Goal: Task Accomplishment & Management: Manage account settings

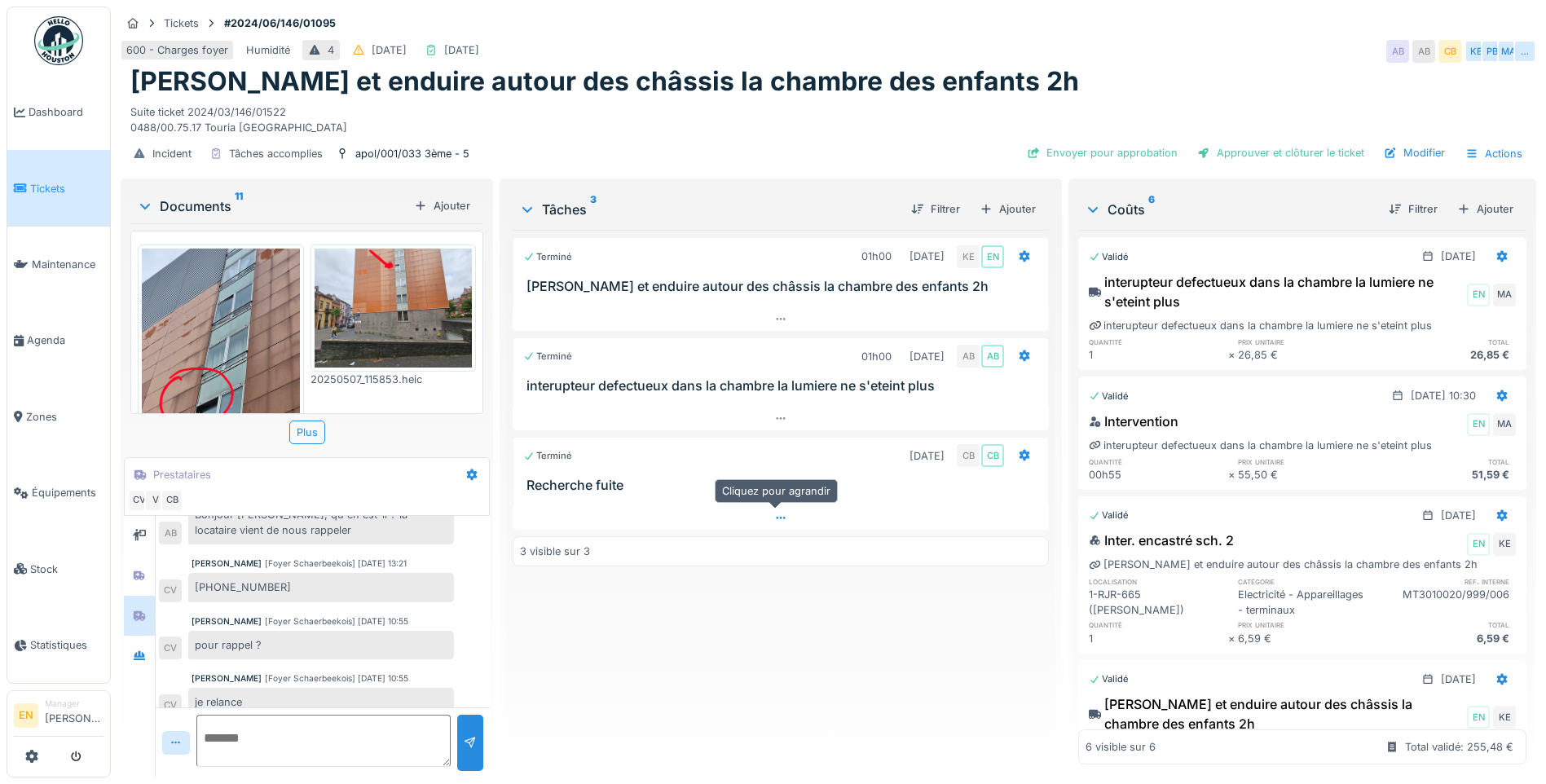
click at [782, 518] on icon at bounding box center [781, 517] width 13 height 10
click at [727, 641] on div "Terminé 01h00 11/02/2025 KE EN Gratter et enduire autour des châssis la chambre…" at bounding box center [781, 496] width 537 height 534
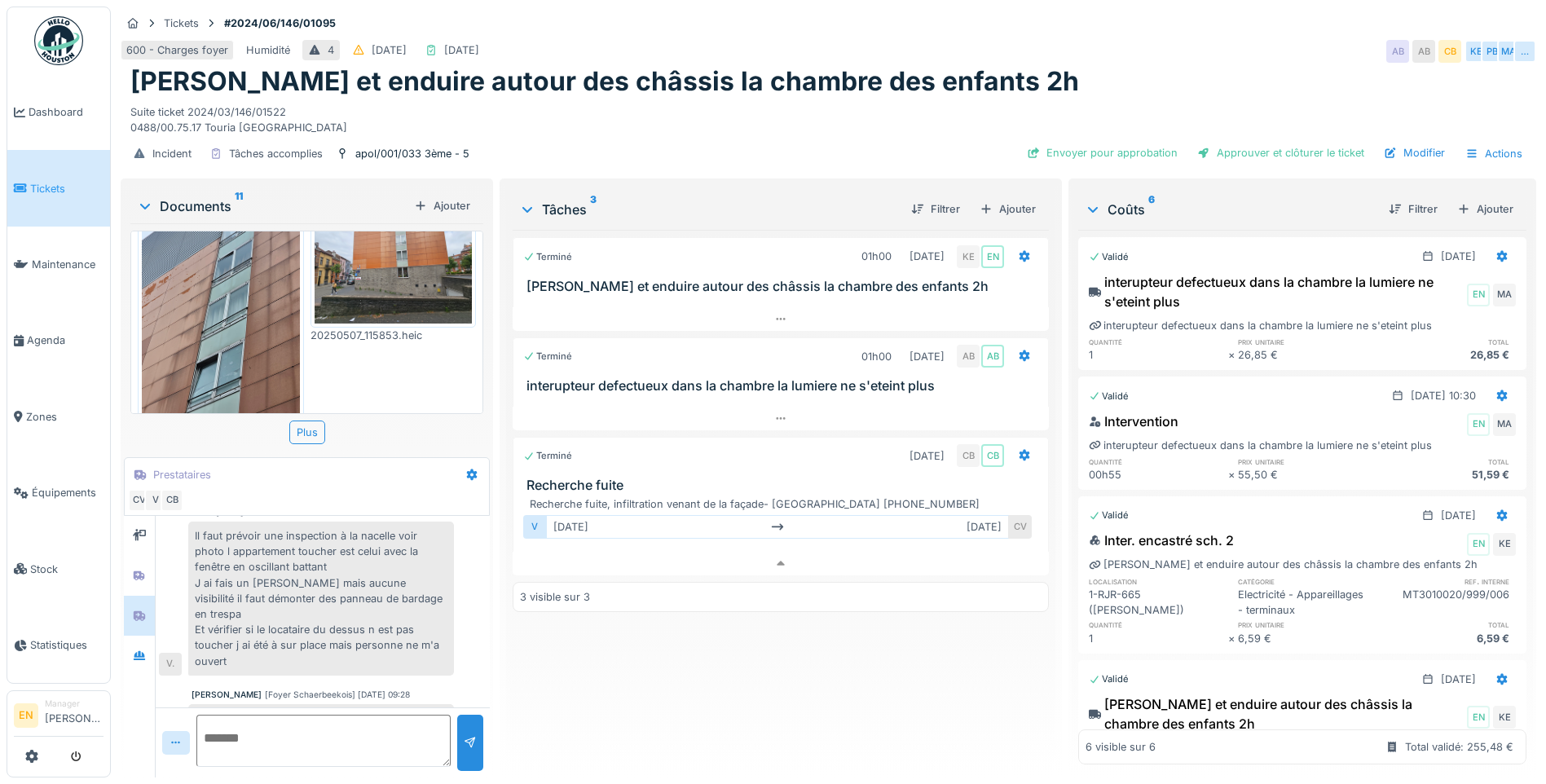
scroll to position [326, 0]
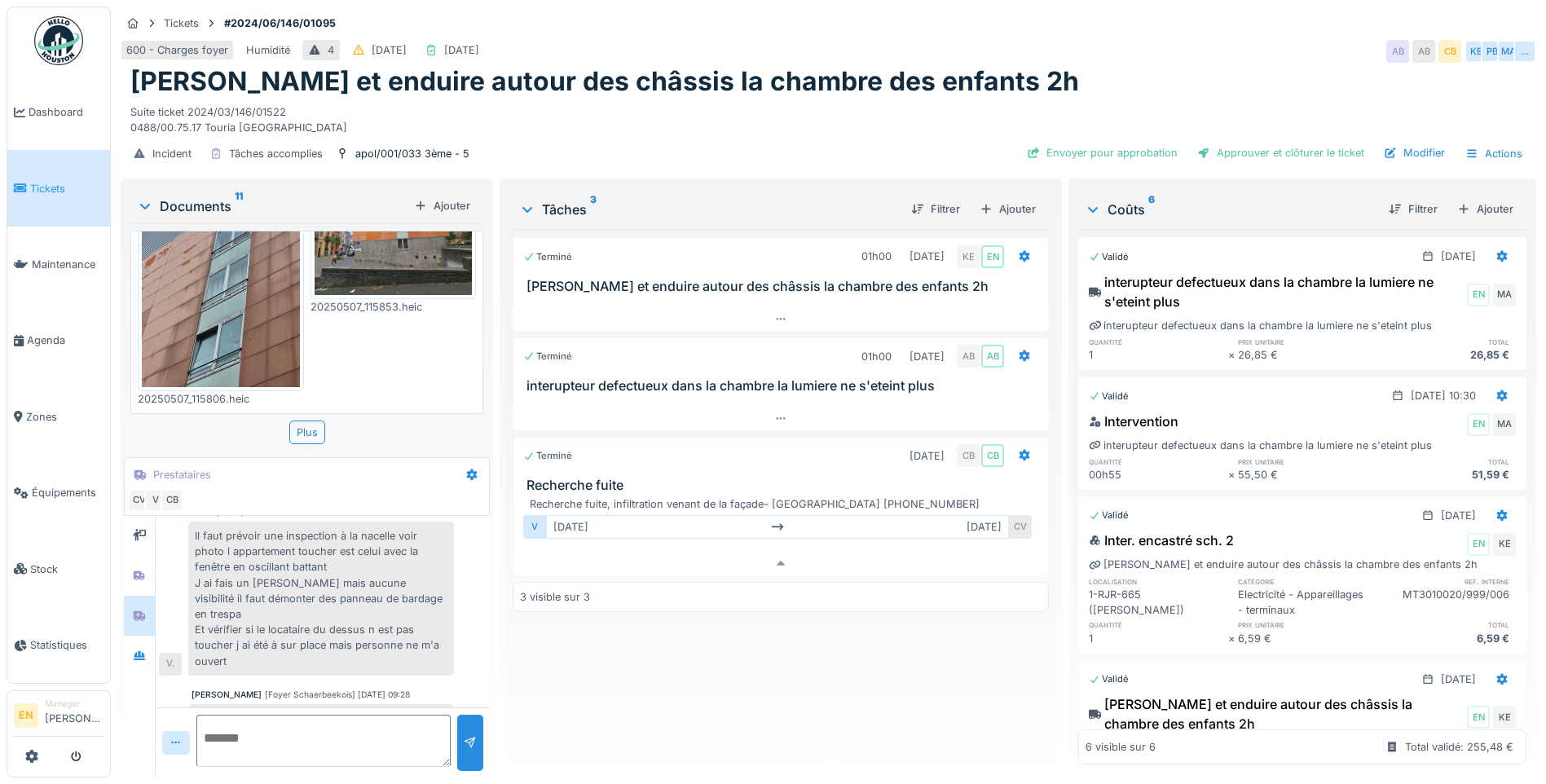
click at [222, 317] on img at bounding box center [220, 281] width 158 height 210
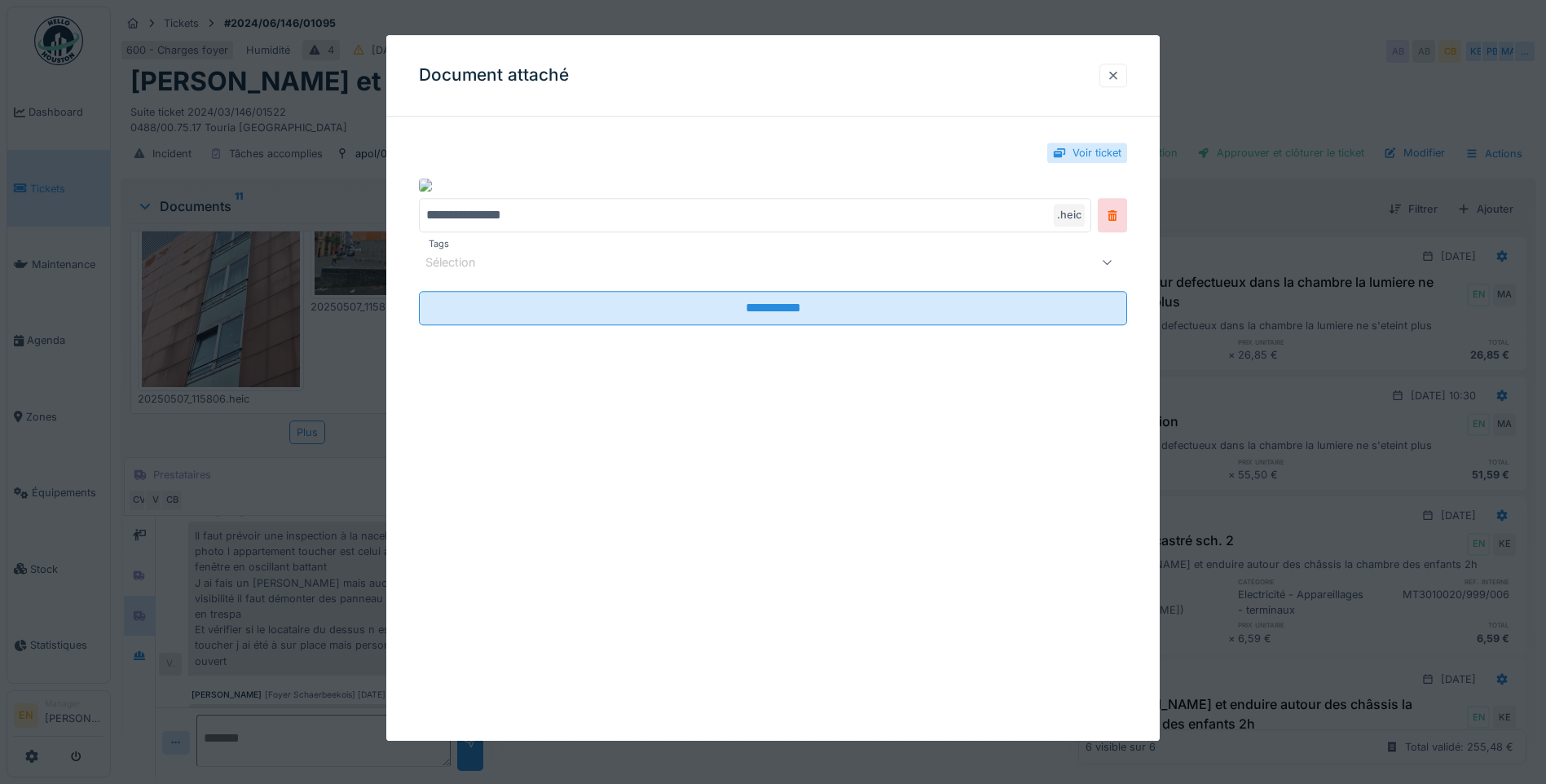
click at [1114, 78] on div at bounding box center [1113, 75] width 13 height 15
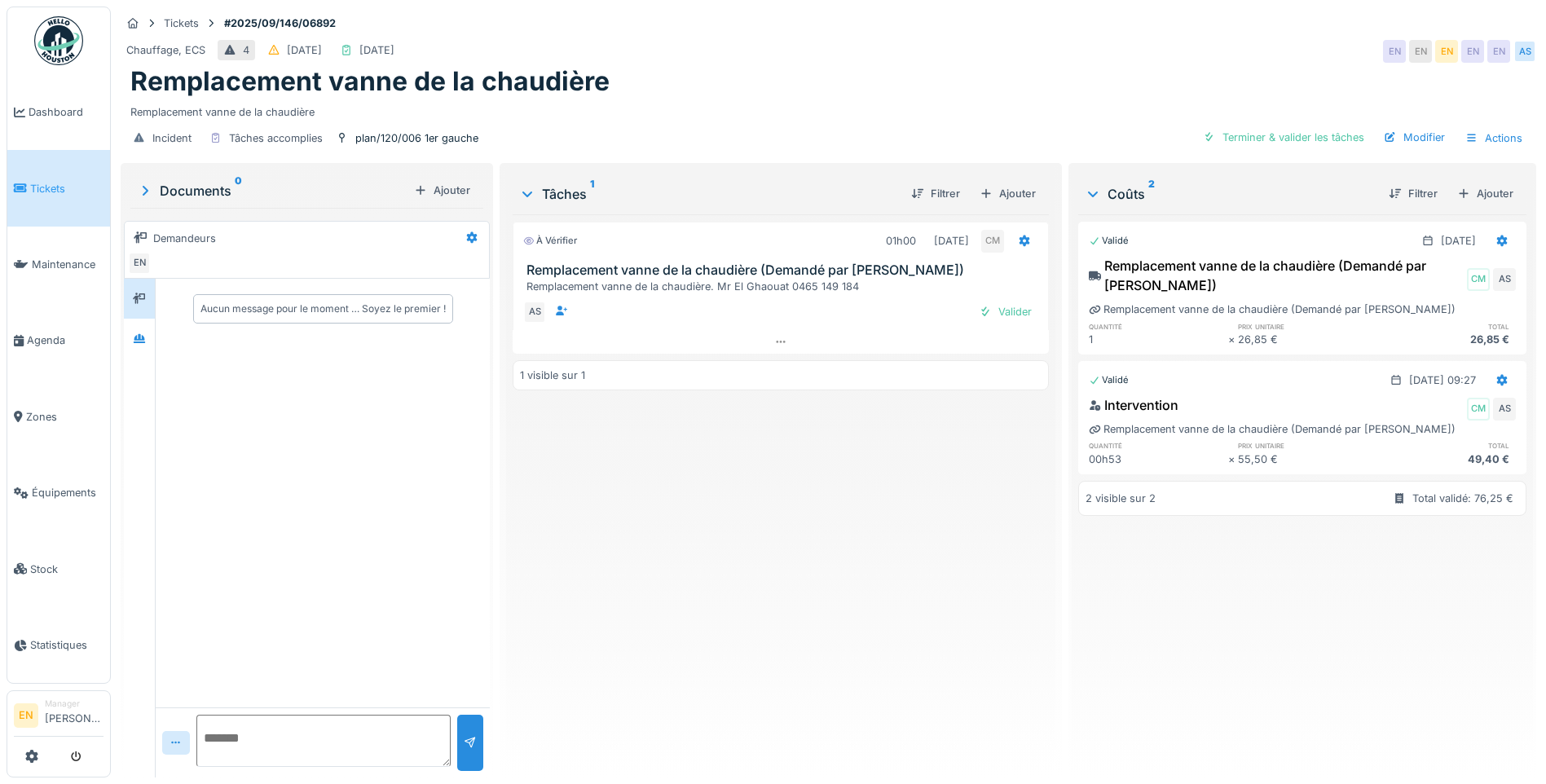
click at [731, 571] on div "À vérifier 01h00 10/09/2025 CM Remplacement vanne de la chaudière (Demandé par …" at bounding box center [781, 489] width 537 height 550
click at [142, 345] on div at bounding box center [140, 338] width 13 height 15
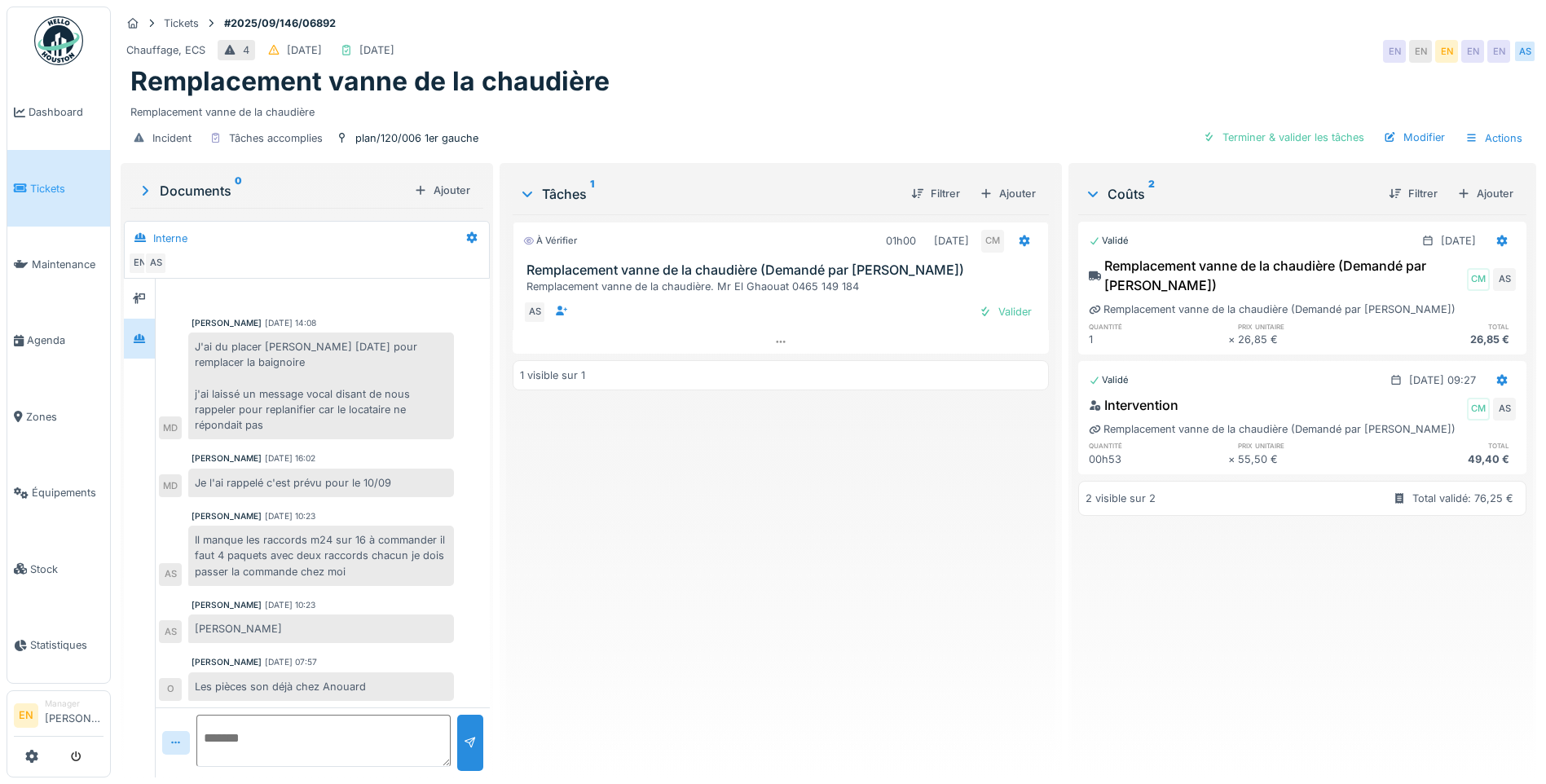
click at [774, 635] on div "À vérifier 01h00 10/09/2025 CM Remplacement vanne de la chaudière (Demandé par …" at bounding box center [781, 489] width 537 height 550
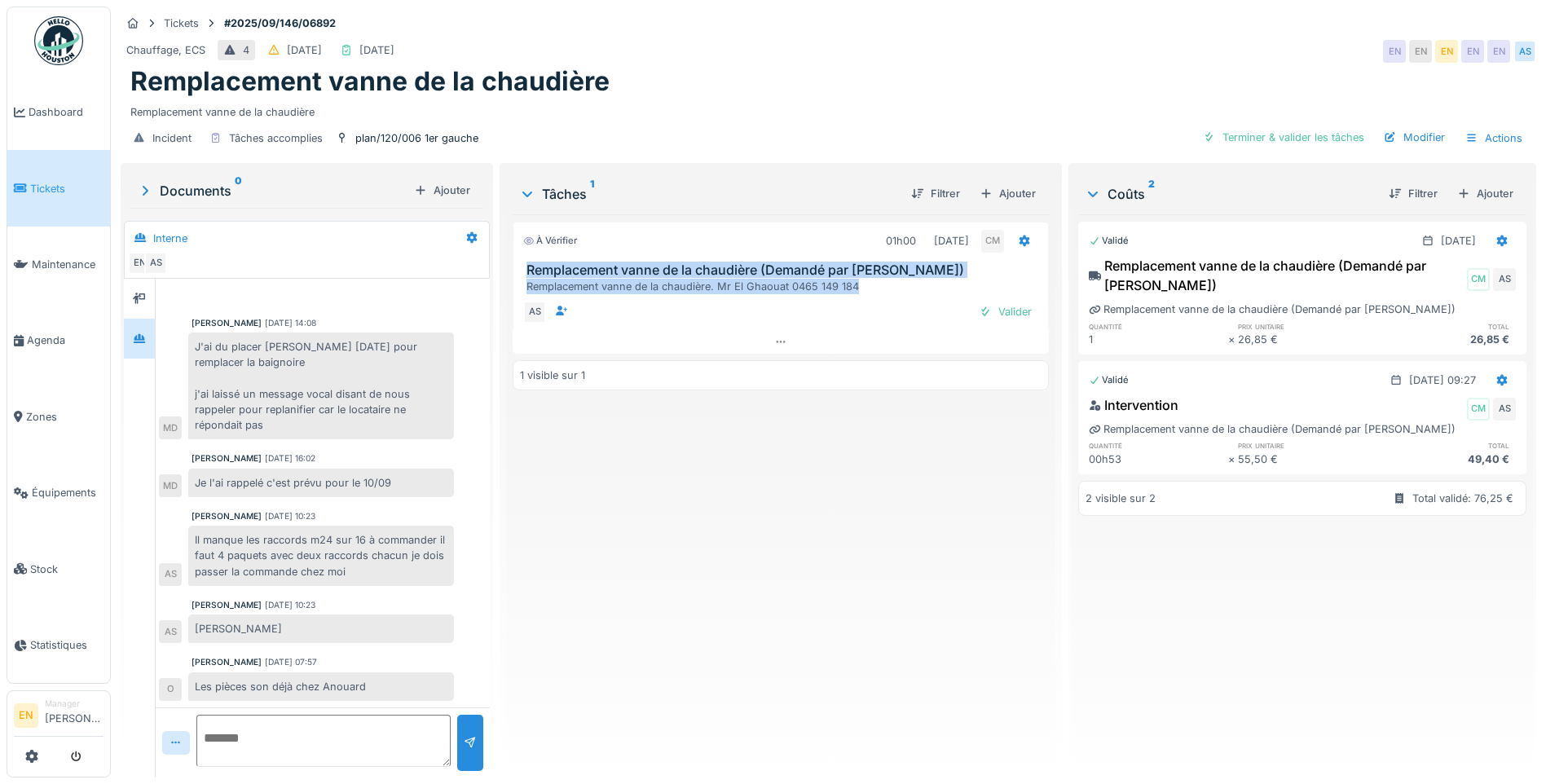
drag, startPoint x: 518, startPoint y: 265, endPoint x: 875, endPoint y: 289, distance: 357.8
click at [875, 289] on div "Remplacement vanne de la chaudière (Demandé par Anouar) Remplacement vanne de l…" at bounding box center [781, 277] width 535 height 31
drag, startPoint x: 875, startPoint y: 289, endPoint x: 745, endPoint y: 258, distance: 133.6
copy div "Remplacement vanne de la chaudière (Demandé par Anouar) Remplacement vanne de l…"
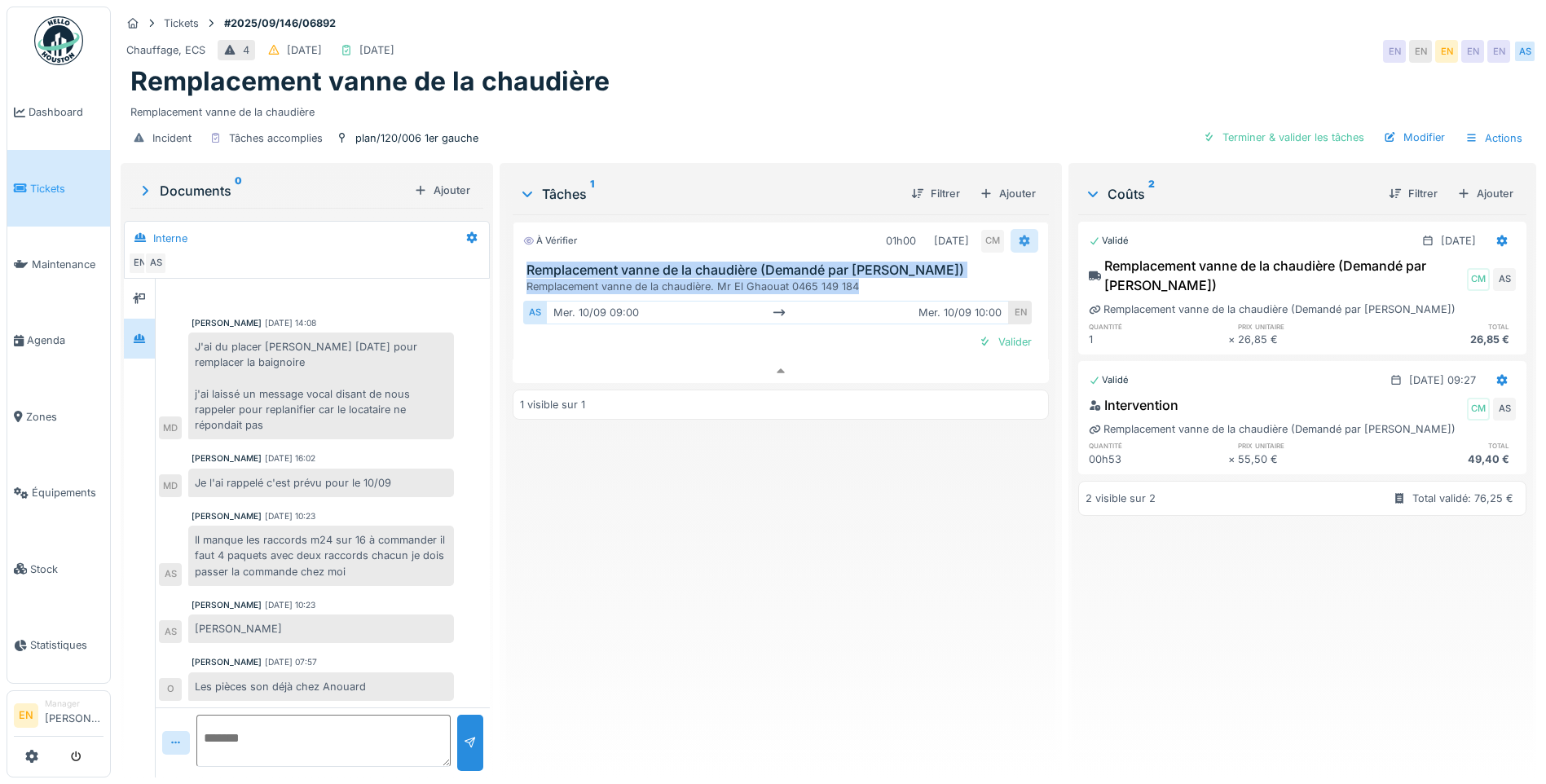
click at [1020, 235] on icon at bounding box center [1025, 241] width 10 height 11
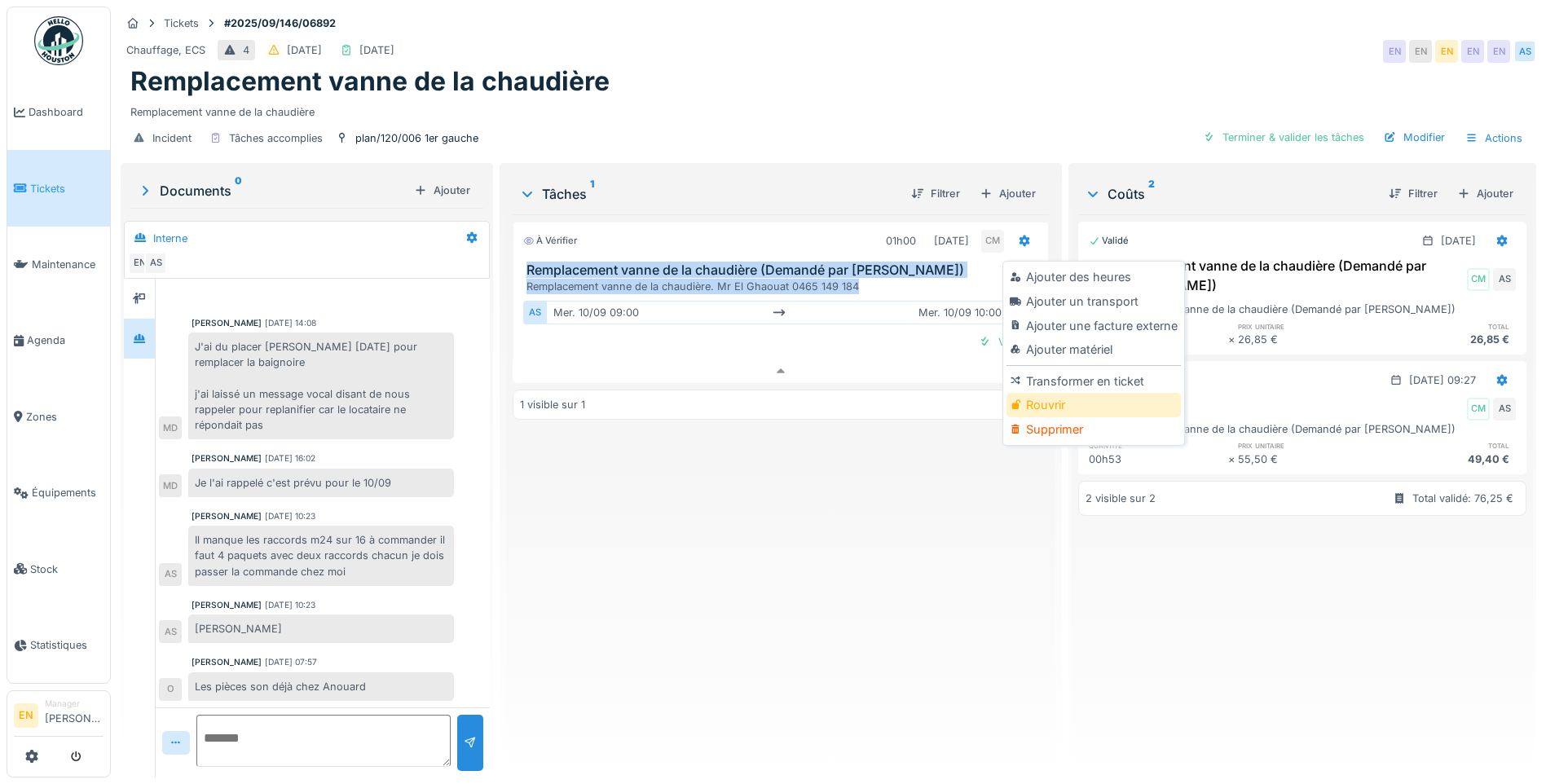
click at [1049, 393] on div "Rouvrir" at bounding box center [1093, 405] width 174 height 25
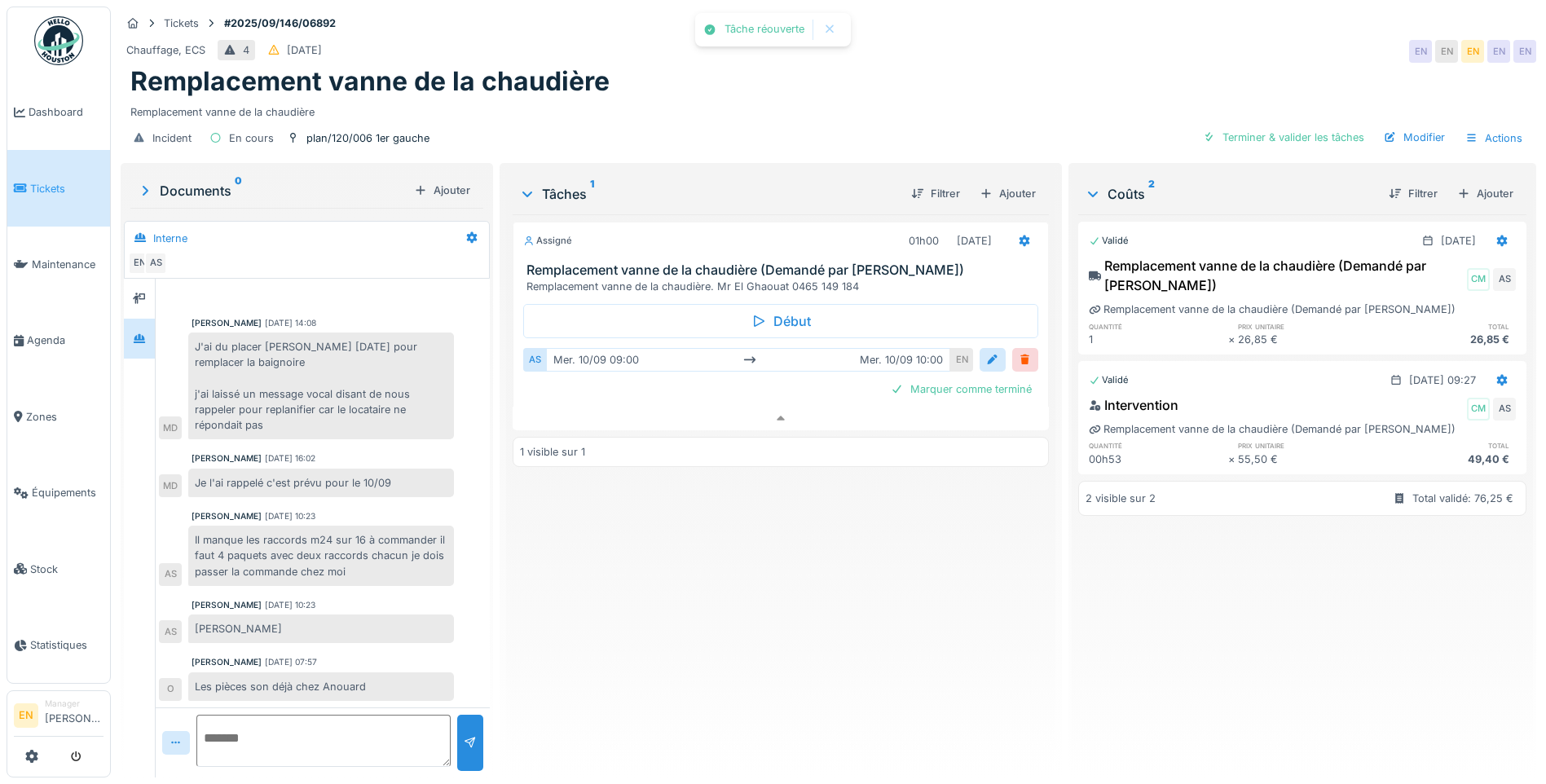
click at [743, 578] on div "Assigné 01h00 10/09/2025 Remplacement vanne de la chaudière (Demandé par Anouar…" at bounding box center [781, 489] width 537 height 550
click at [1005, 182] on div "Ajouter" at bounding box center [1008, 193] width 69 height 22
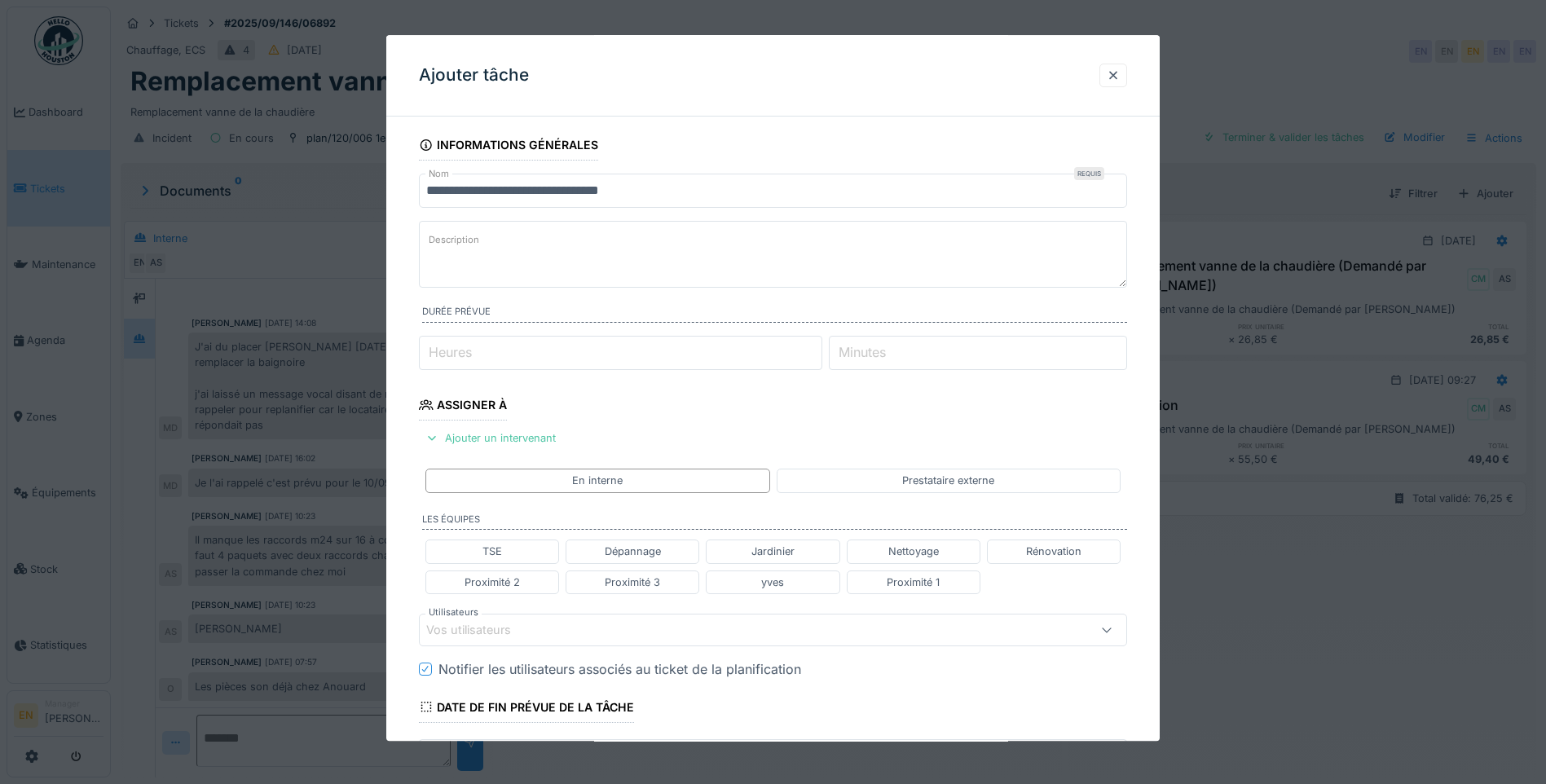
click at [571, 255] on textarea "Description" at bounding box center [773, 254] width 708 height 66
paste textarea "**********"
drag, startPoint x: 820, startPoint y: 244, endPoint x: 391, endPoint y: 255, distance: 429.1
click at [391, 254] on div "**********" at bounding box center [773, 604] width 773 height 950
type textarea "**********"
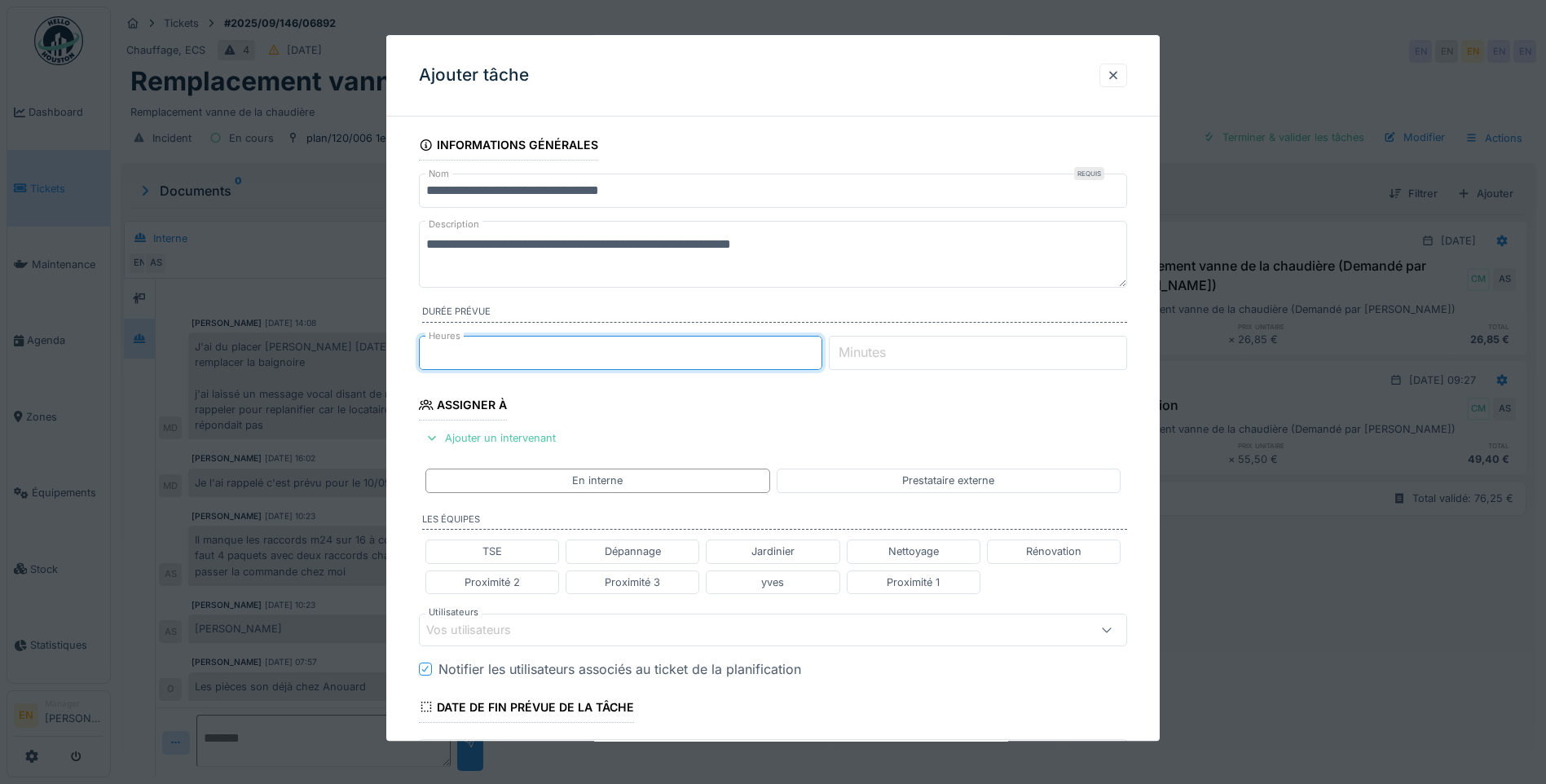
type input "*"
click at [820, 347] on input "*" at bounding box center [620, 353] width 404 height 34
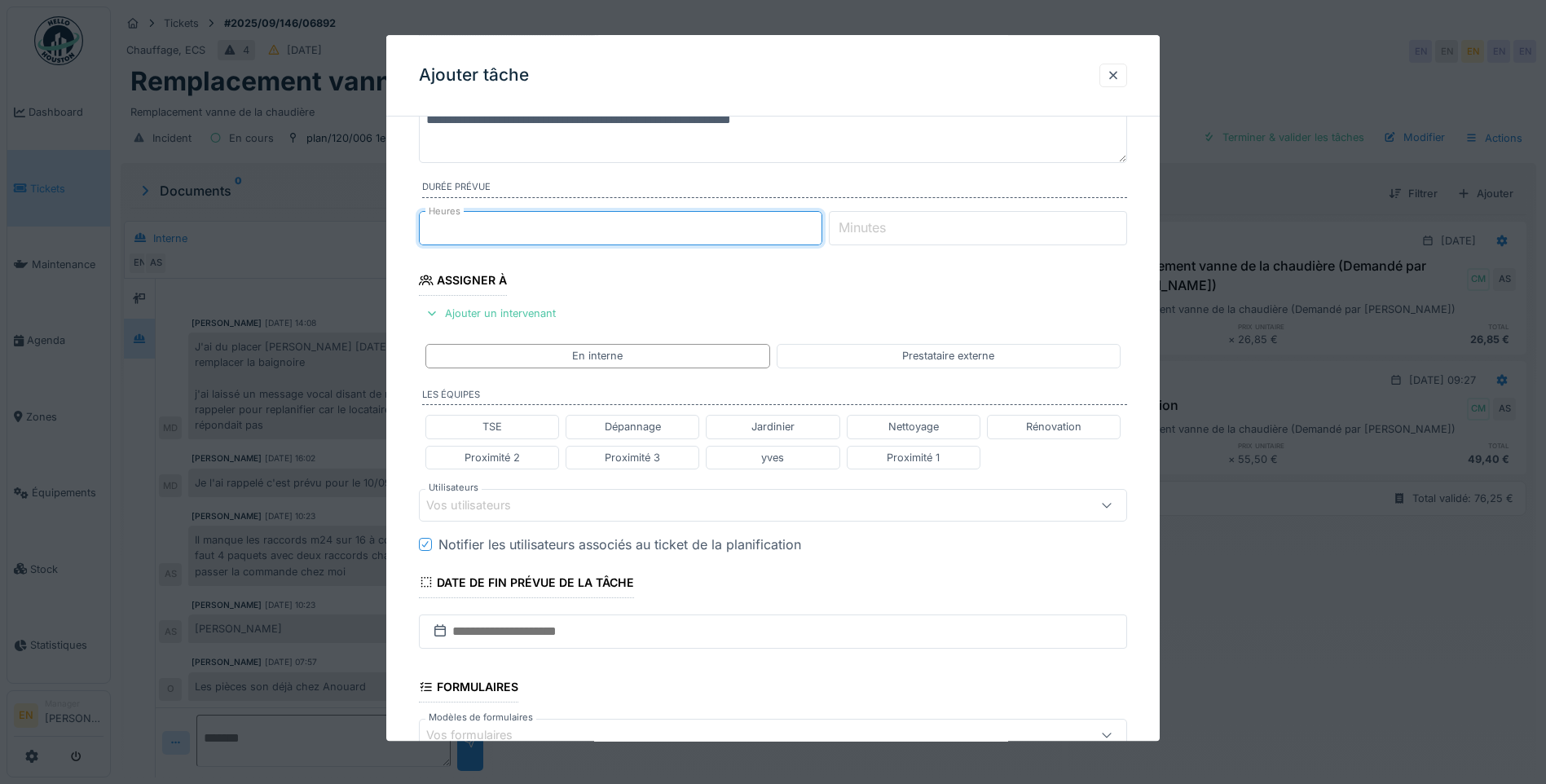
scroll to position [82, 0]
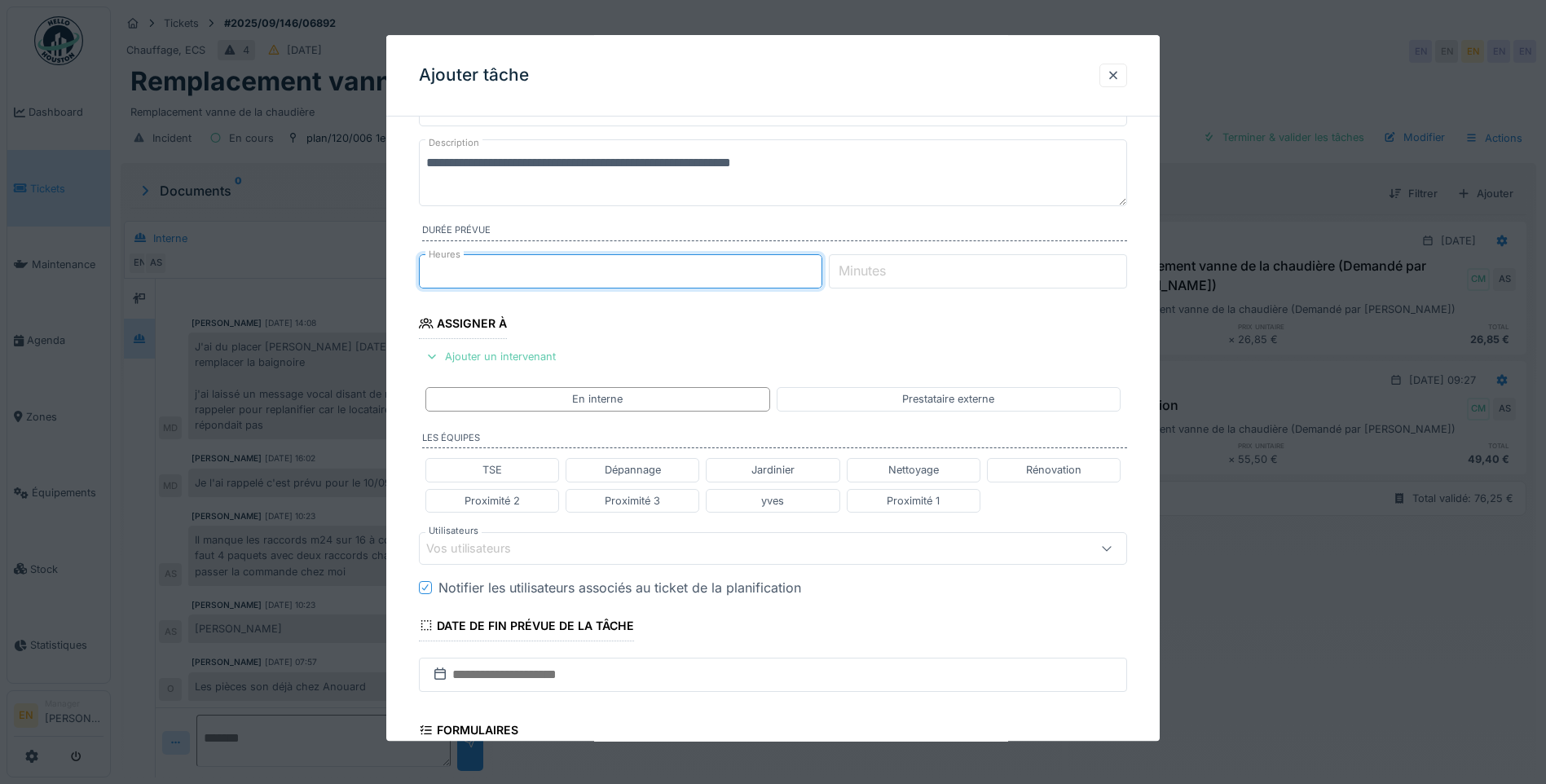
click at [532, 348] on div "Ajouter un intervenant" at bounding box center [490, 356] width 143 height 22
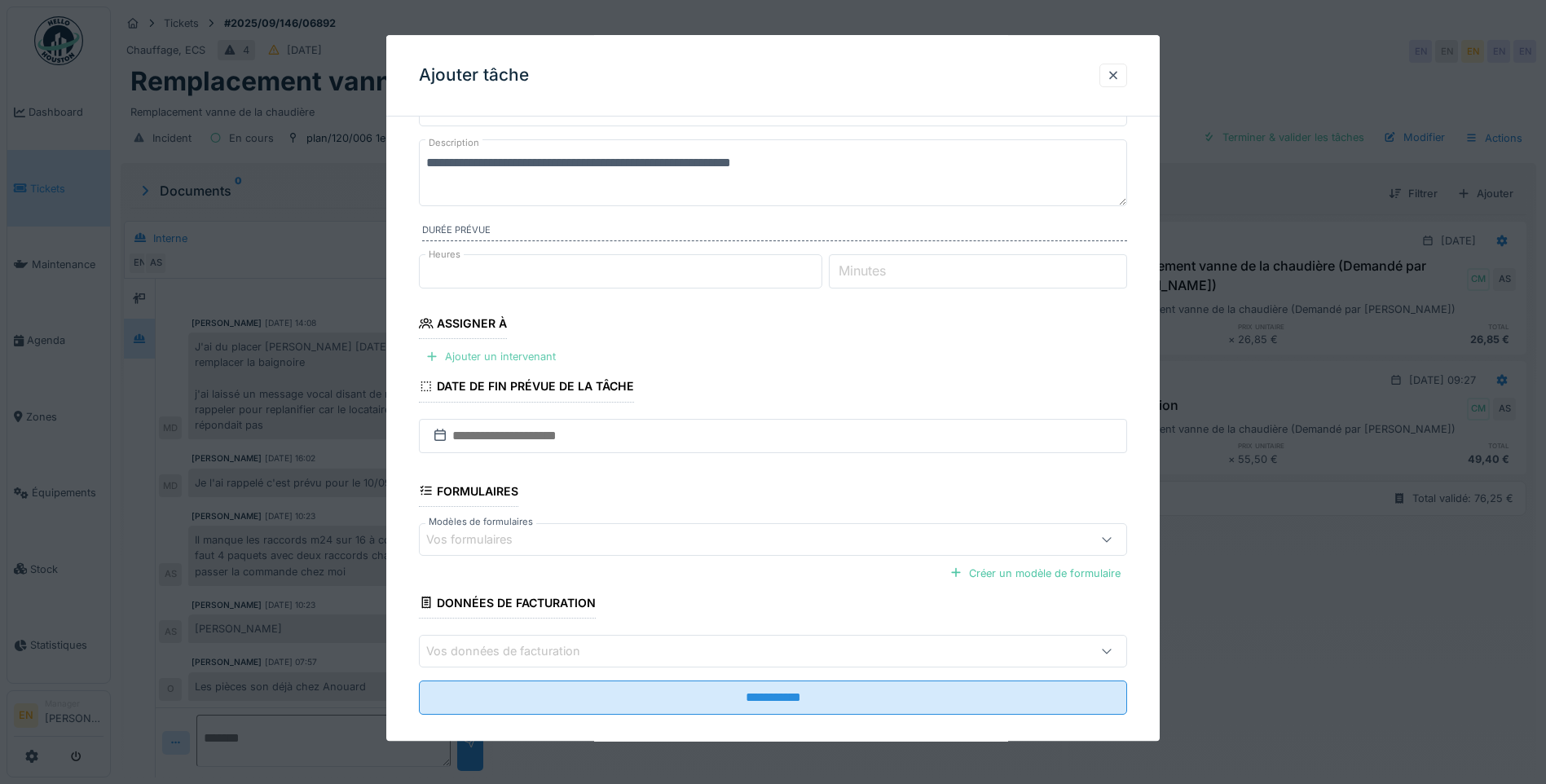
click at [533, 355] on div "Ajouter un intervenant" at bounding box center [490, 356] width 143 height 22
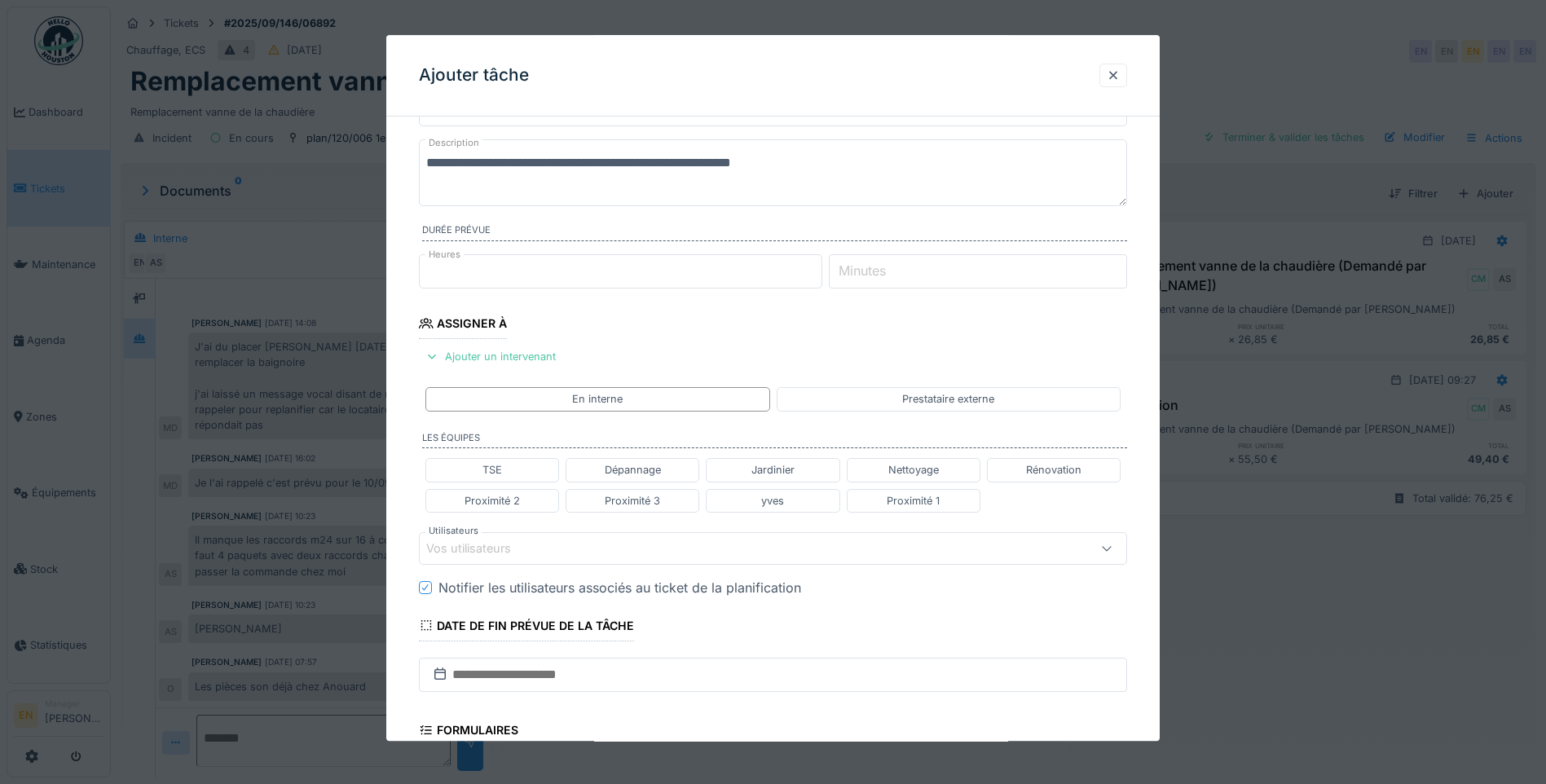
click at [547, 549] on div "Vos utilisateurs" at bounding box center [731, 548] width 611 height 18
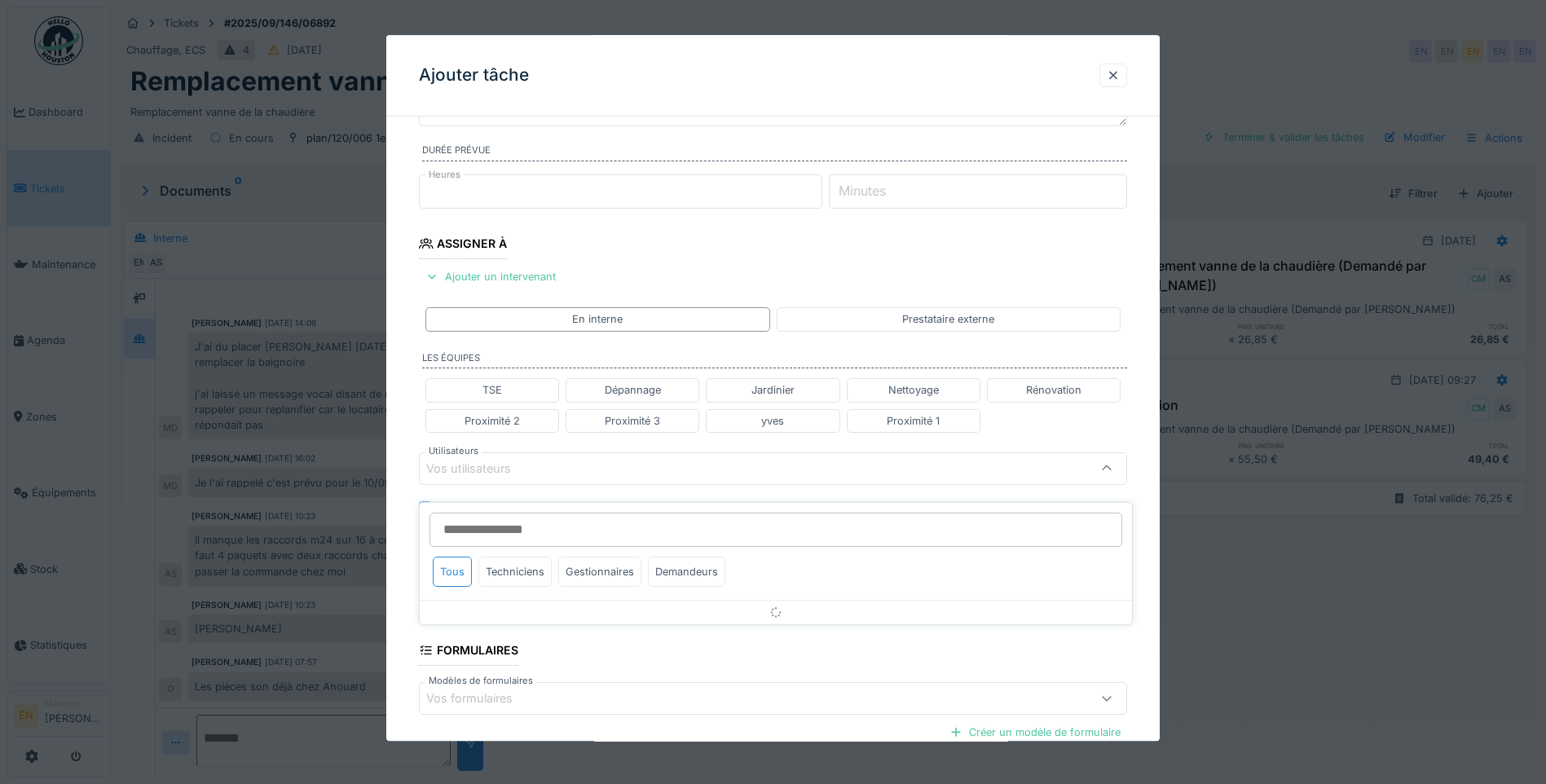
scroll to position [242, 0]
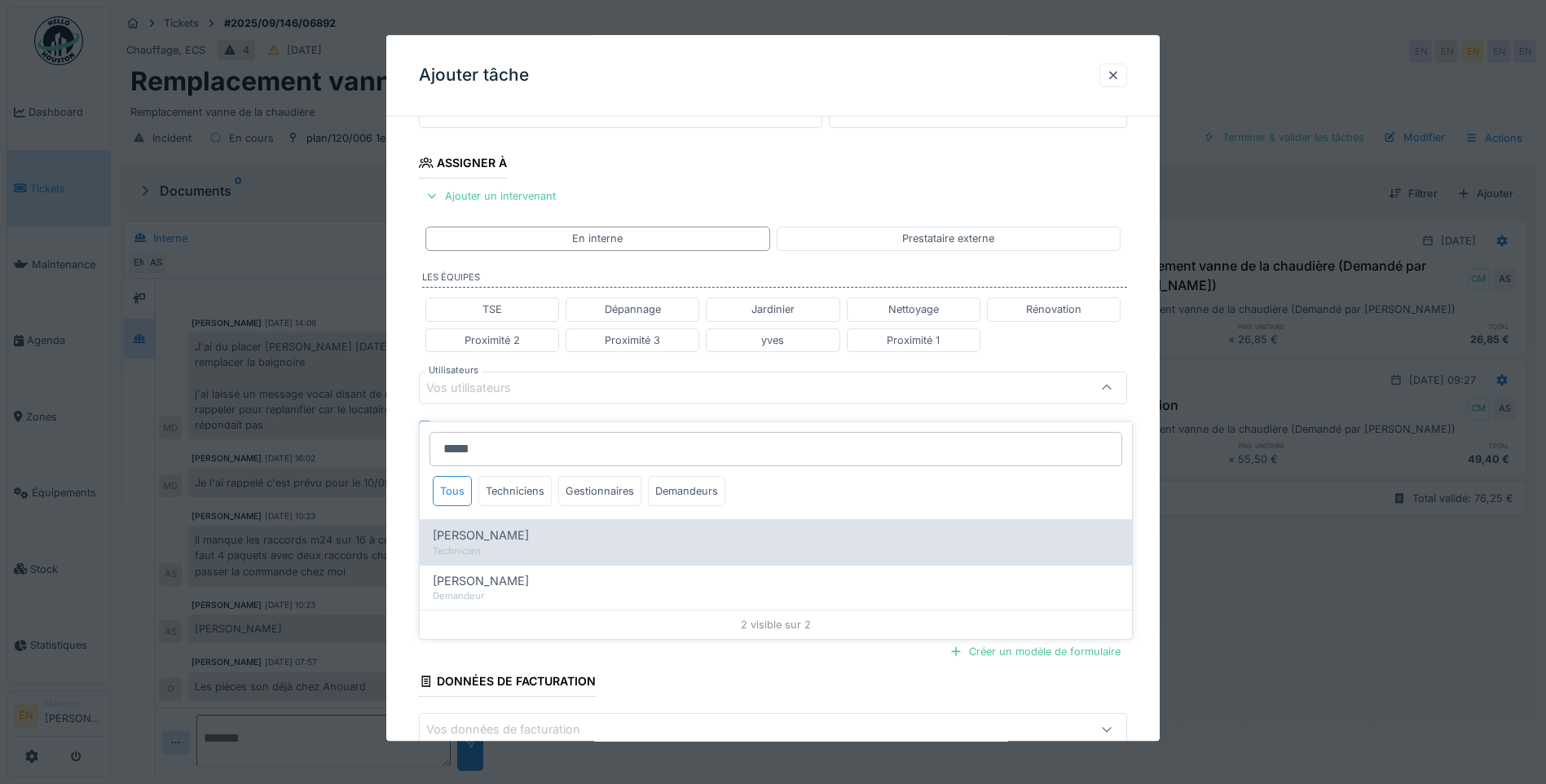
type input "*****"
click at [511, 526] on span "Peter Acheampong" at bounding box center [481, 534] width 96 height 18
type input "****"
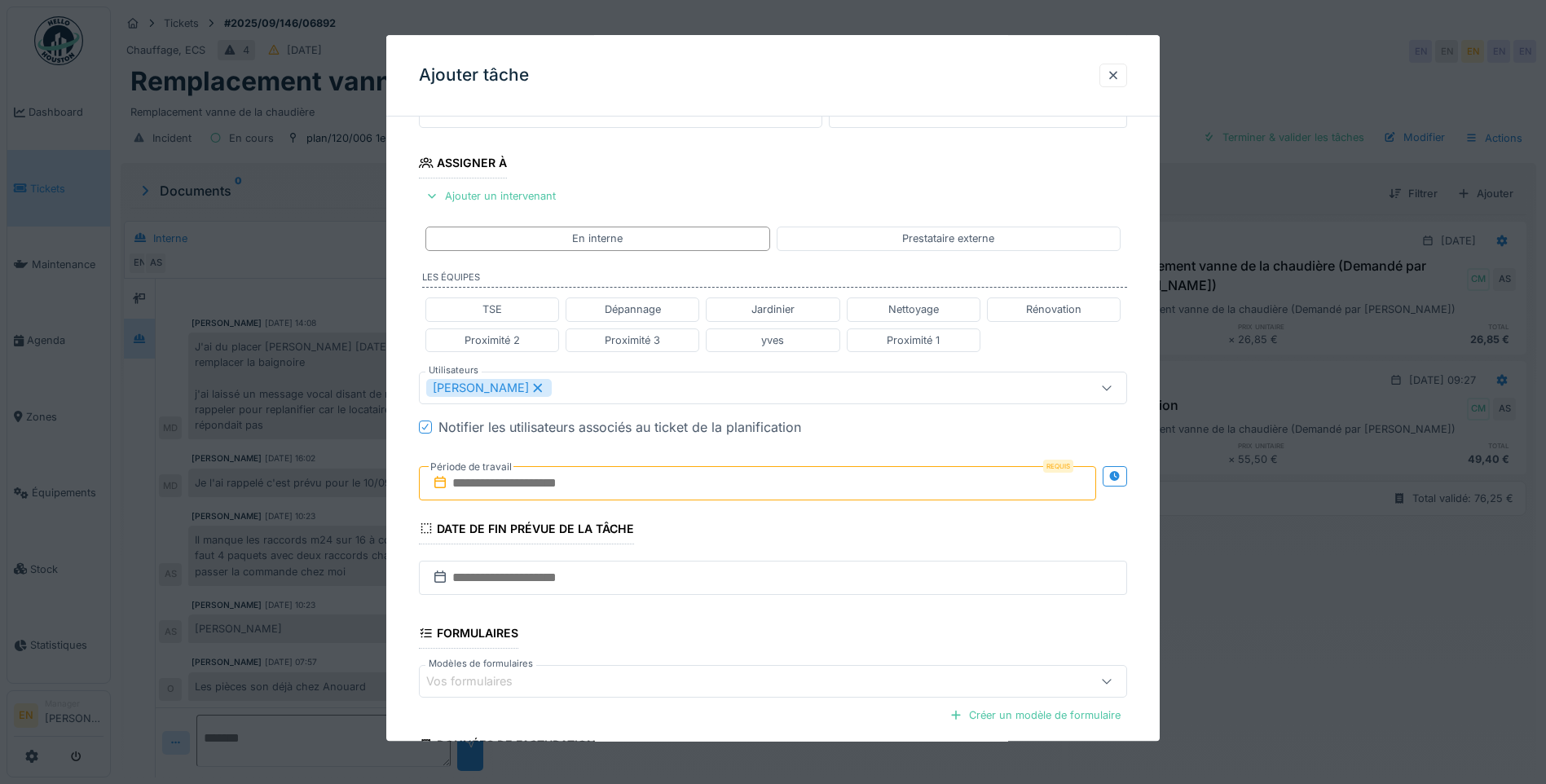
click at [1157, 646] on div "**********" at bounding box center [773, 395] width 773 height 1014
click at [1120, 475] on icon at bounding box center [1114, 476] width 10 height 10
click at [640, 495] on input "text" at bounding box center [582, 483] width 327 height 34
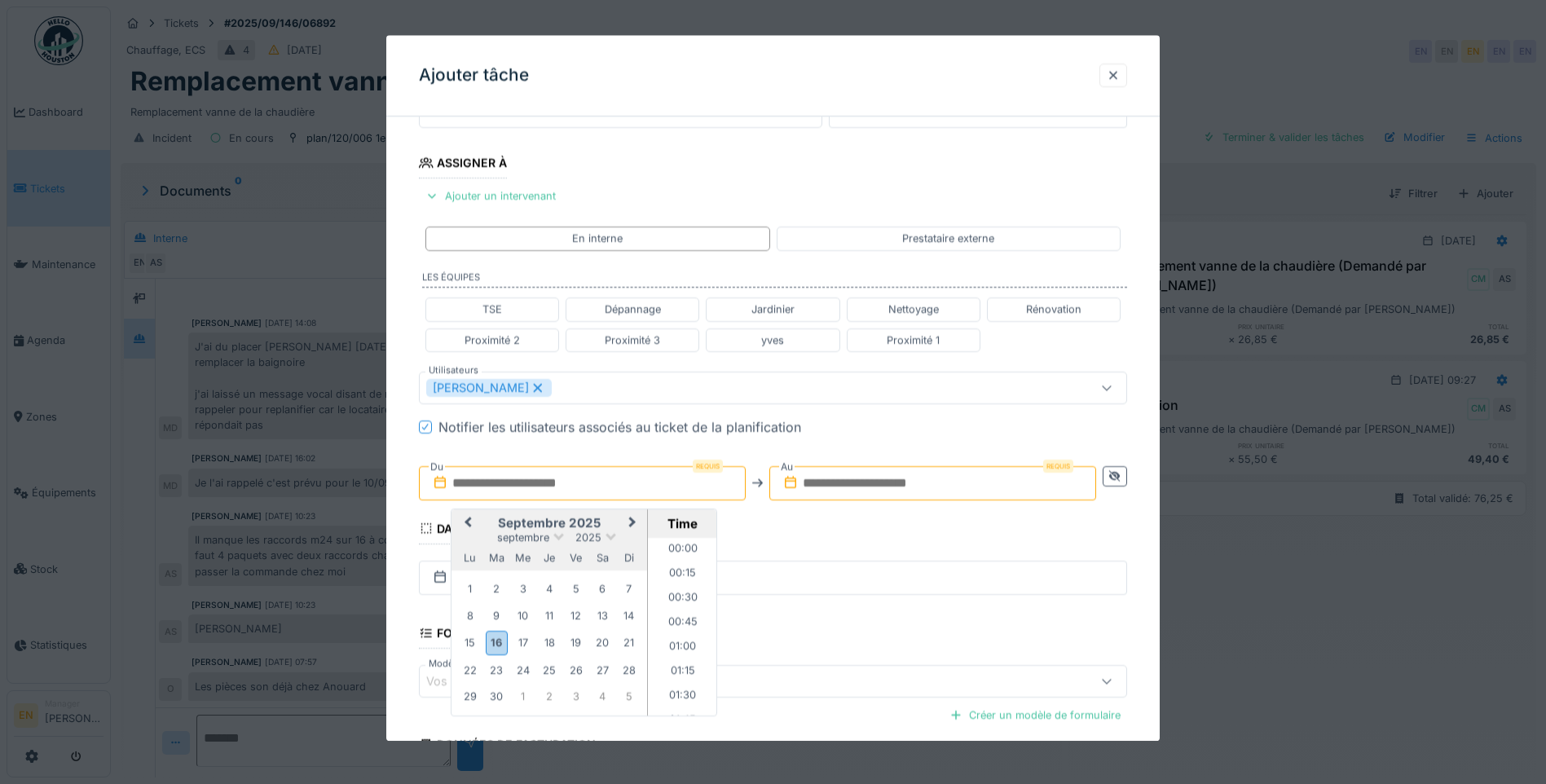
scroll to position [925, 0]
click at [555, 641] on div "18" at bounding box center [549, 643] width 22 height 22
click at [675, 584] on li "09:00" at bounding box center [682, 586] width 69 height 25
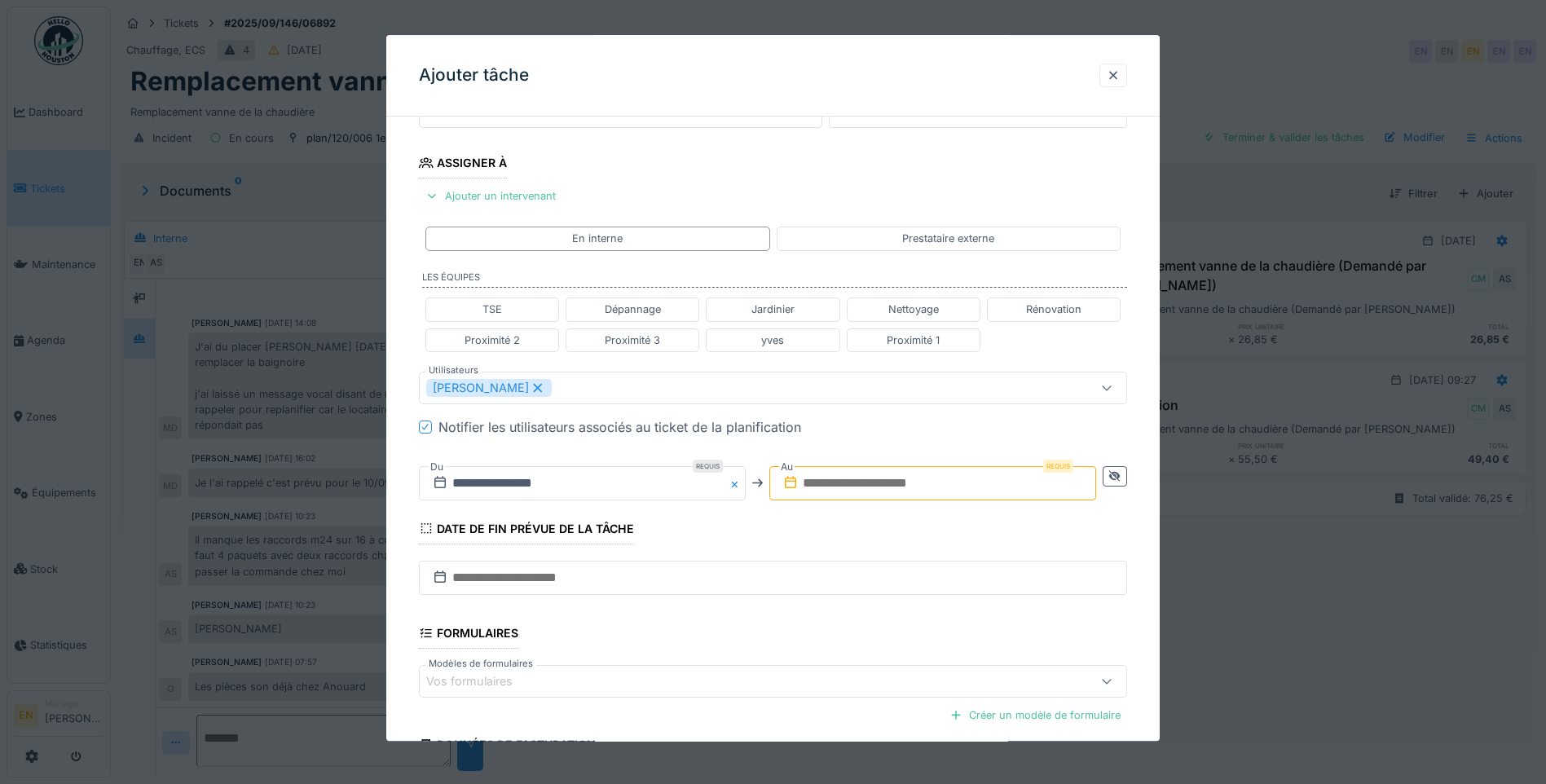
click at [913, 481] on input "text" at bounding box center [933, 483] width 327 height 34
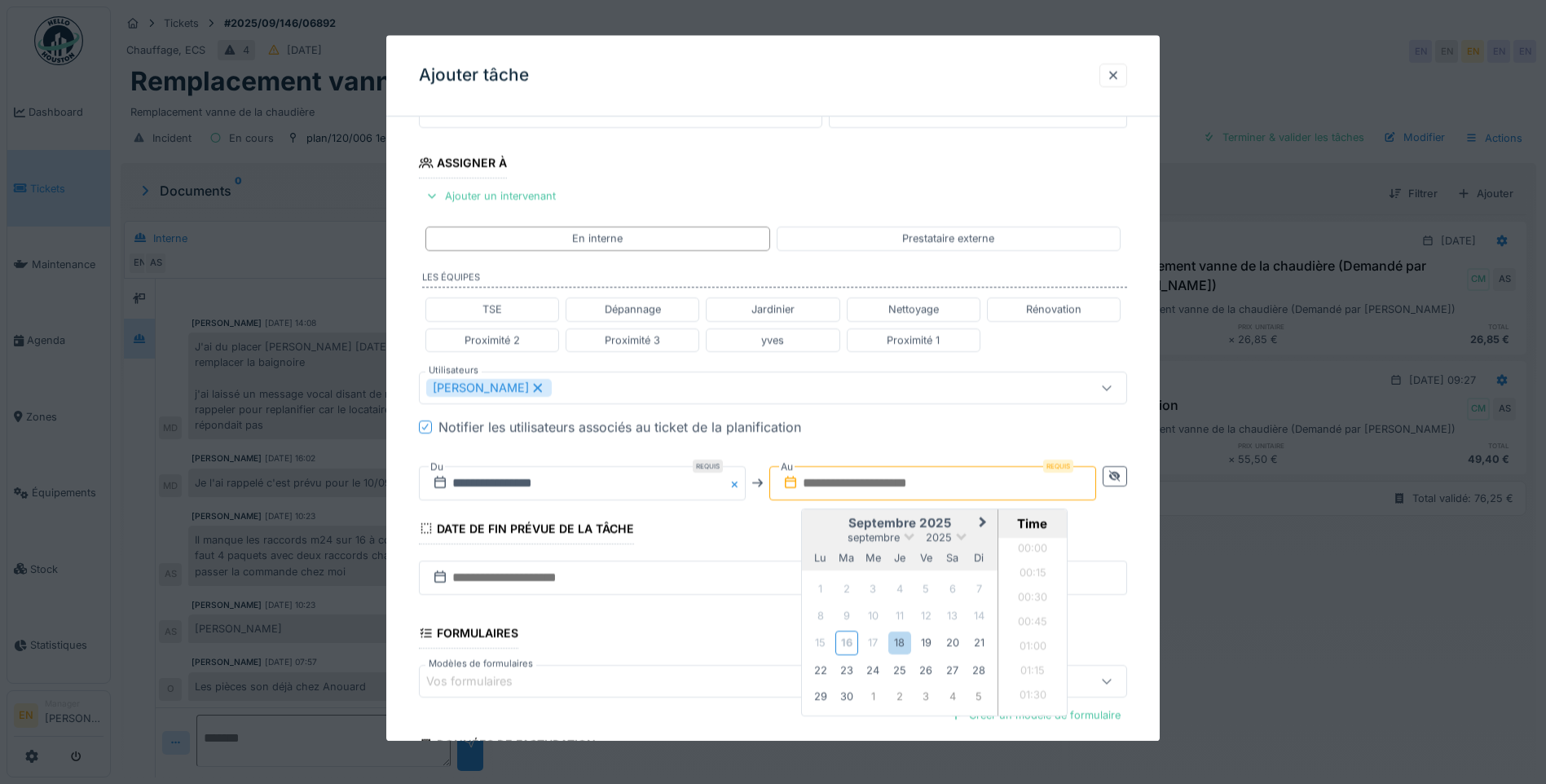
scroll to position [925, 0]
click at [904, 646] on div "18" at bounding box center [898, 643] width 22 height 22
click at [1027, 603] on li "10:00" at bounding box center [1032, 602] width 69 height 25
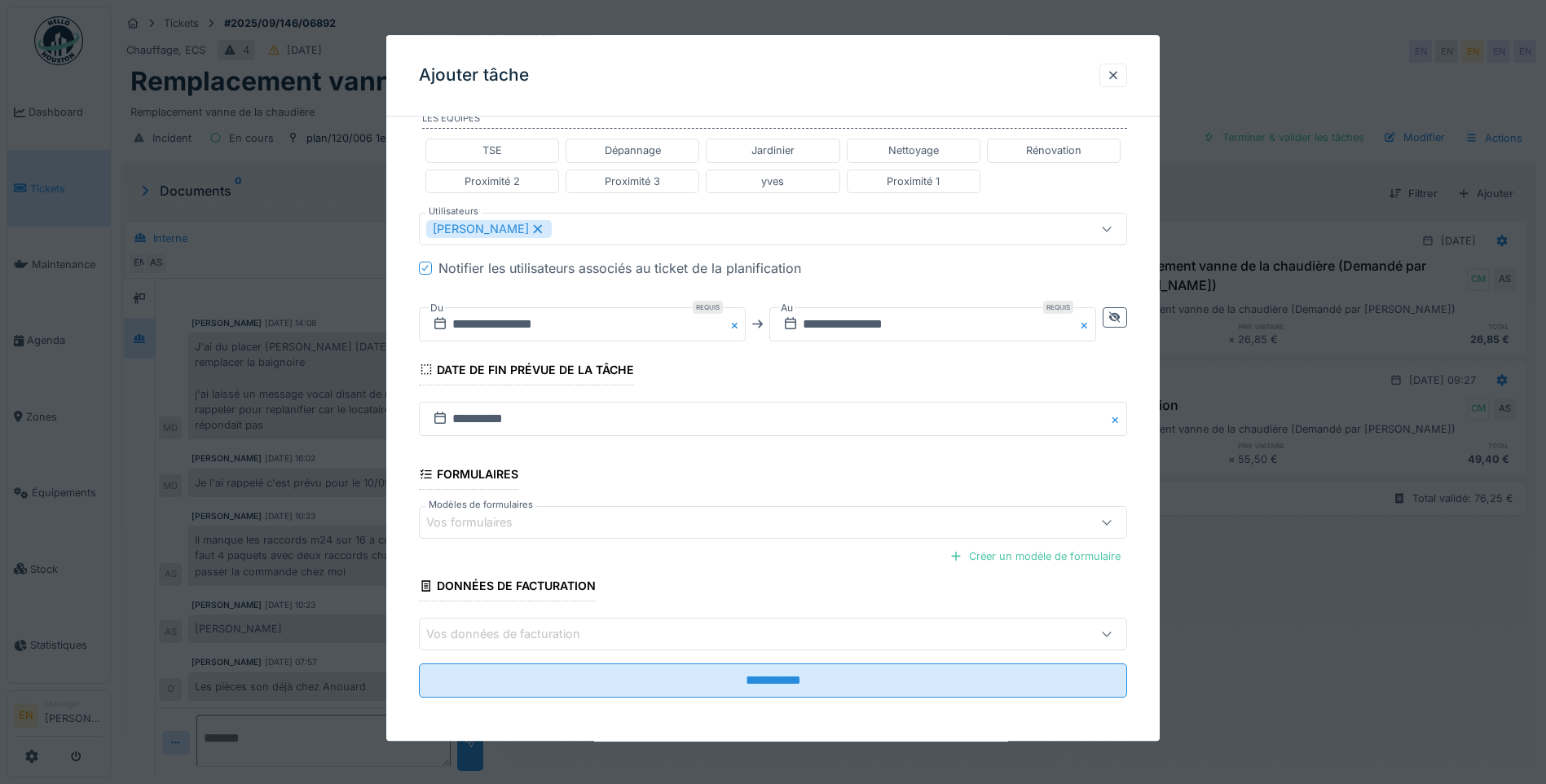
scroll to position [403, 0]
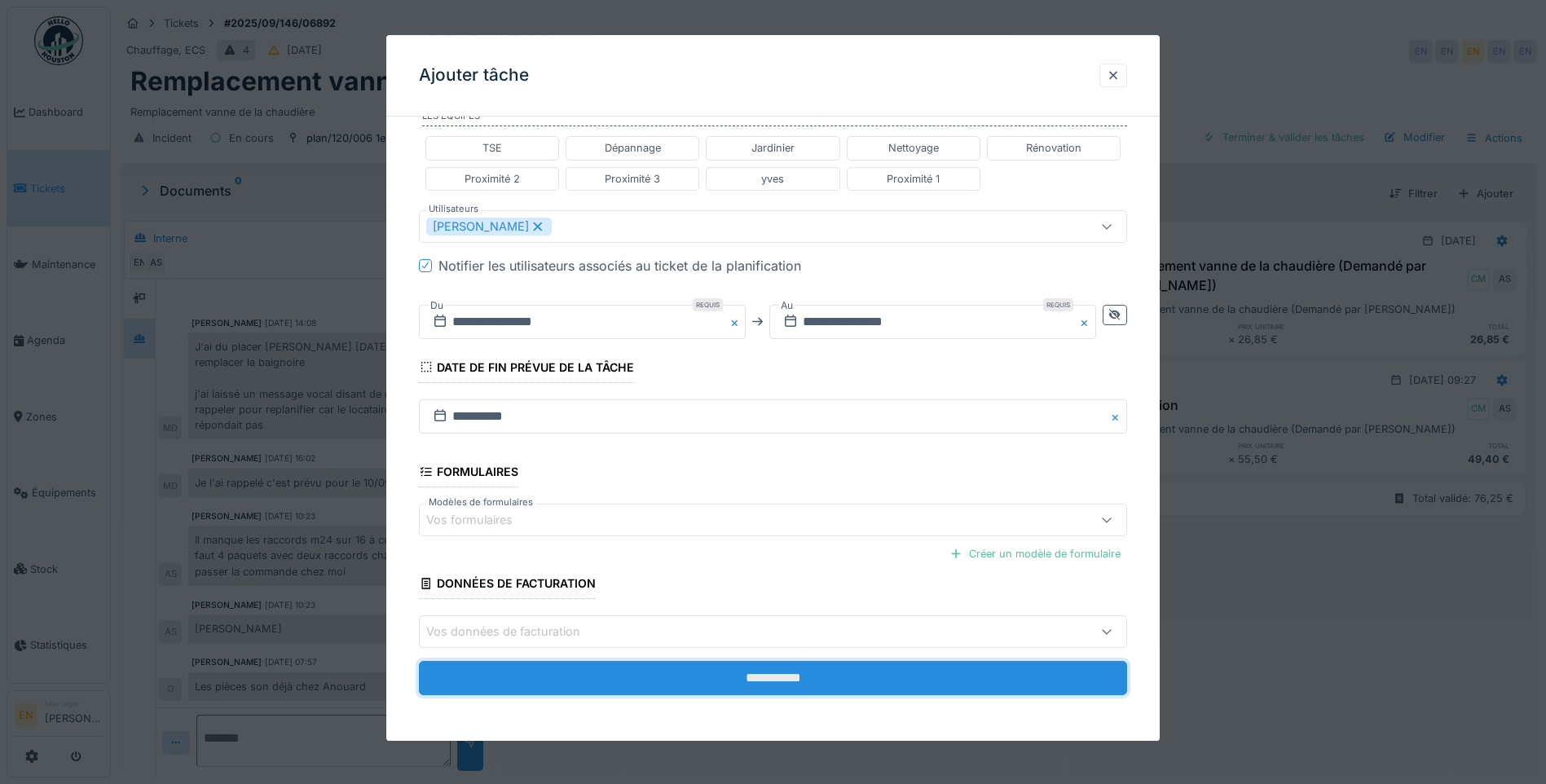
click at [820, 679] on input "**********" at bounding box center [773, 679] width 708 height 34
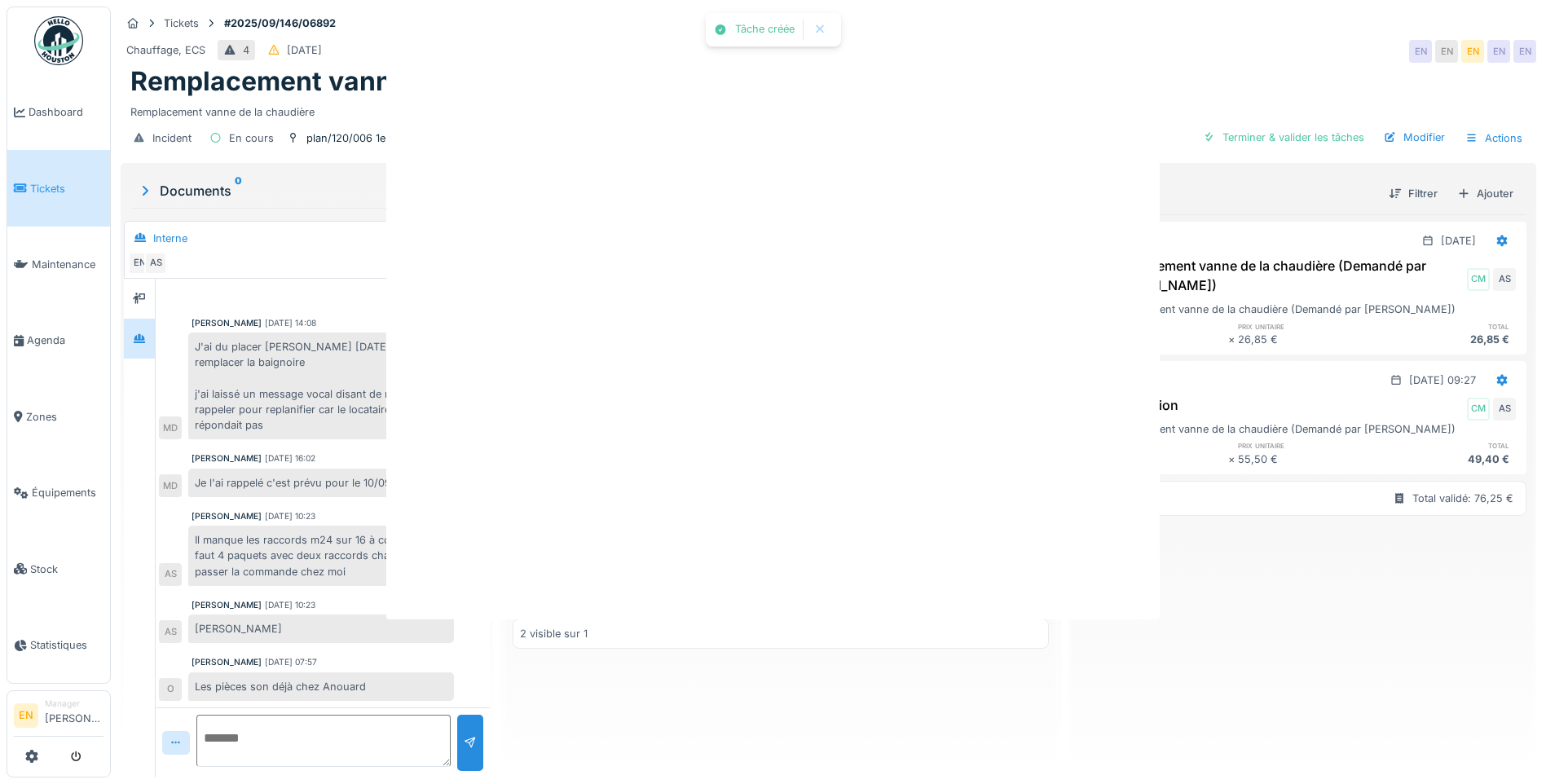
scroll to position [0, 0]
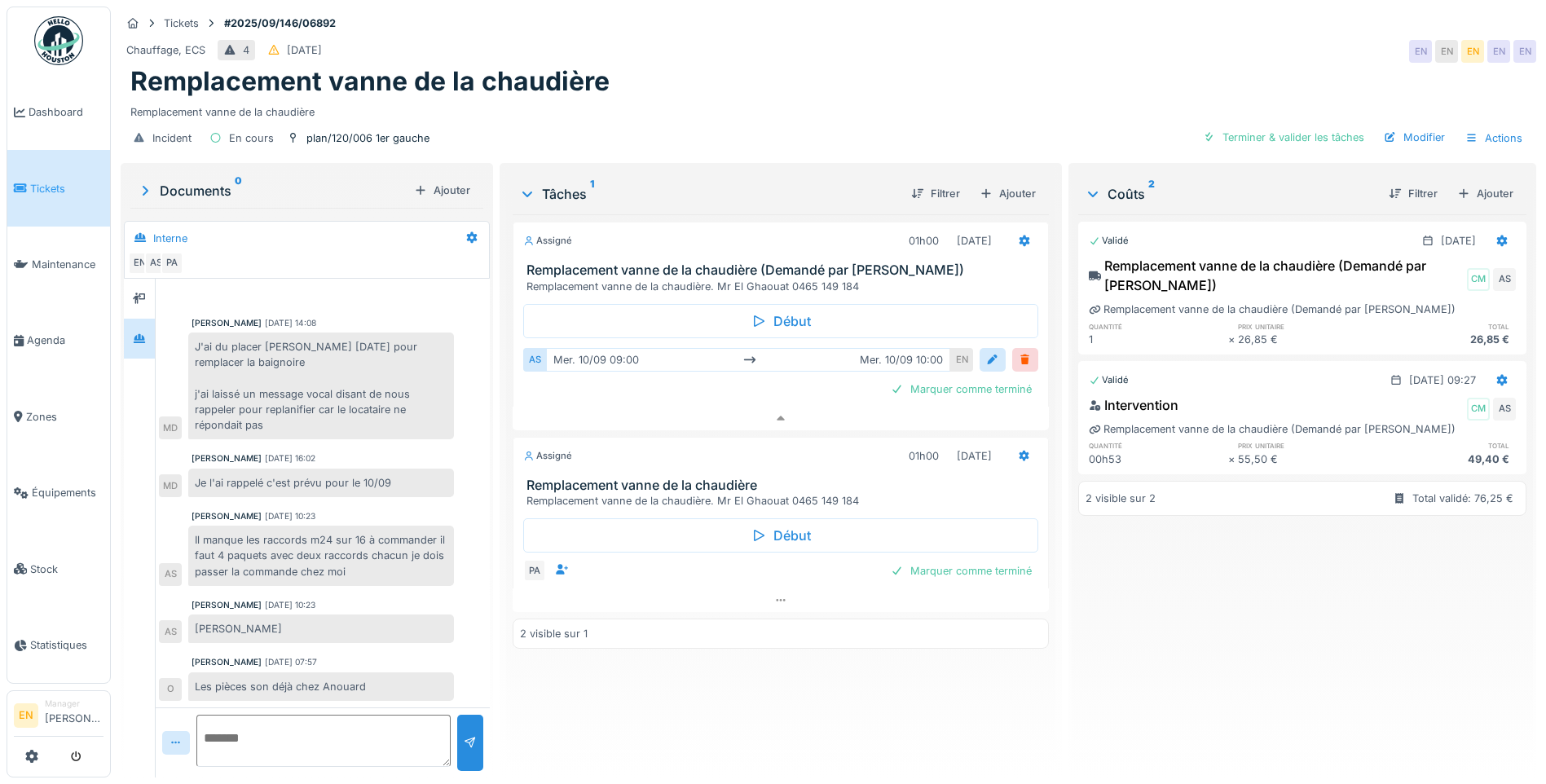
click at [1193, 669] on div "Validé 10/09/2025 Remplacement vanne de la chaudière (Demandé par Anouar) CM AS…" at bounding box center [1302, 489] width 448 height 550
click at [885, 715] on div "Assigné 01h00 10/09/2025 Remplacement vanne de la chaudière (Demandé par Anouar…" at bounding box center [781, 489] width 537 height 550
click at [319, 674] on div "Les pièces son déjà chez Anouard" at bounding box center [321, 688] width 266 height 28
click at [662, 707] on div "Assigné 01h00 10/09/2025 Remplacement vanne de la chaudière (Demandé par Anouar…" at bounding box center [781, 489] width 537 height 550
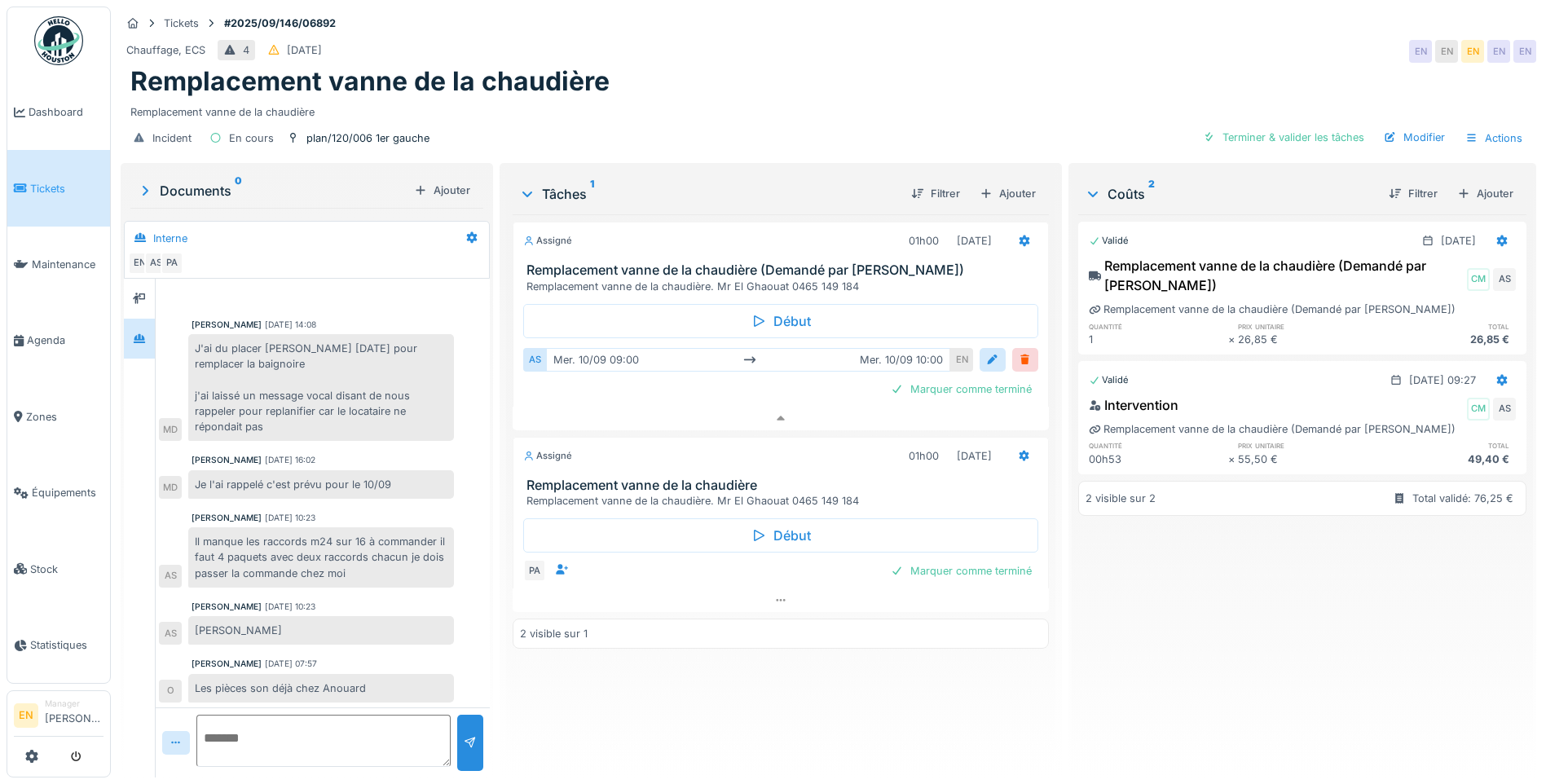
click at [659, 84] on div "Remplacement vanne de la chaudière" at bounding box center [828, 82] width 1396 height 31
drag, startPoint x: 732, startPoint y: 274, endPoint x: 785, endPoint y: 274, distance: 53.0
click at [785, 278] on div "Remplacement vanne de la chaudière. Mr El Ghaouat 0465 149 184" at bounding box center [783, 286] width 515 height 15
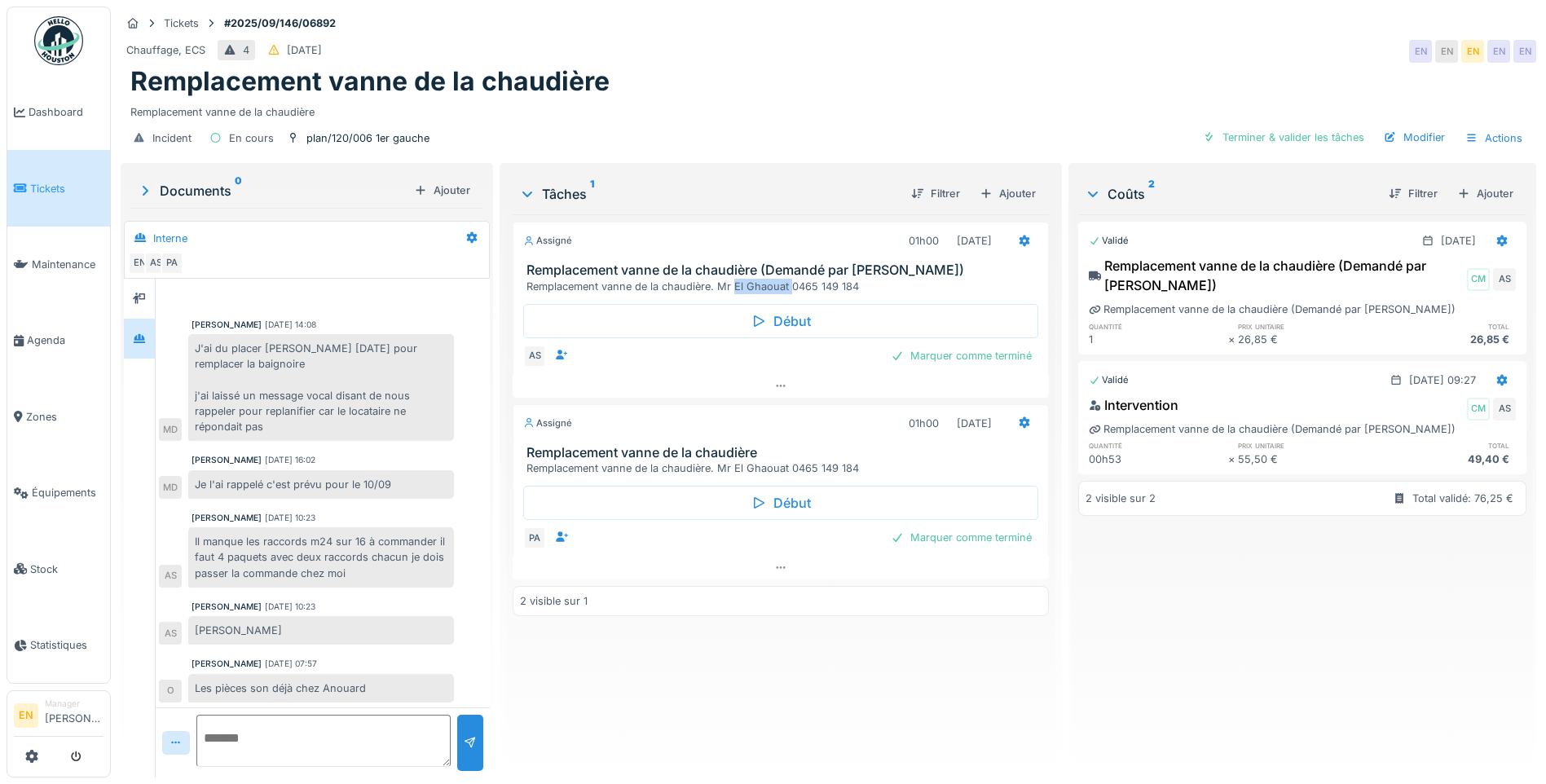
copy div "El Ghaouat"
click at [1404, 134] on div "Modifier" at bounding box center [1414, 137] width 74 height 22
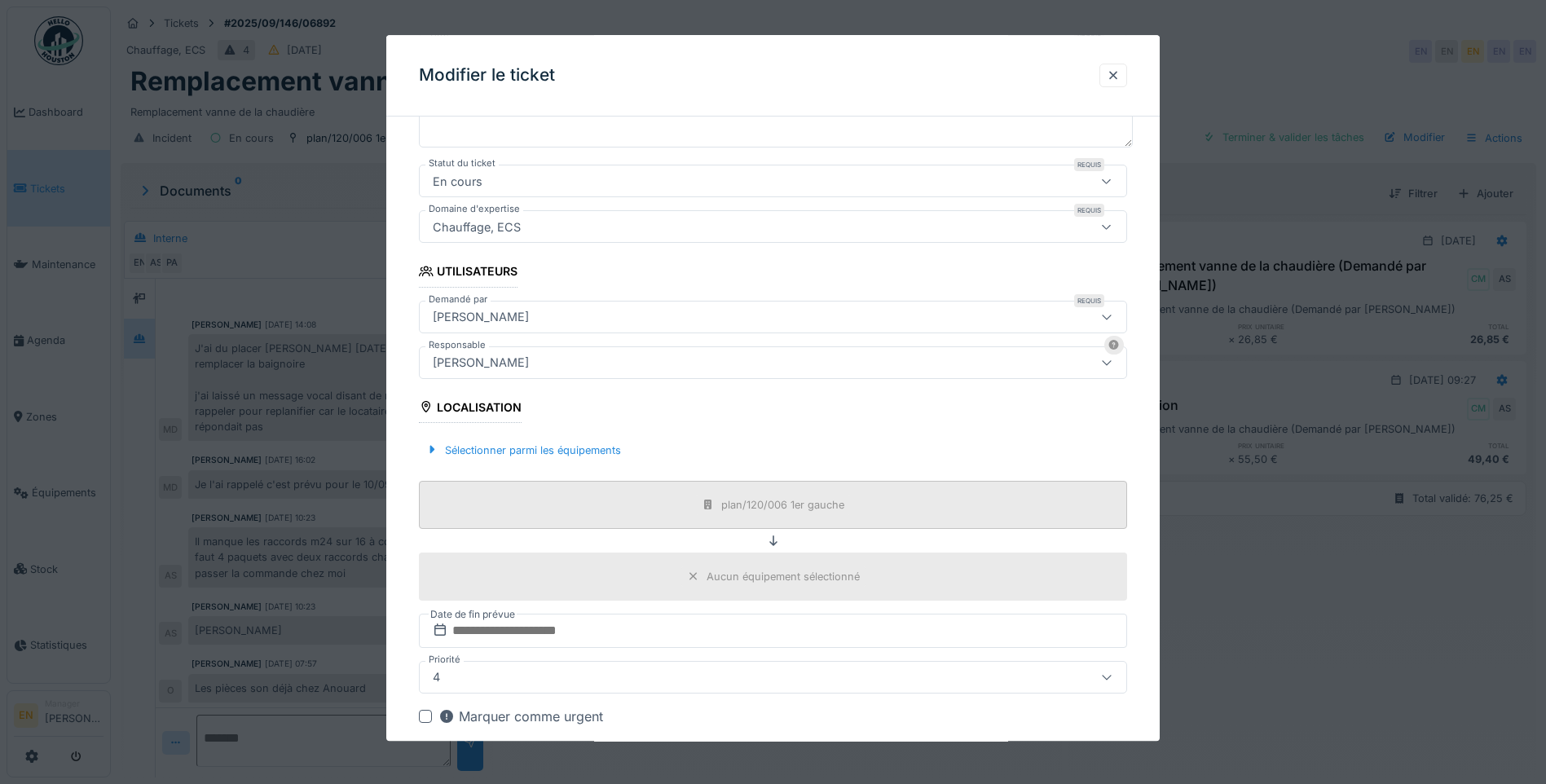
scroll to position [244, 0]
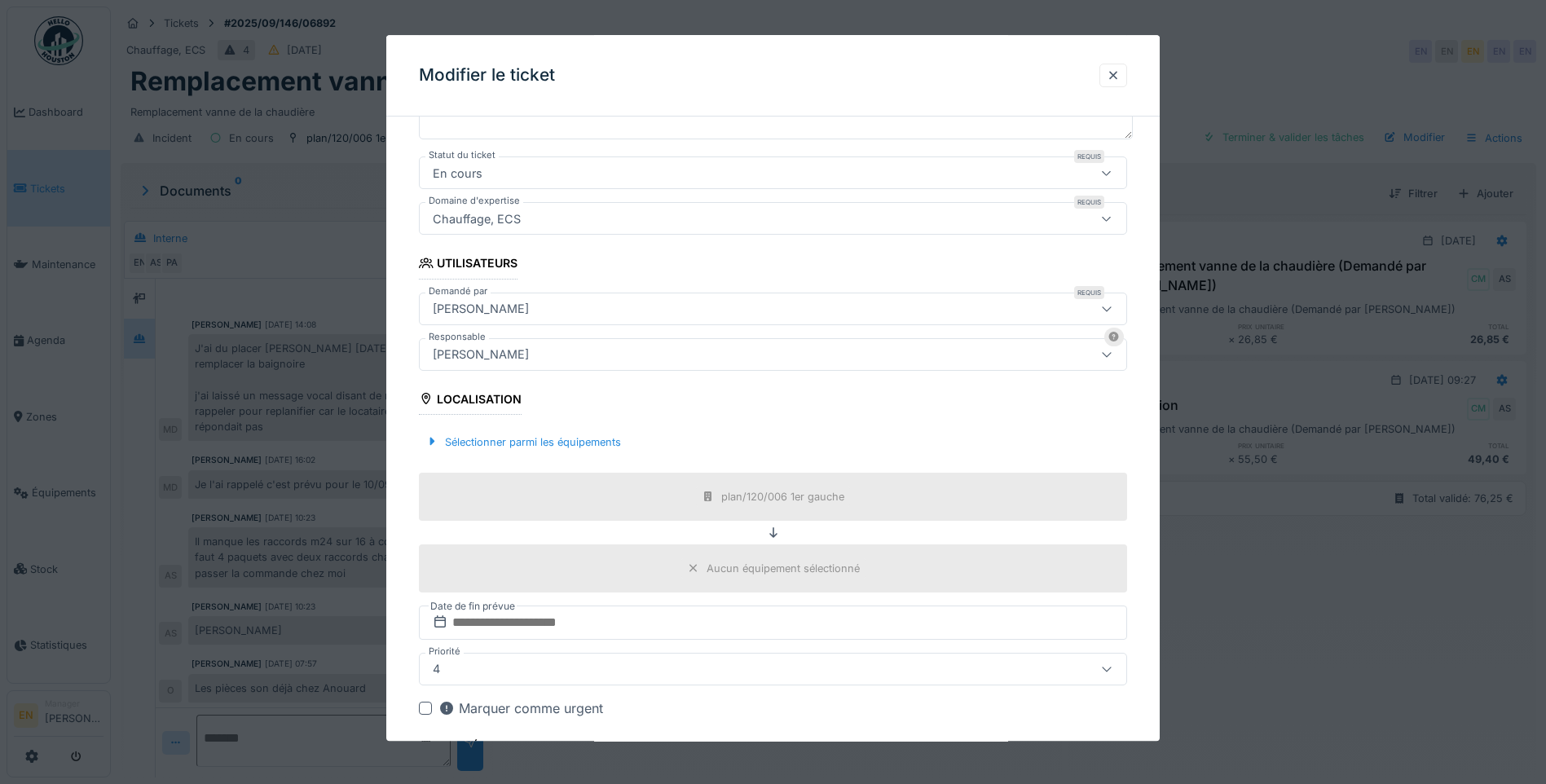
click at [591, 305] on div "[PERSON_NAME]" at bounding box center [731, 308] width 611 height 18
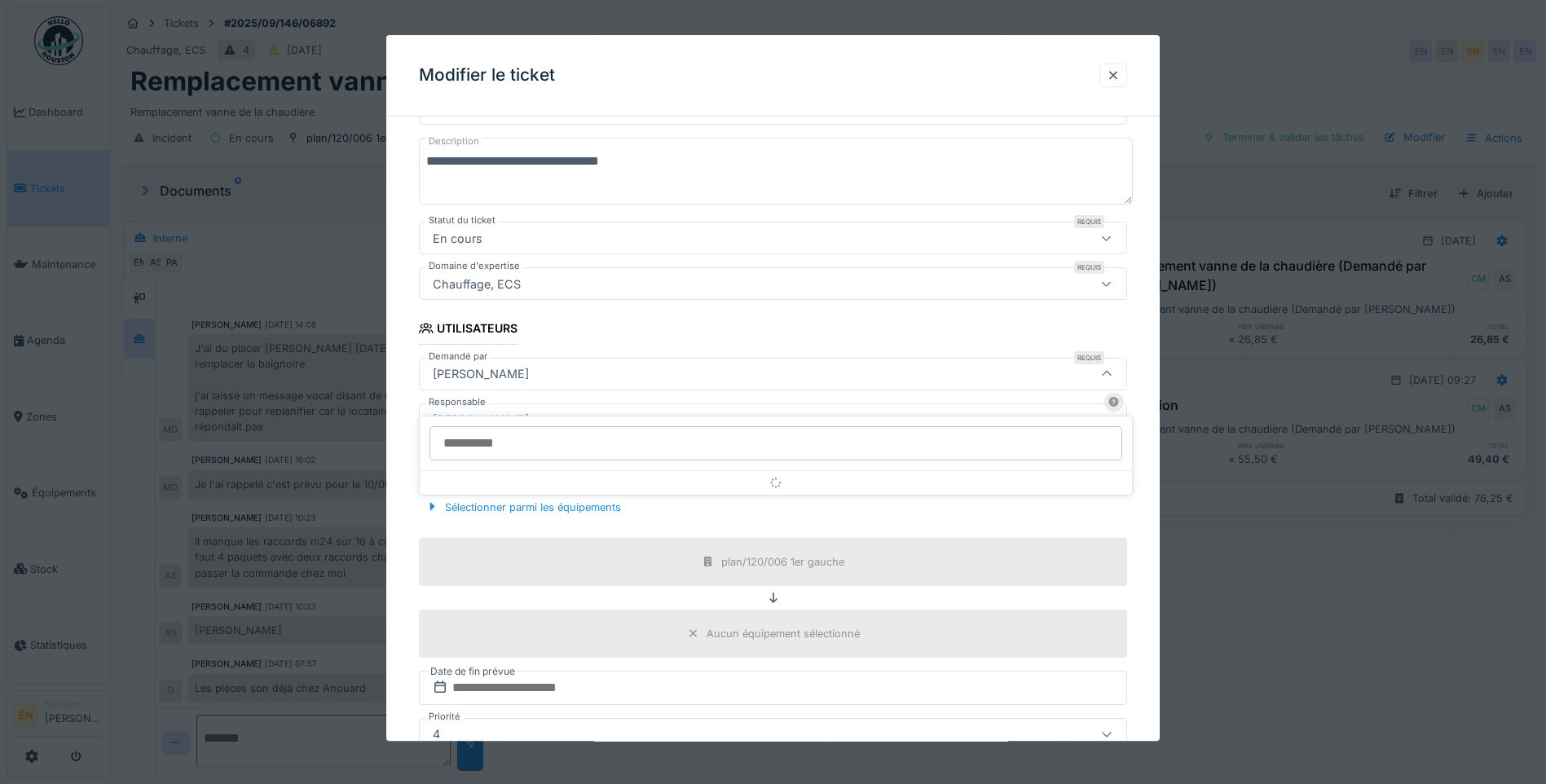
scroll to position [165, 0]
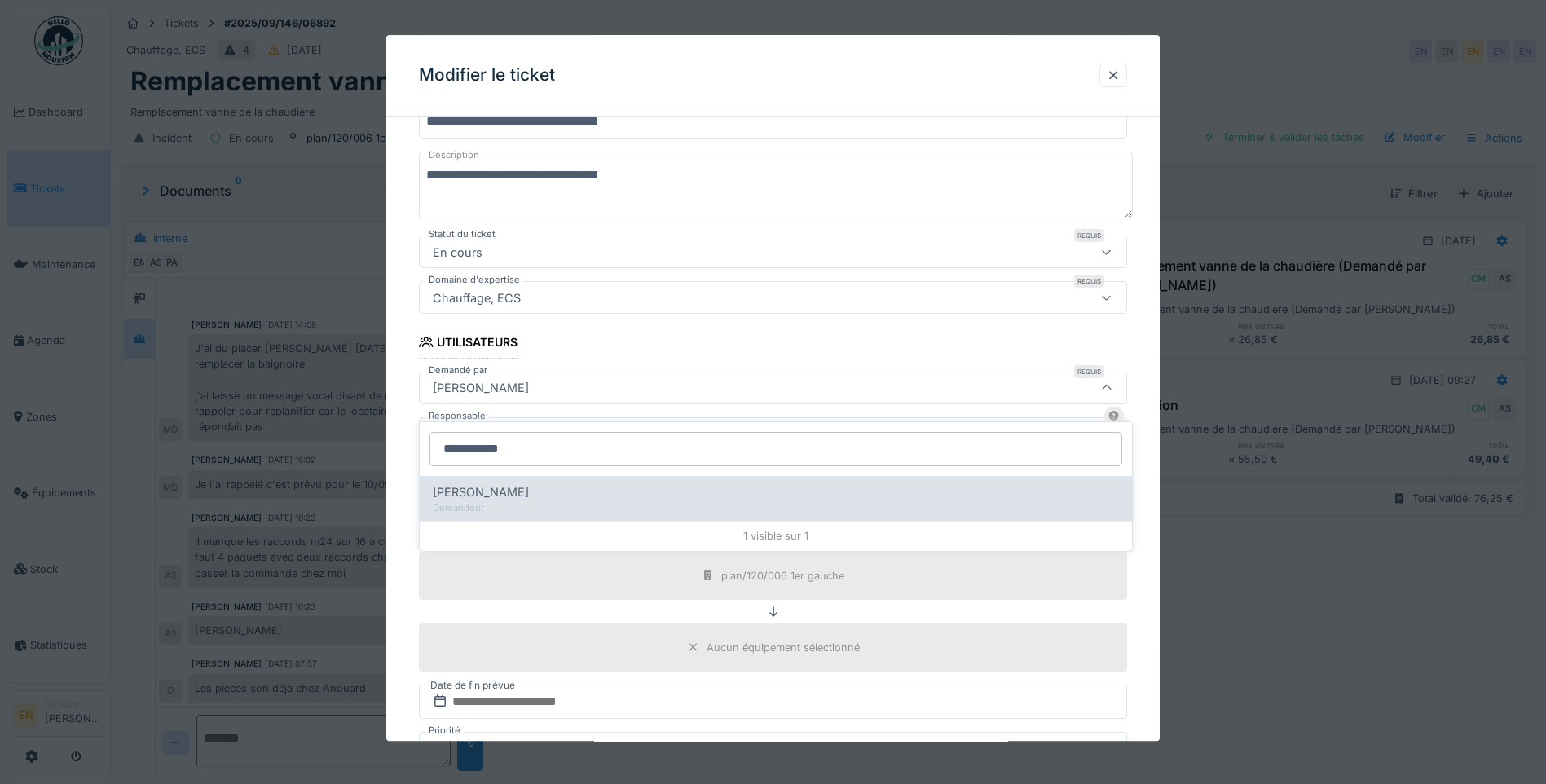
type input "**********"
click at [529, 488] on span "Abderrahmane El ghaouat" at bounding box center [481, 492] width 96 height 18
type input "****"
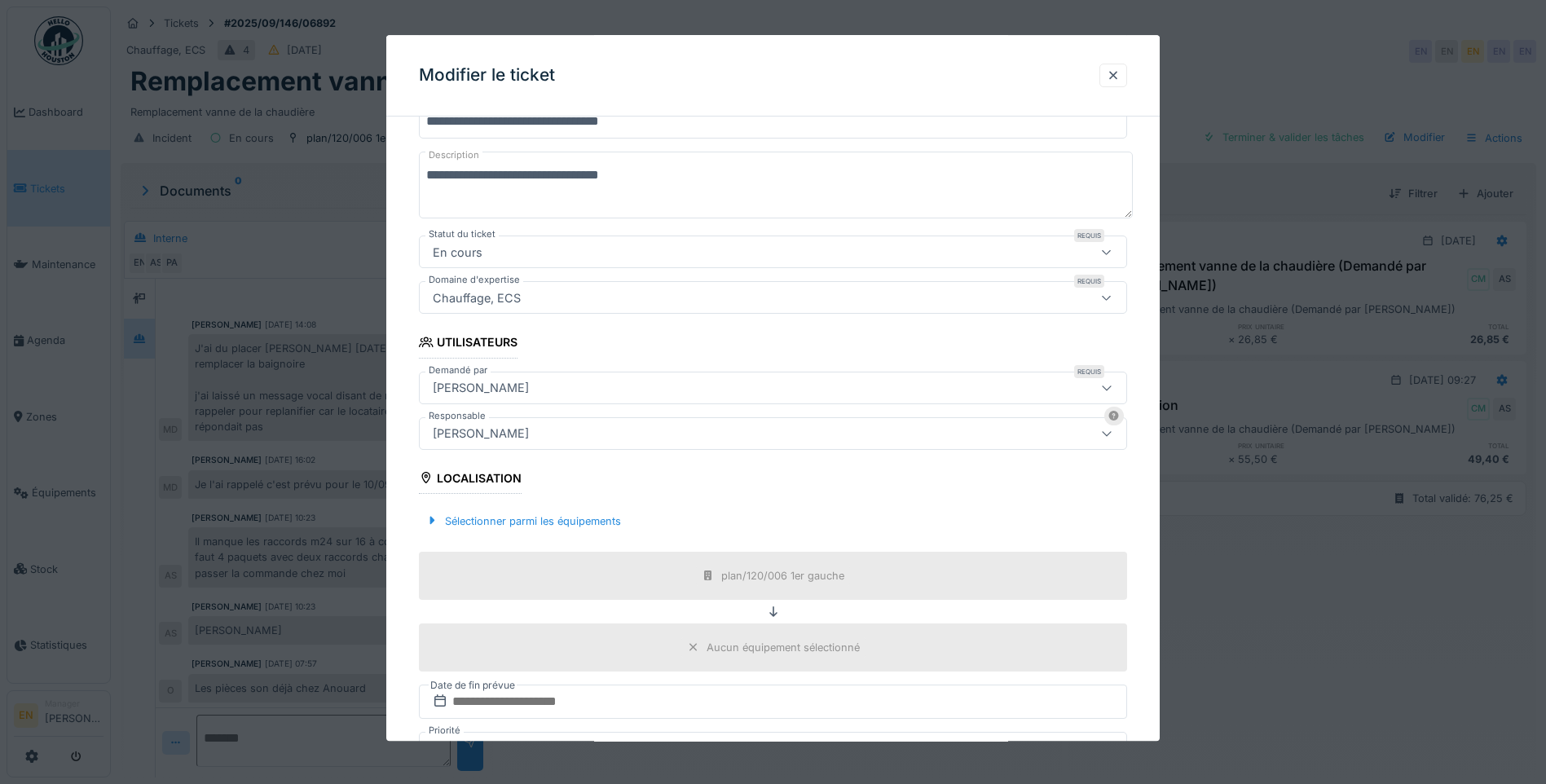
scroll to position [407, 0]
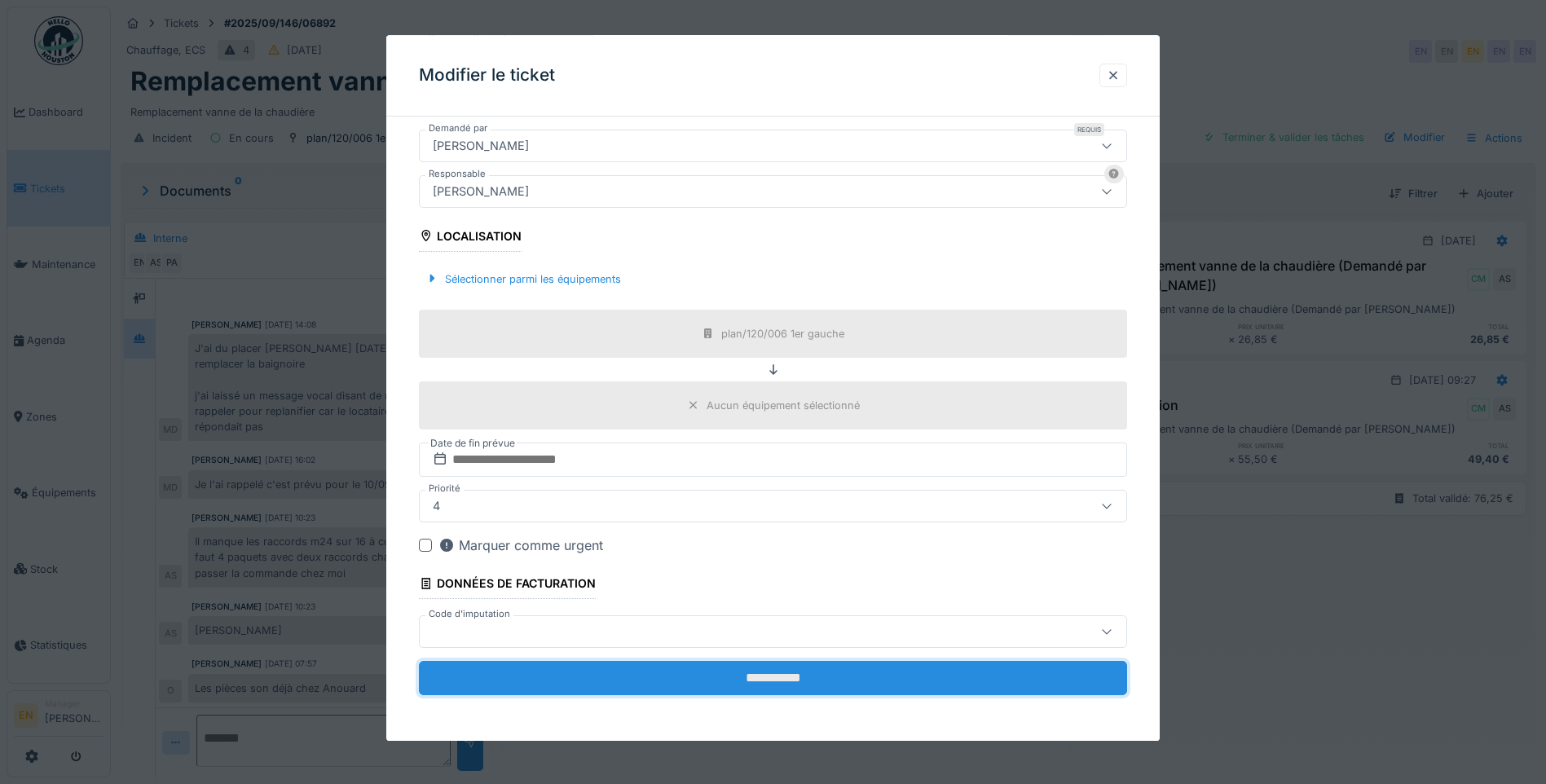
click at [800, 675] on input "**********" at bounding box center [773, 678] width 708 height 34
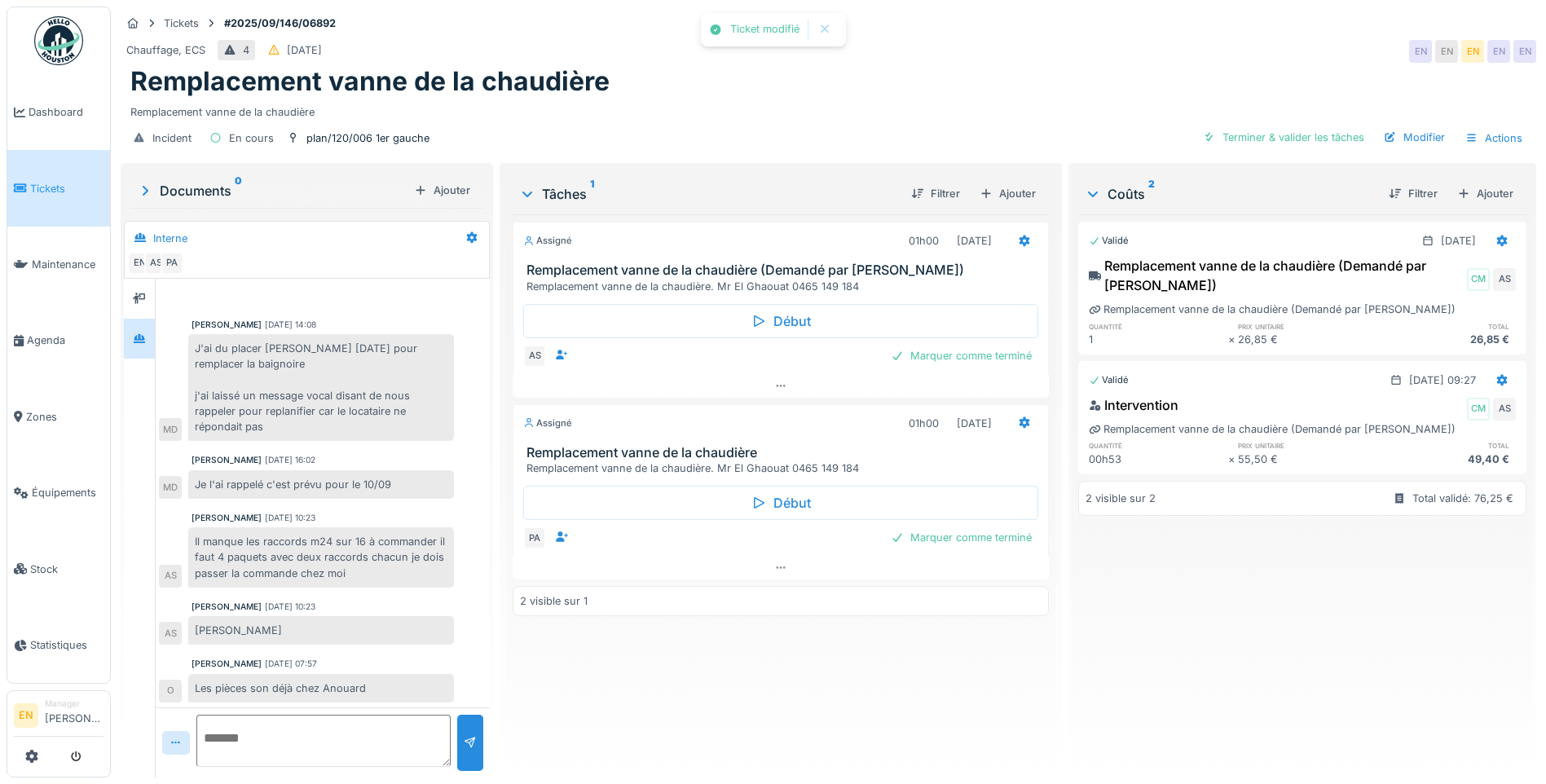
scroll to position [27, 0]
click at [923, 629] on div "Assigné 01h00 10/09/2025 Remplacement vanne de la chaudière (Demandé par Anouar…" at bounding box center [781, 489] width 537 height 550
click at [681, 677] on div "Assigné 01h00 10/09/2025 Remplacement vanne de la chaudière (Demandé par Anouar…" at bounding box center [781, 489] width 537 height 550
click at [692, 98] on div "Remplacement vanne de la chaudière" at bounding box center [828, 108] width 1396 height 22
click at [970, 353] on div "Marquer comme terminé" at bounding box center [961, 355] width 154 height 22
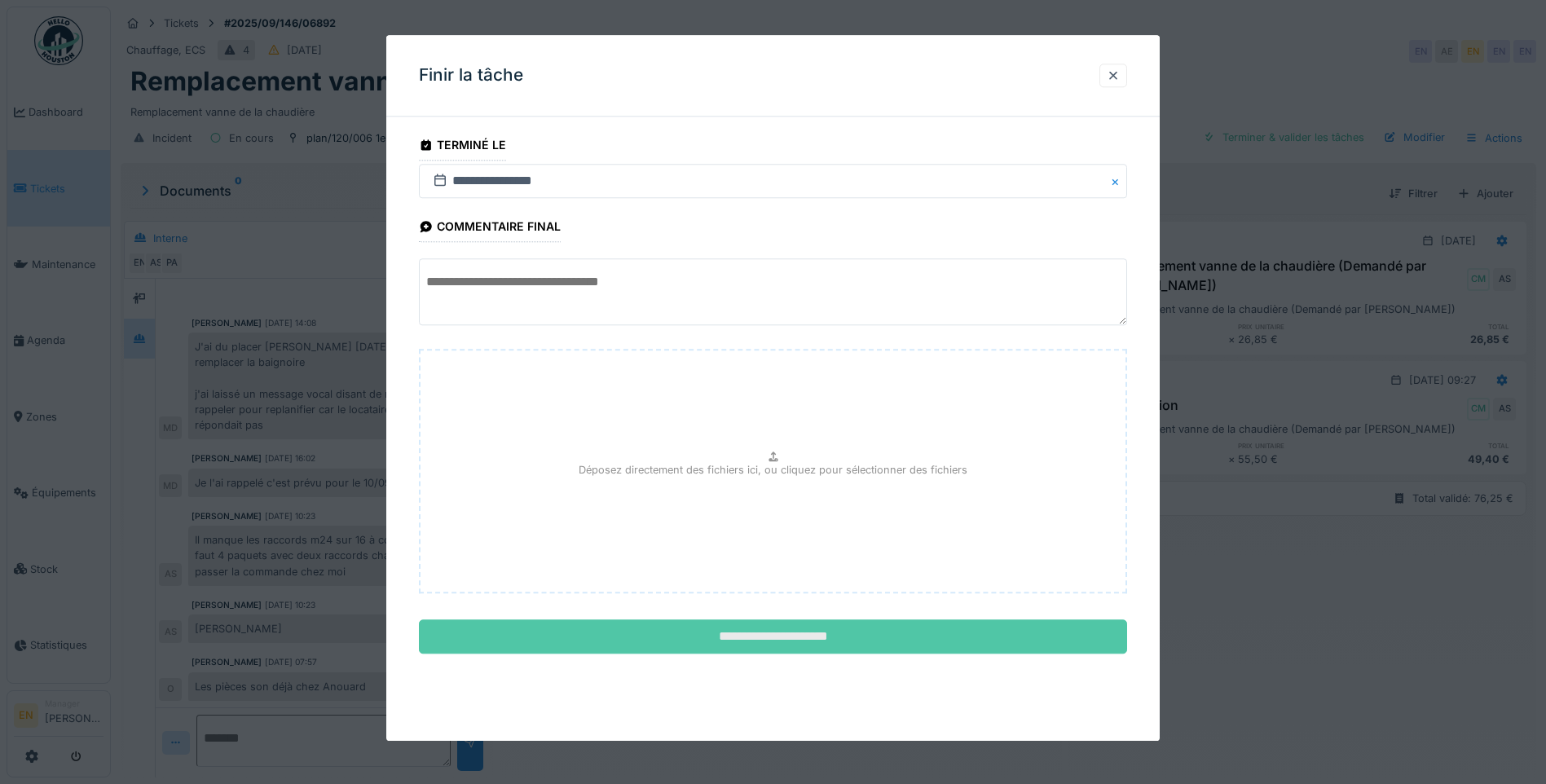
click at [760, 635] on input "**********" at bounding box center [773, 637] width 708 height 34
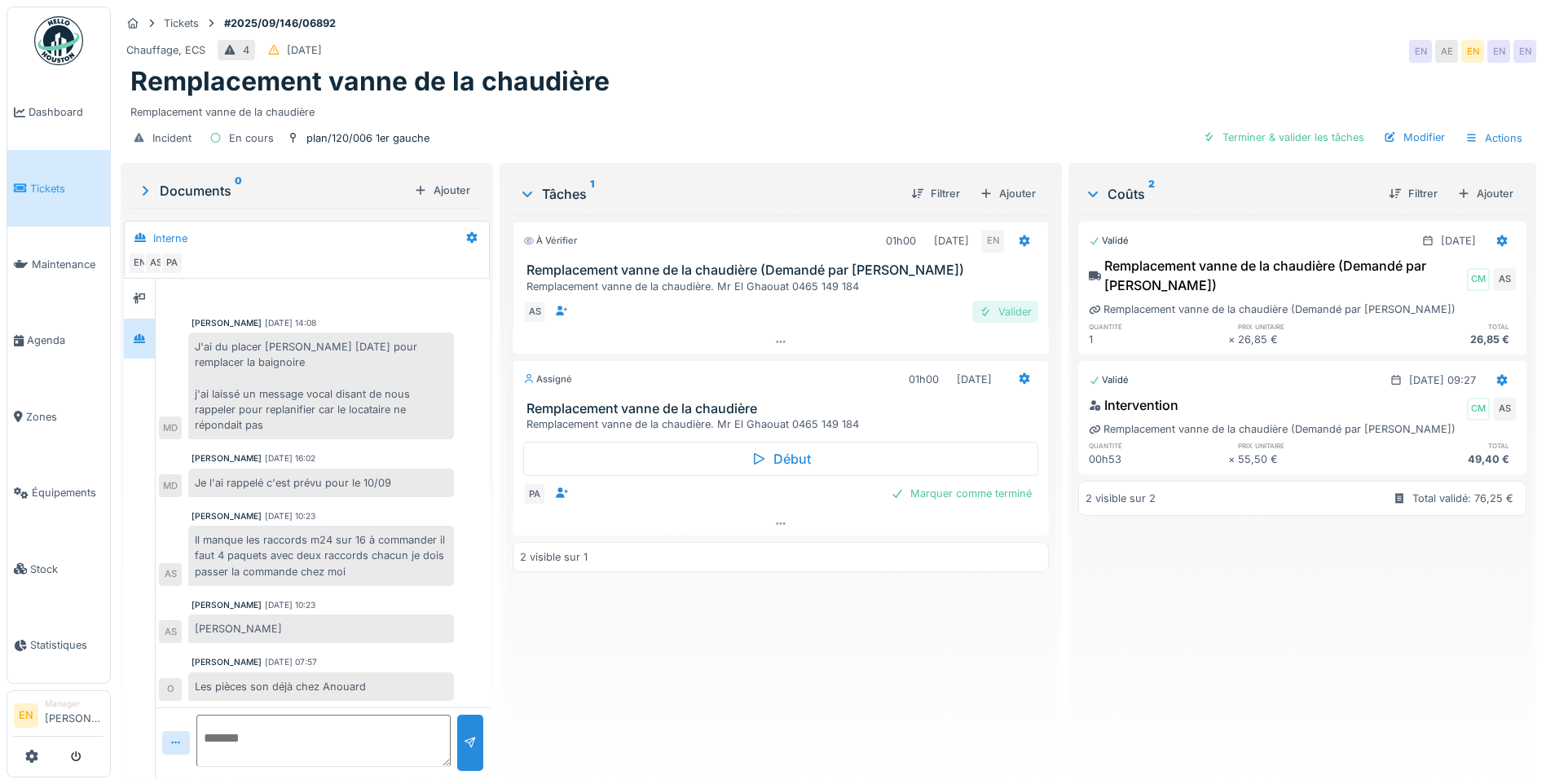
click at [1015, 303] on div "Valider" at bounding box center [1006, 311] width 66 height 22
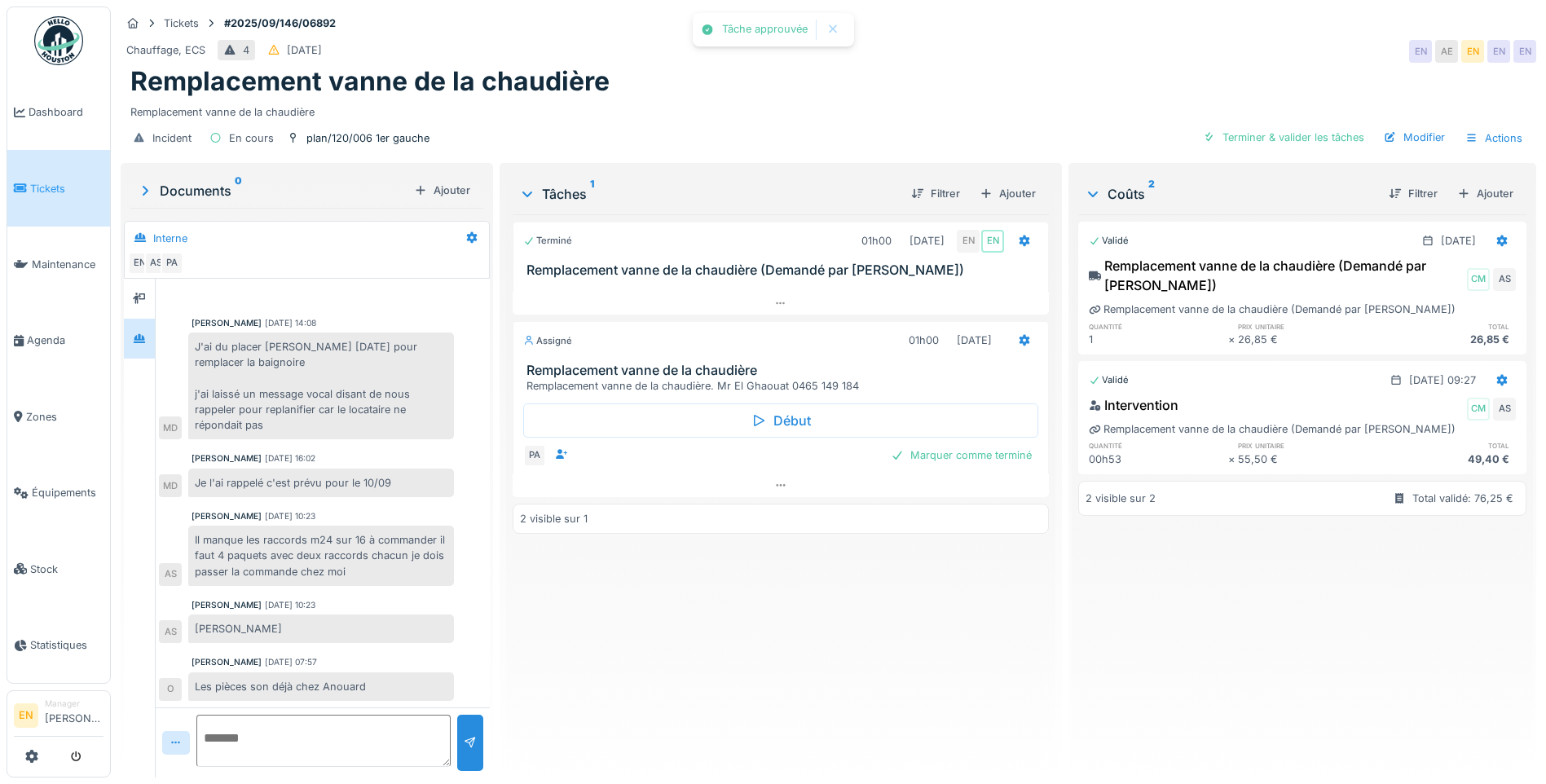
click at [771, 639] on div "Terminé 01h00 10/09/2025 EN EN Remplacement vanne de la chaudière (Demandé par …" at bounding box center [781, 489] width 537 height 550
click at [773, 641] on div "Terminé 01h00 10/09/2025 EN EN Remplacement vanne de la chaudière (Demandé par …" at bounding box center [781, 489] width 537 height 550
click at [784, 635] on div "Terminé 01h00 10/09/2025 EN EN Remplacement vanne de la chaudière (Demandé par …" at bounding box center [781, 489] width 537 height 550
click at [962, 67] on div "Remplacement vanne de la chaudière" at bounding box center [828, 82] width 1396 height 31
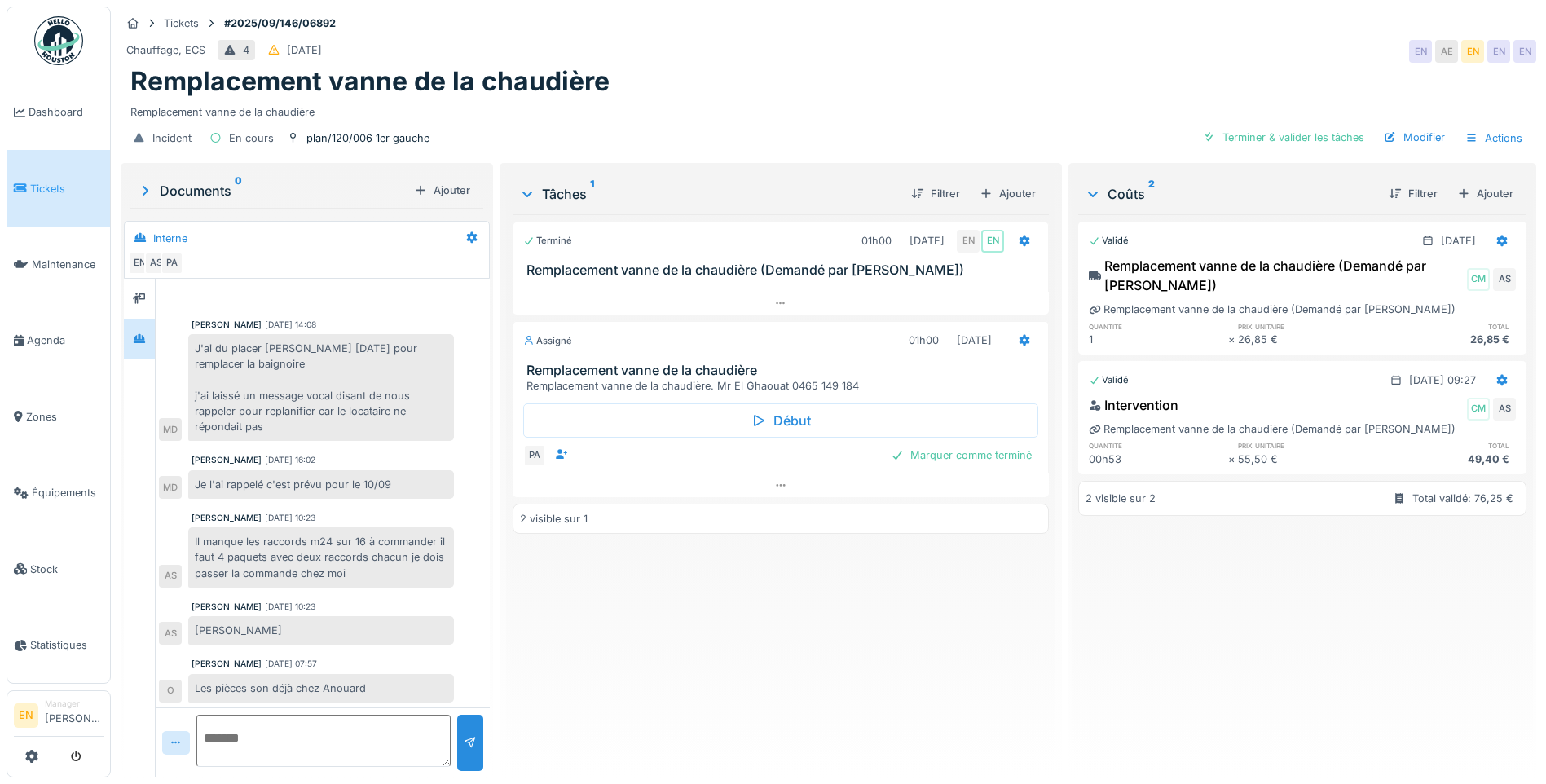
click at [777, 98] on div "Remplacement vanne de la chaudière" at bounding box center [828, 108] width 1396 height 22
drag, startPoint x: 801, startPoint y: 587, endPoint x: 796, endPoint y: 569, distance: 18.7
click at [798, 575] on div "Terminé 01h00 10/09/2025 EN EN Remplacement vanne de la chaudière (Demandé par …" at bounding box center [781, 489] width 537 height 550
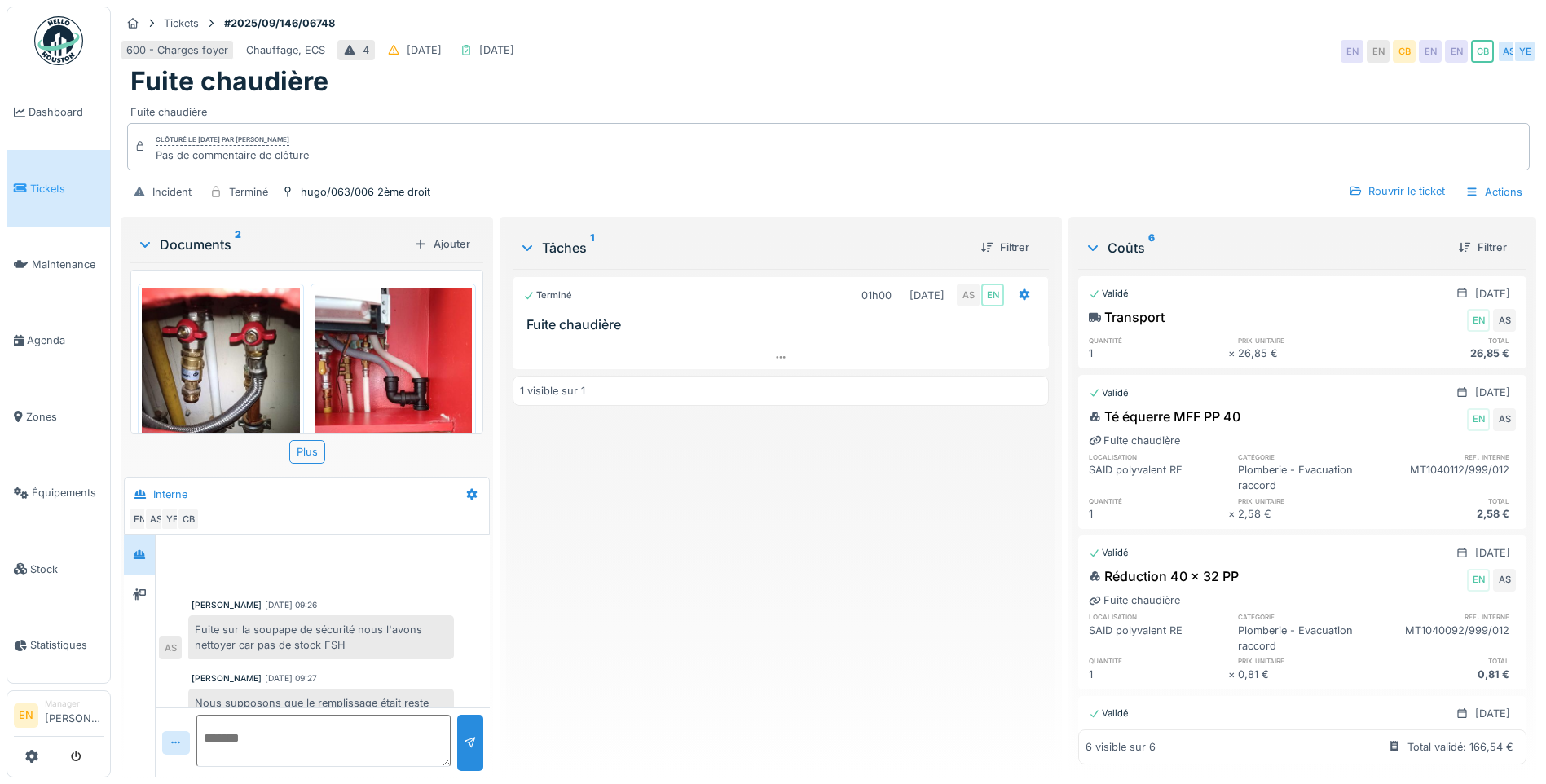
scroll to position [271, 0]
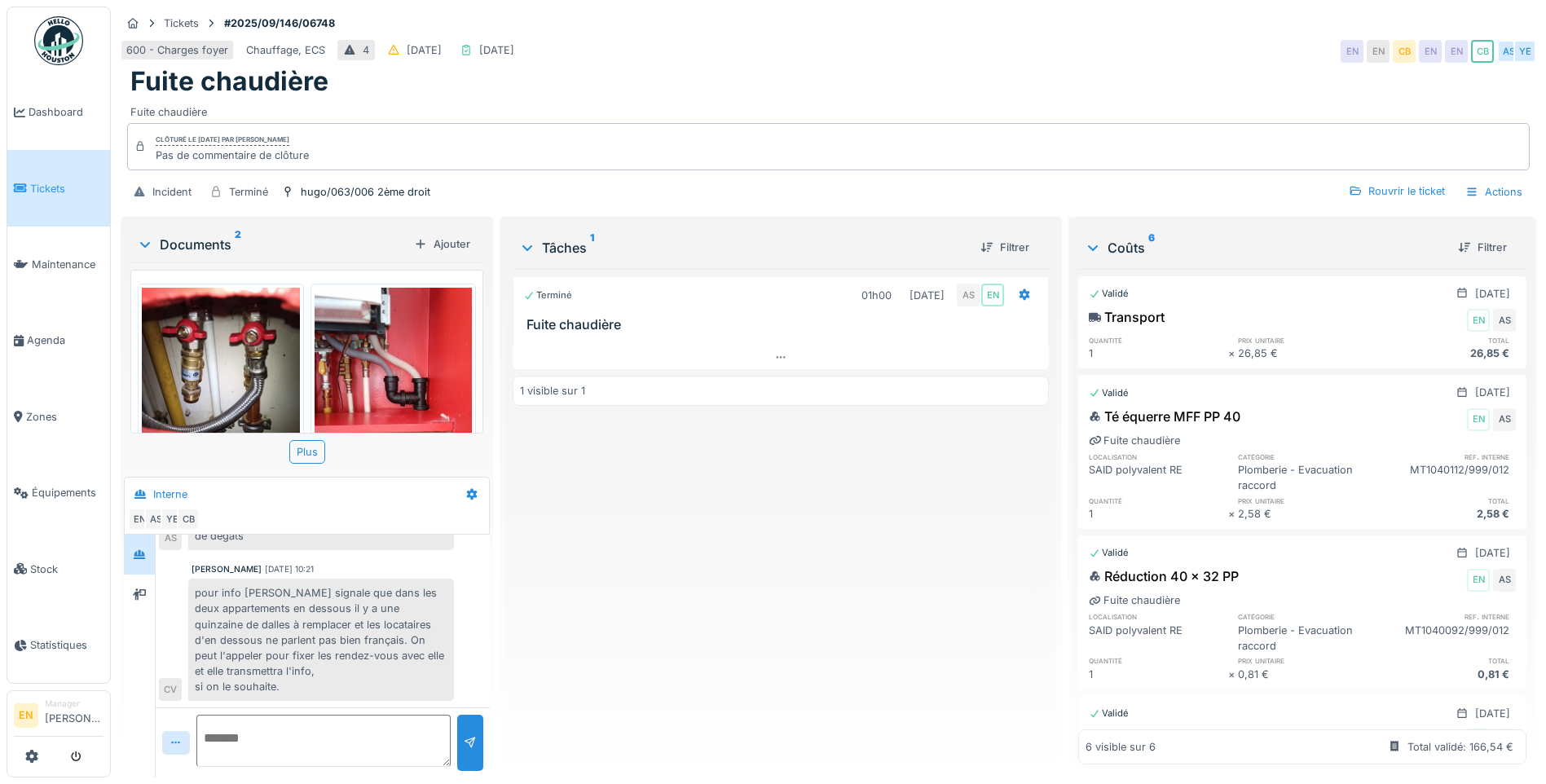
drag, startPoint x: 688, startPoint y: 616, endPoint x: 273, endPoint y: 387, distance: 474.0
click at [687, 616] on div "Terminé 01h00 [DATE] AS EN Fuite chaudière 1 visible sur 1" at bounding box center [781, 516] width 537 height 495
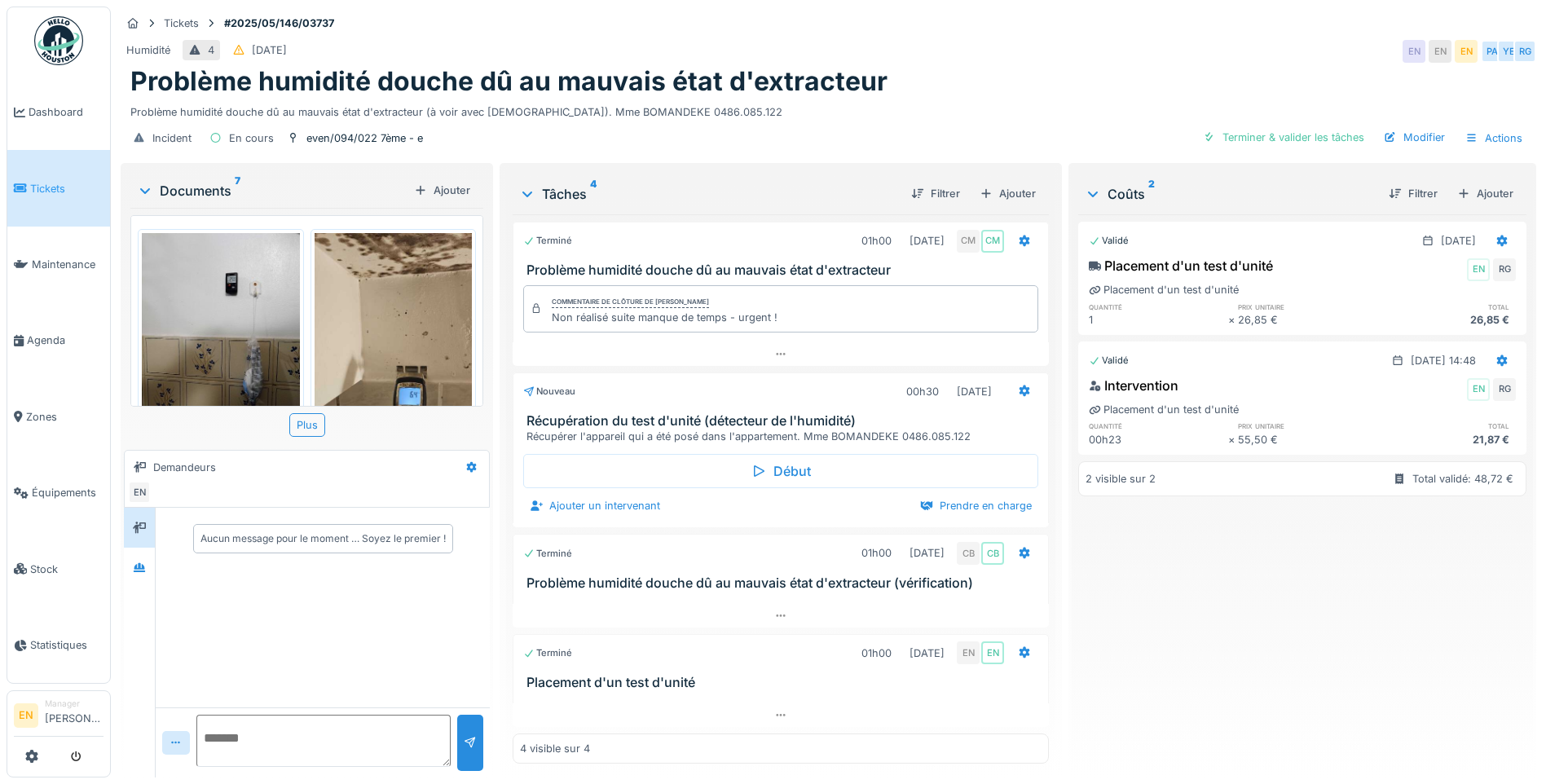
scroll to position [407, 0]
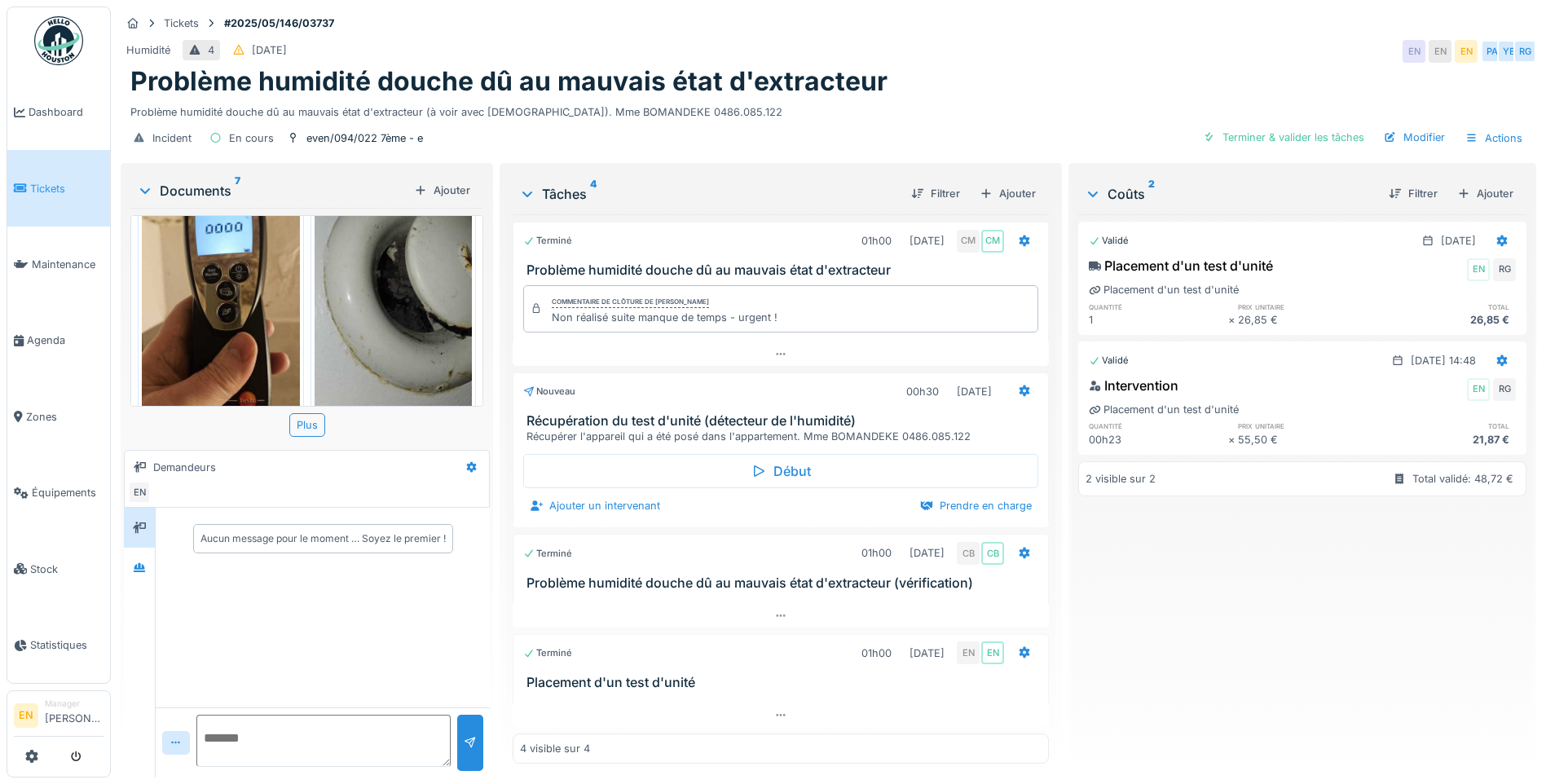
click at [1231, 632] on div "Validé [DATE] Placement d'un test d'unité EN RG Placement d'un test d'unité qua…" at bounding box center [1302, 489] width 448 height 550
click at [1081, 106] on div "Problème humidité douche dû au mauvais état d'extracteur (à voir avec [DEMOGRAP…" at bounding box center [828, 108] width 1396 height 22
click at [1055, 72] on div "Problème humidité douche dû au mauvais état d'extracteur" at bounding box center [828, 82] width 1396 height 31
click at [1037, 69] on div "Problème humidité douche dû au mauvais état d'extracteur" at bounding box center [828, 82] width 1396 height 31
click at [1192, 641] on div "Validé 10/06/2025 Placement d'un test d'unité EN RG Placement d'un test d'unité…" at bounding box center [1302, 489] width 448 height 550
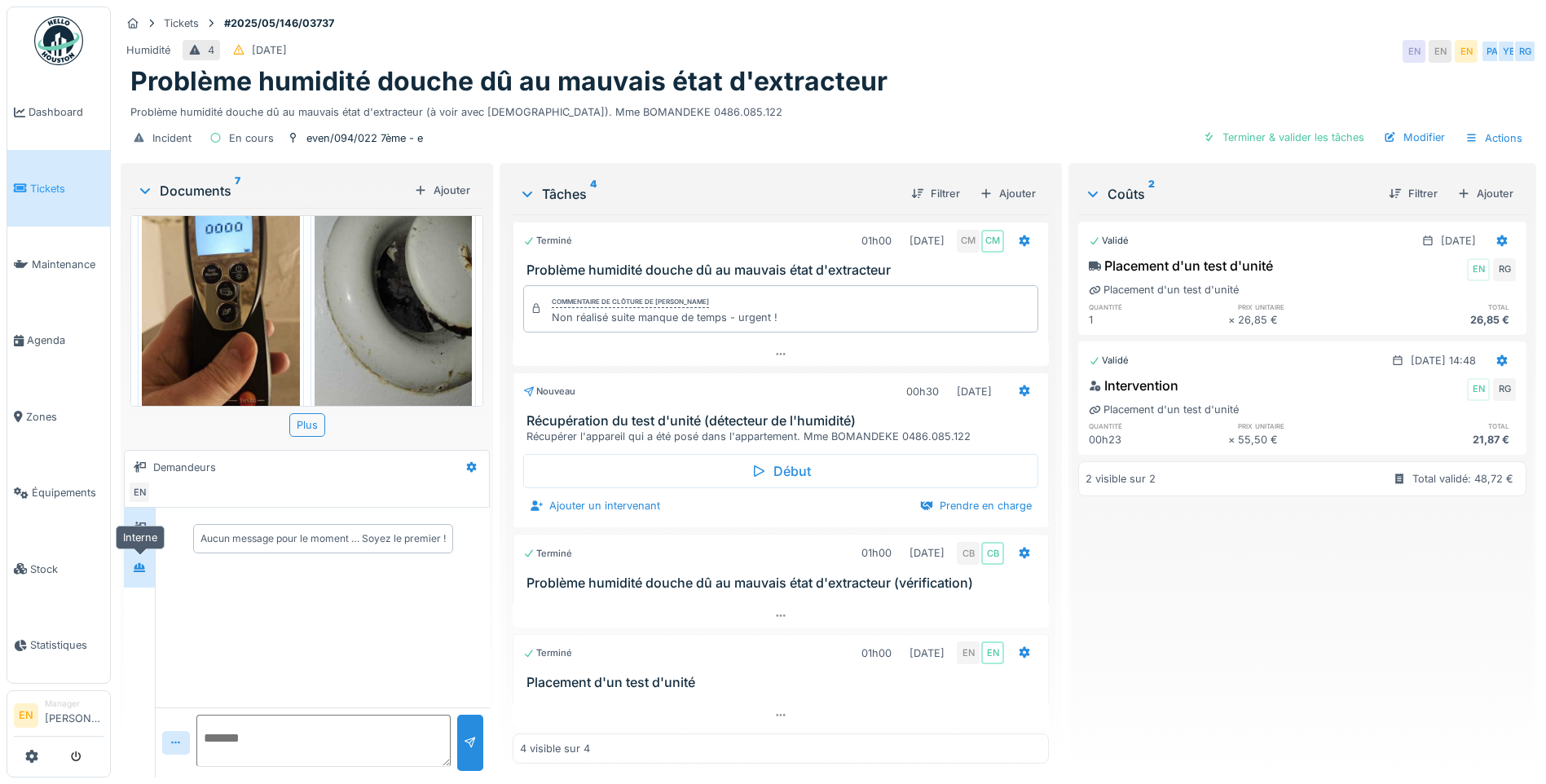
click at [141, 569] on icon at bounding box center [140, 567] width 13 height 10
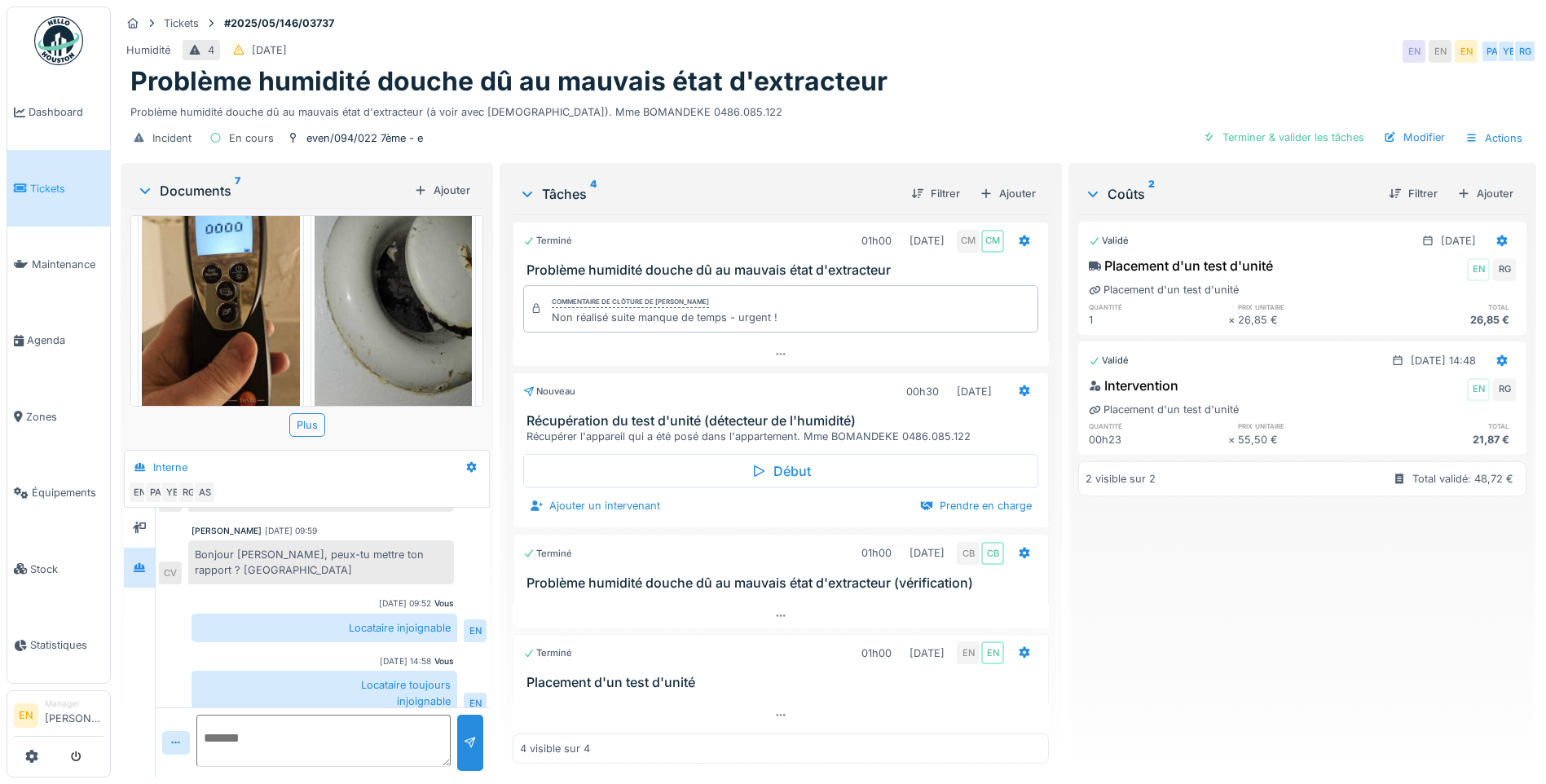
scroll to position [2, 0]
click at [1213, 54] on div "Humidité 4 07/05/2025 EN EN EN PA YE RG" at bounding box center [828, 51] width 1416 height 29
click at [1018, 395] on icon at bounding box center [1025, 390] width 13 height 10
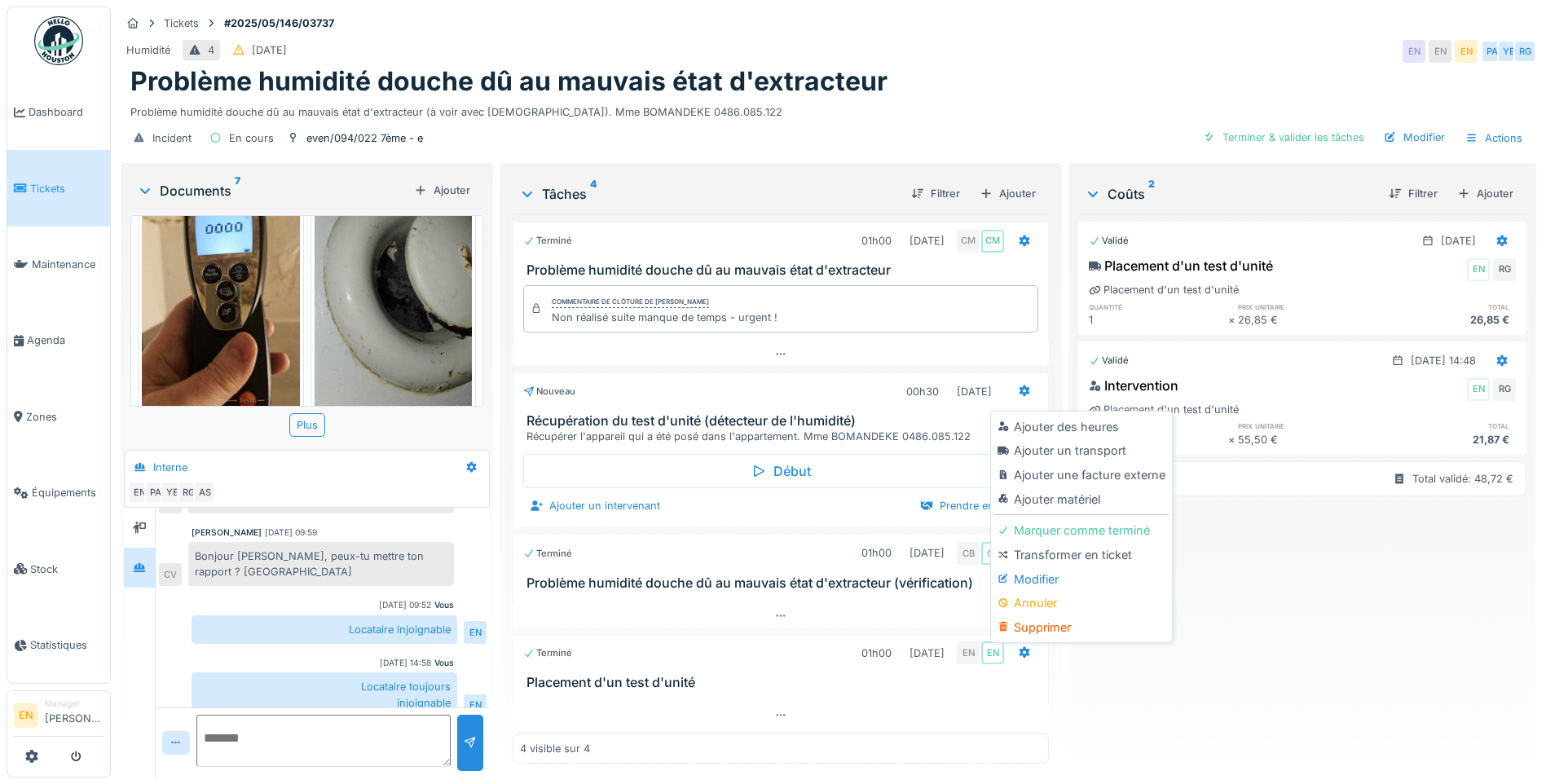
click at [1054, 583] on div "Modifier" at bounding box center [1081, 579] width 174 height 25
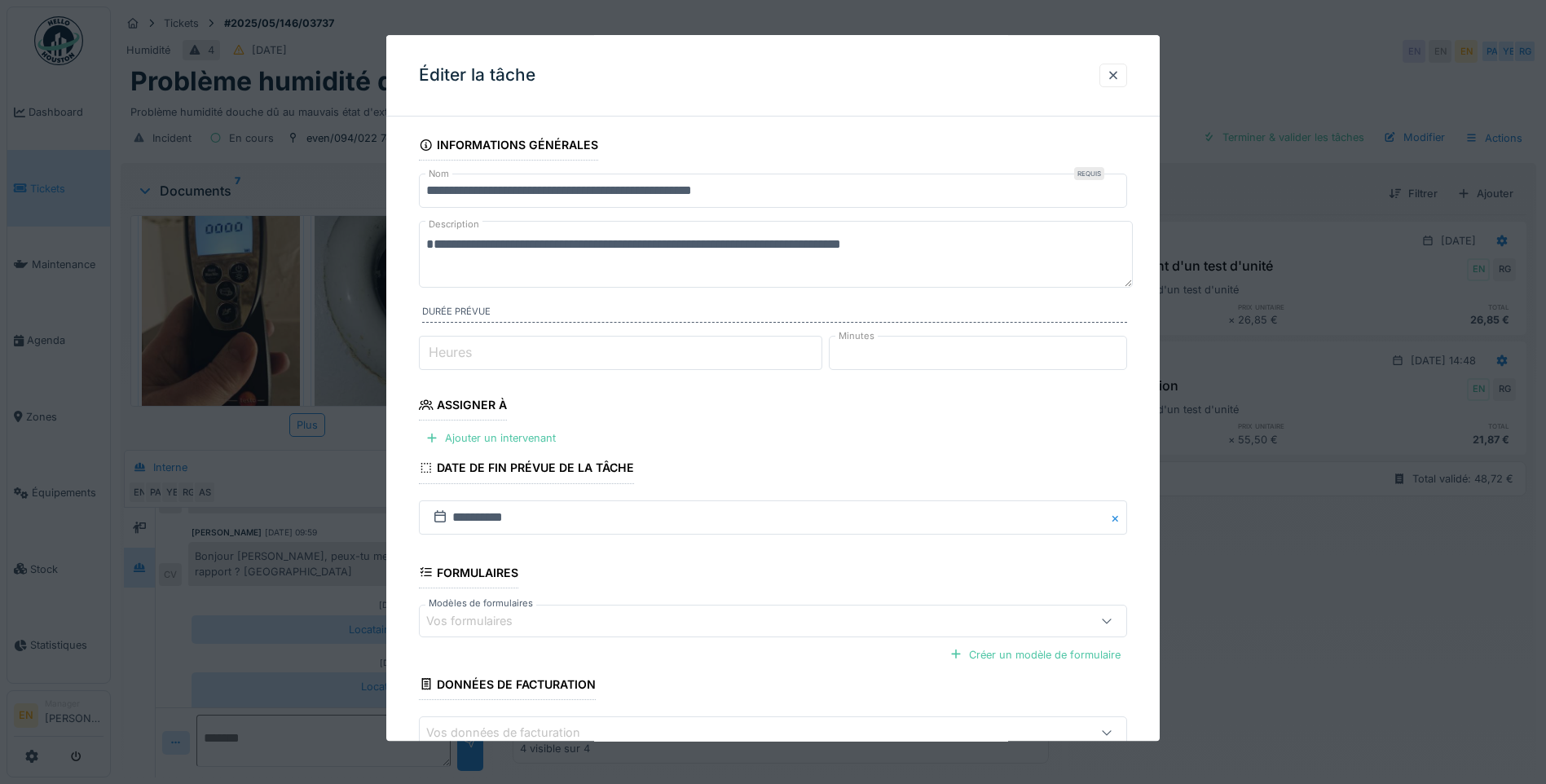
click at [1119, 346] on input "**" at bounding box center [978, 353] width 298 height 34
click at [1118, 364] on input "**" at bounding box center [978, 353] width 298 height 34
type input "**"
click at [1118, 357] on input "**" at bounding box center [978, 353] width 298 height 34
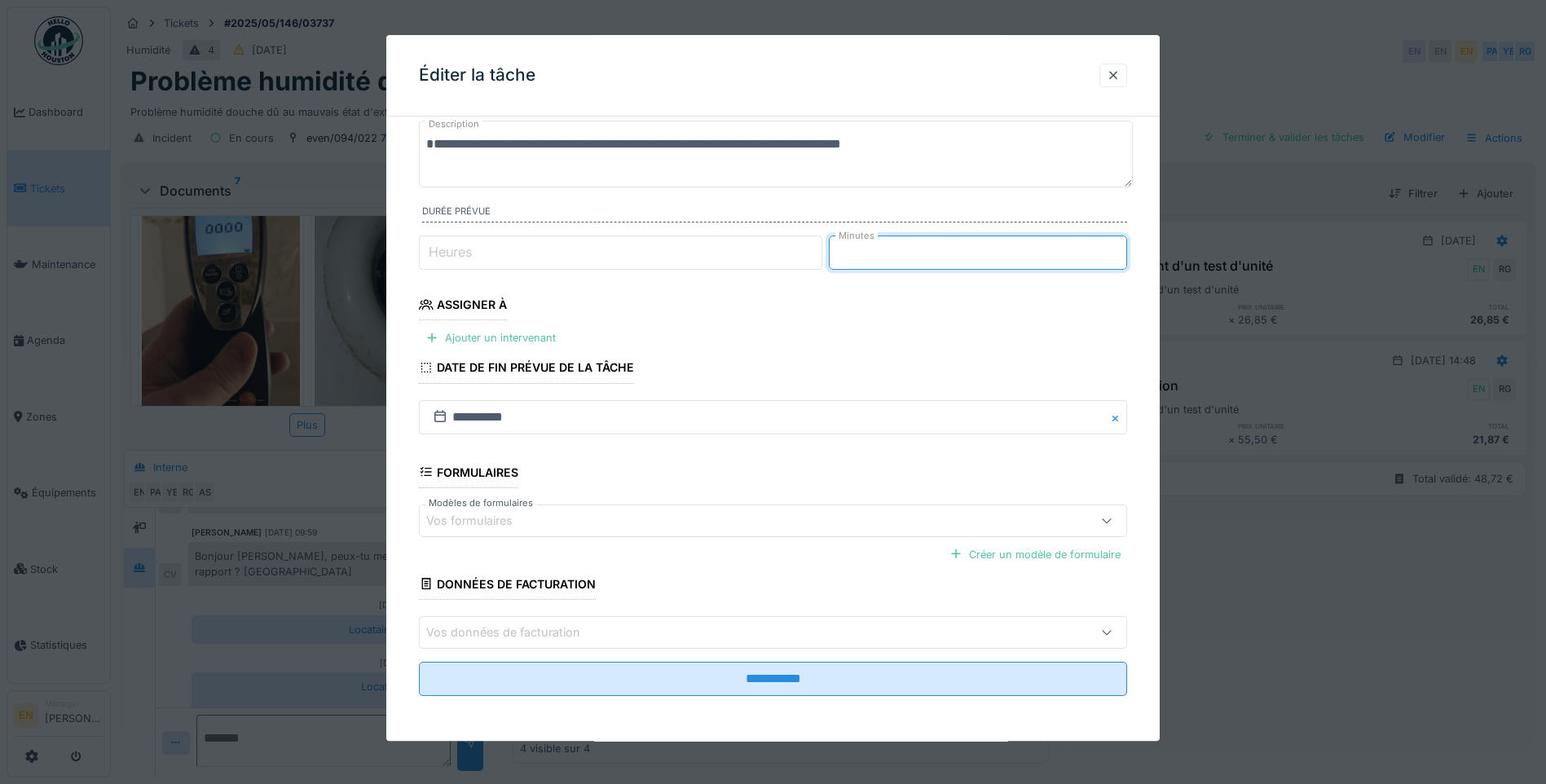
scroll to position [101, 0]
click at [469, 335] on div "Ajouter un intervenant" at bounding box center [490, 336] width 143 height 22
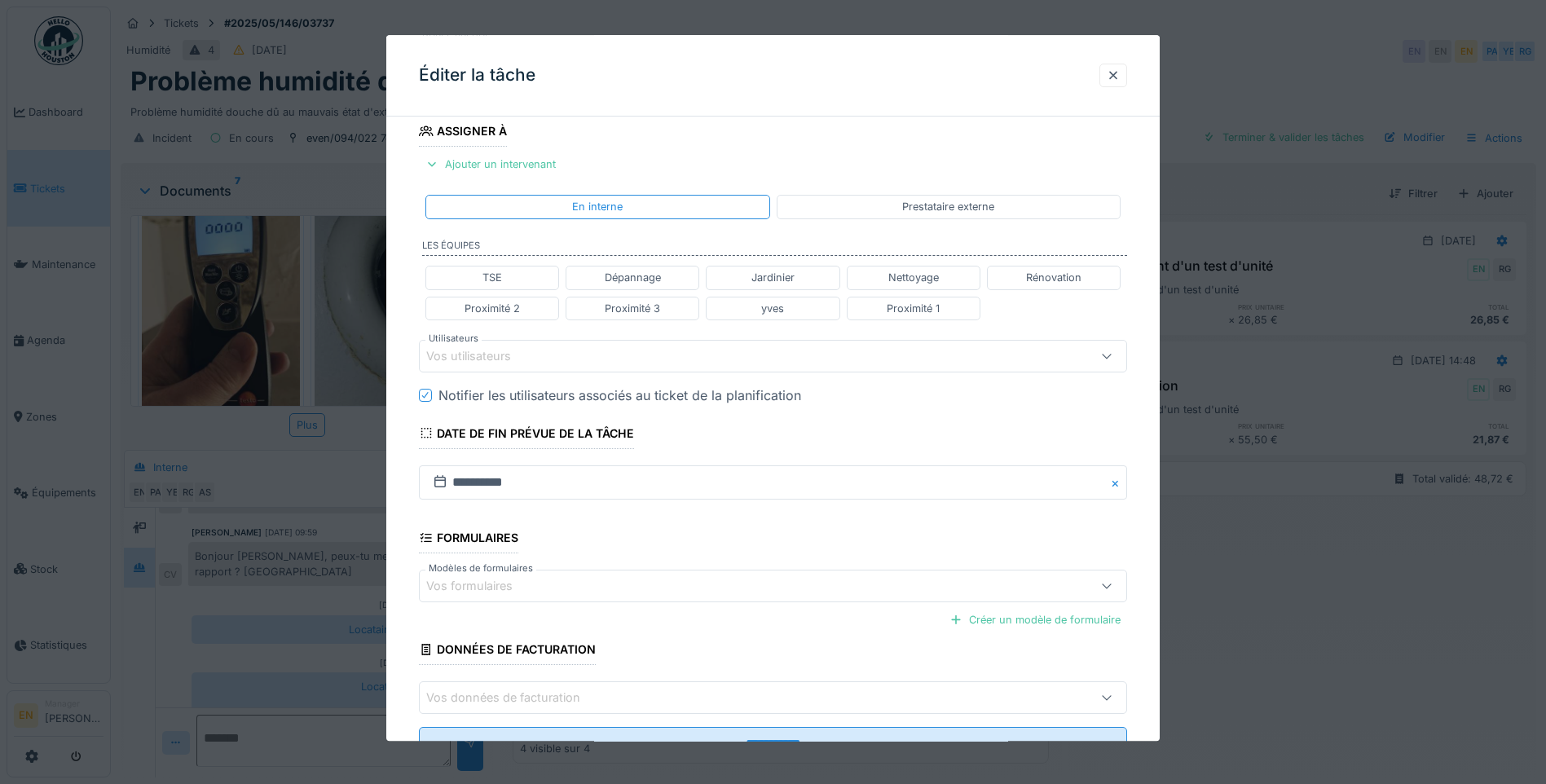
scroll to position [340, 0]
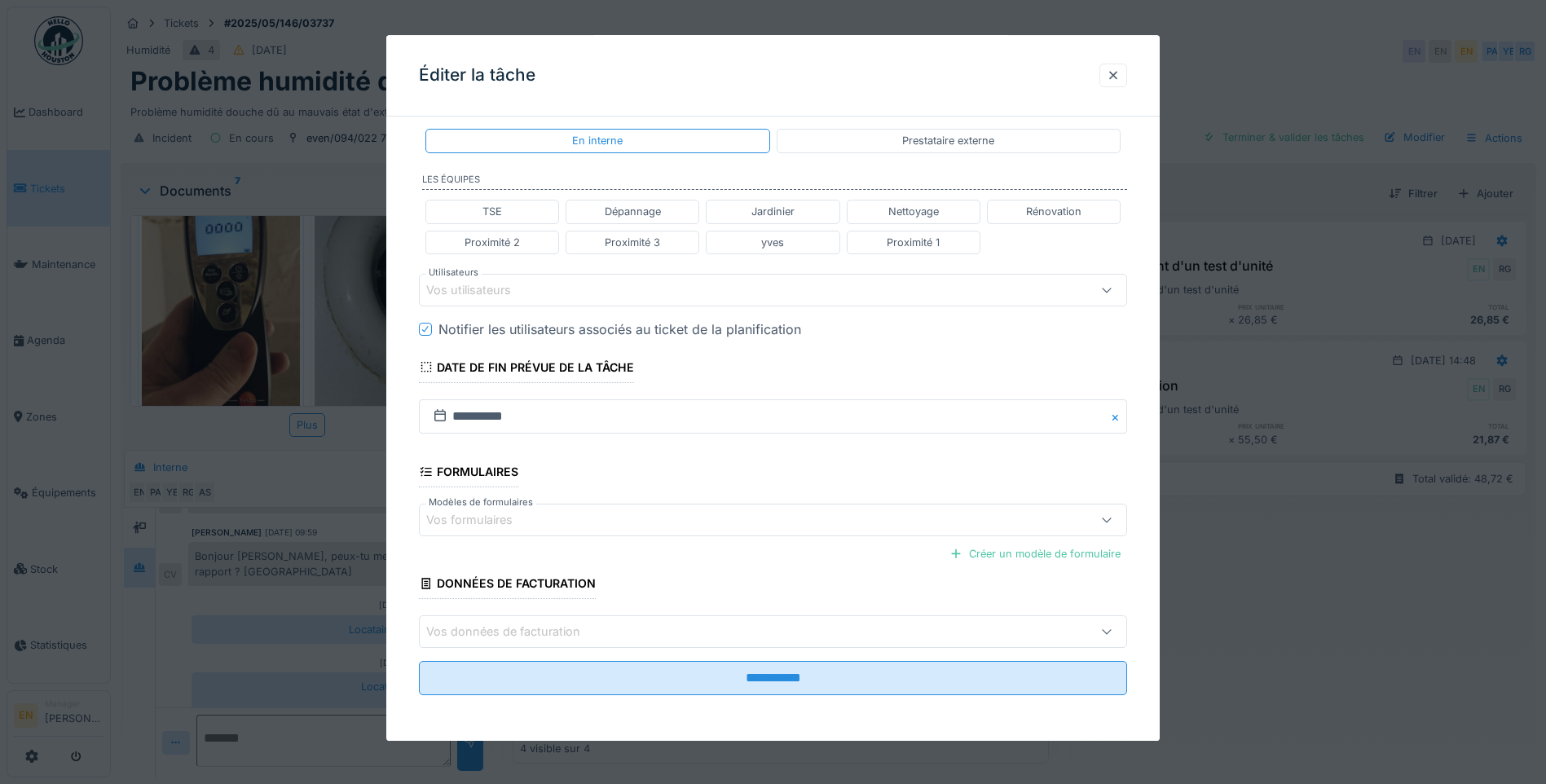
click at [576, 290] on div "Vos utilisateurs" at bounding box center [731, 289] width 611 height 18
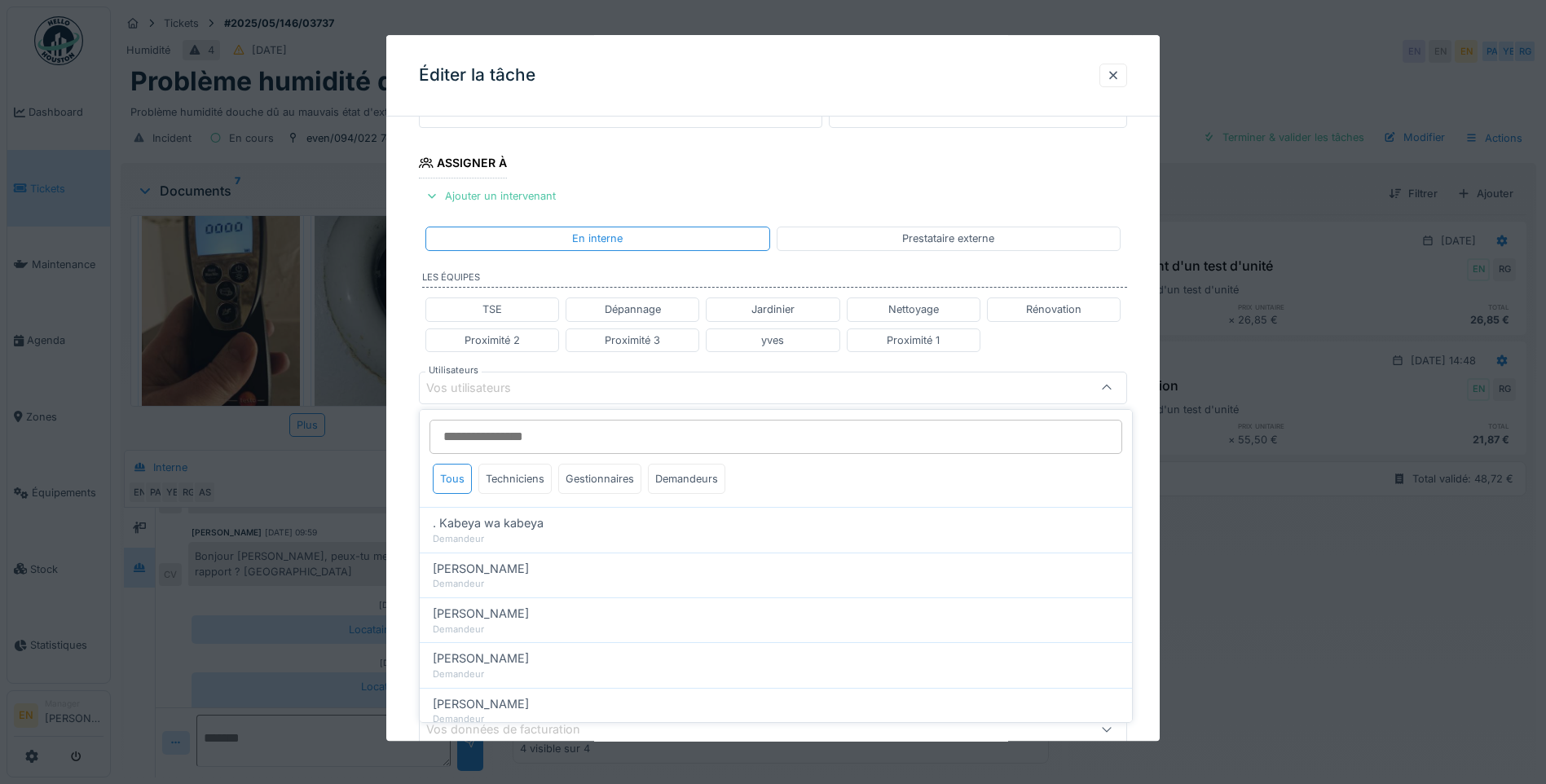
click at [543, 440] on input "Utilisateurs" at bounding box center [775, 437] width 692 height 34
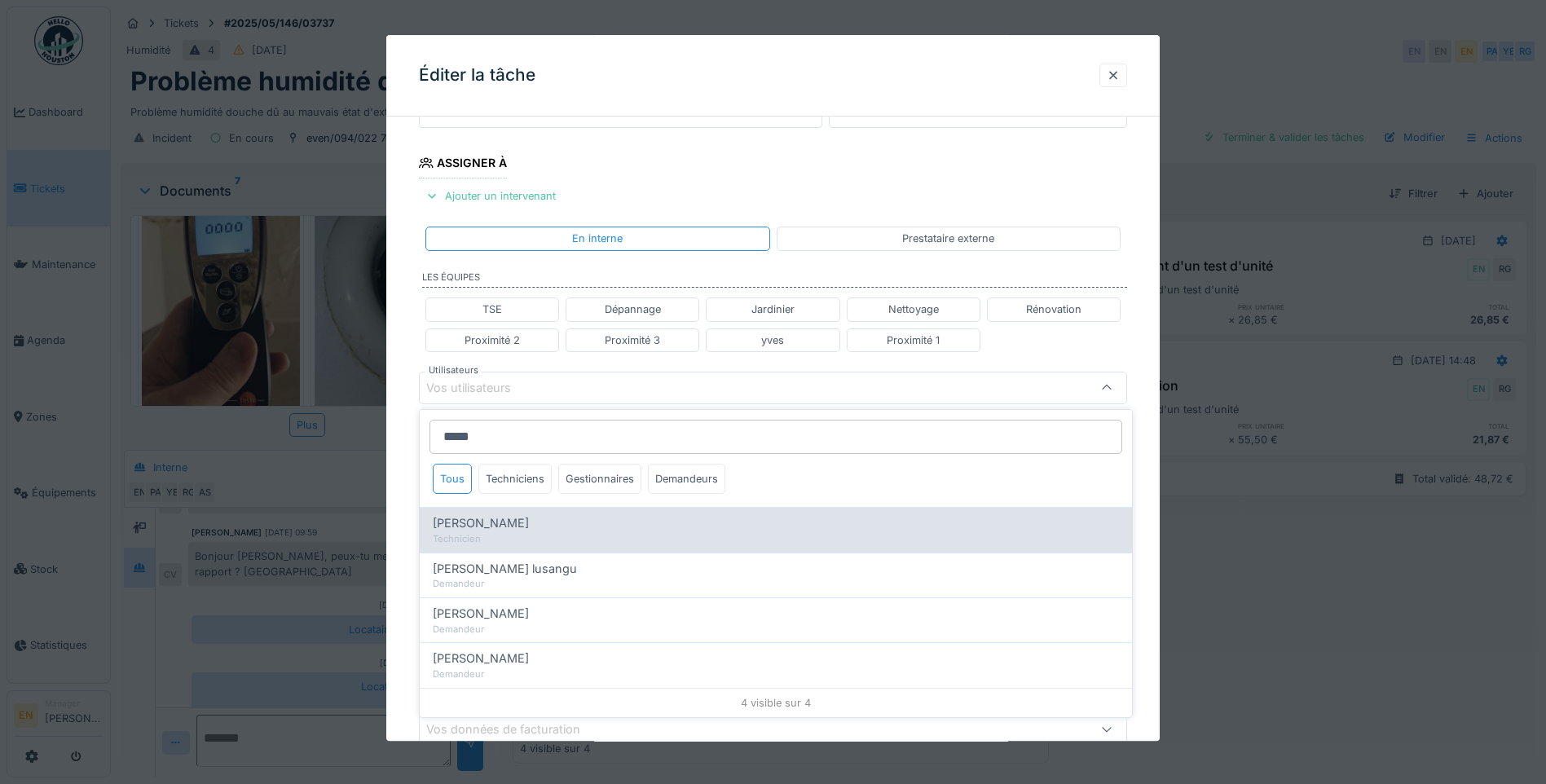
type input "*****"
click at [500, 533] on div "Technicien" at bounding box center [776, 538] width 687 height 14
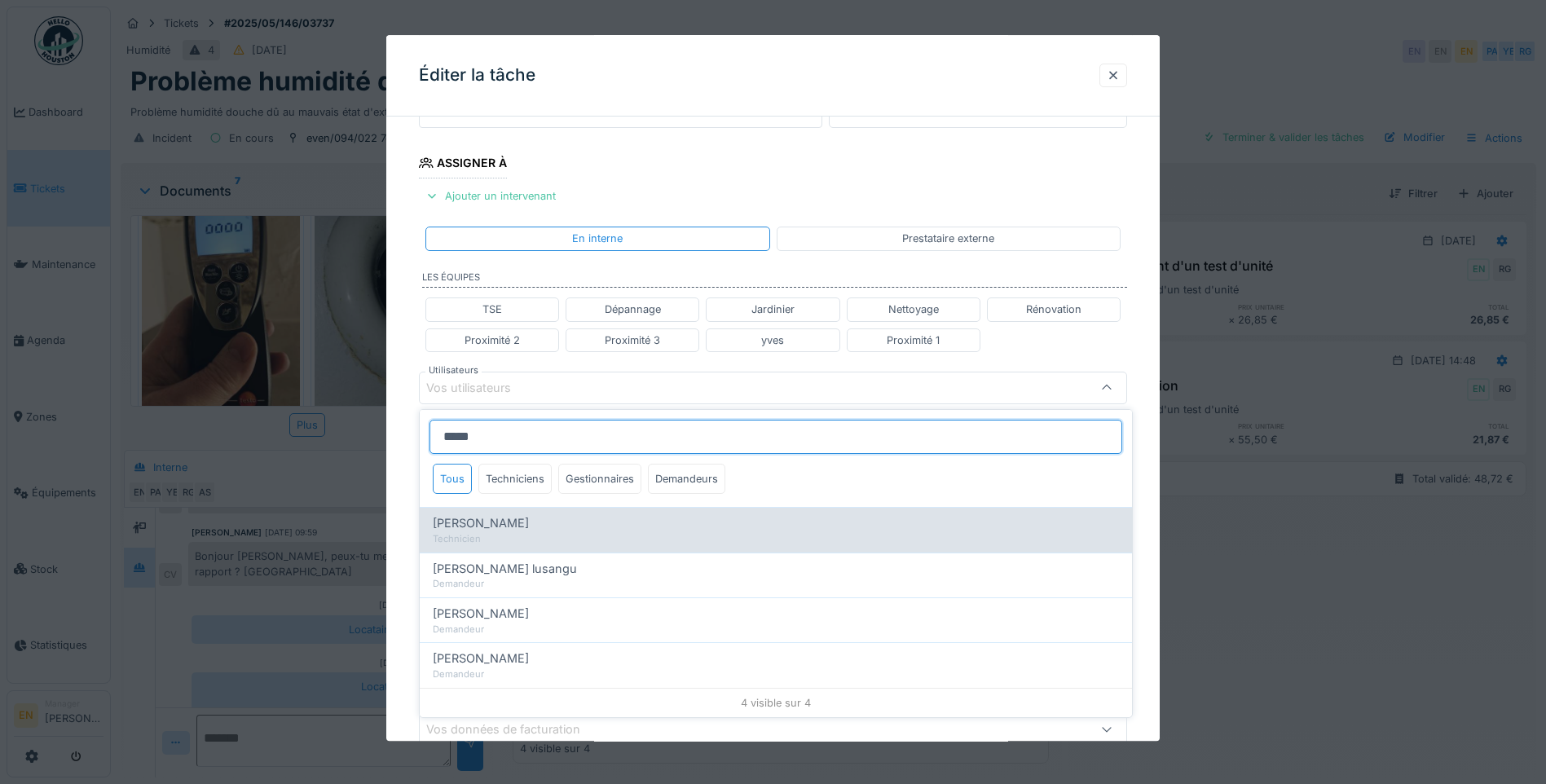
type input "****"
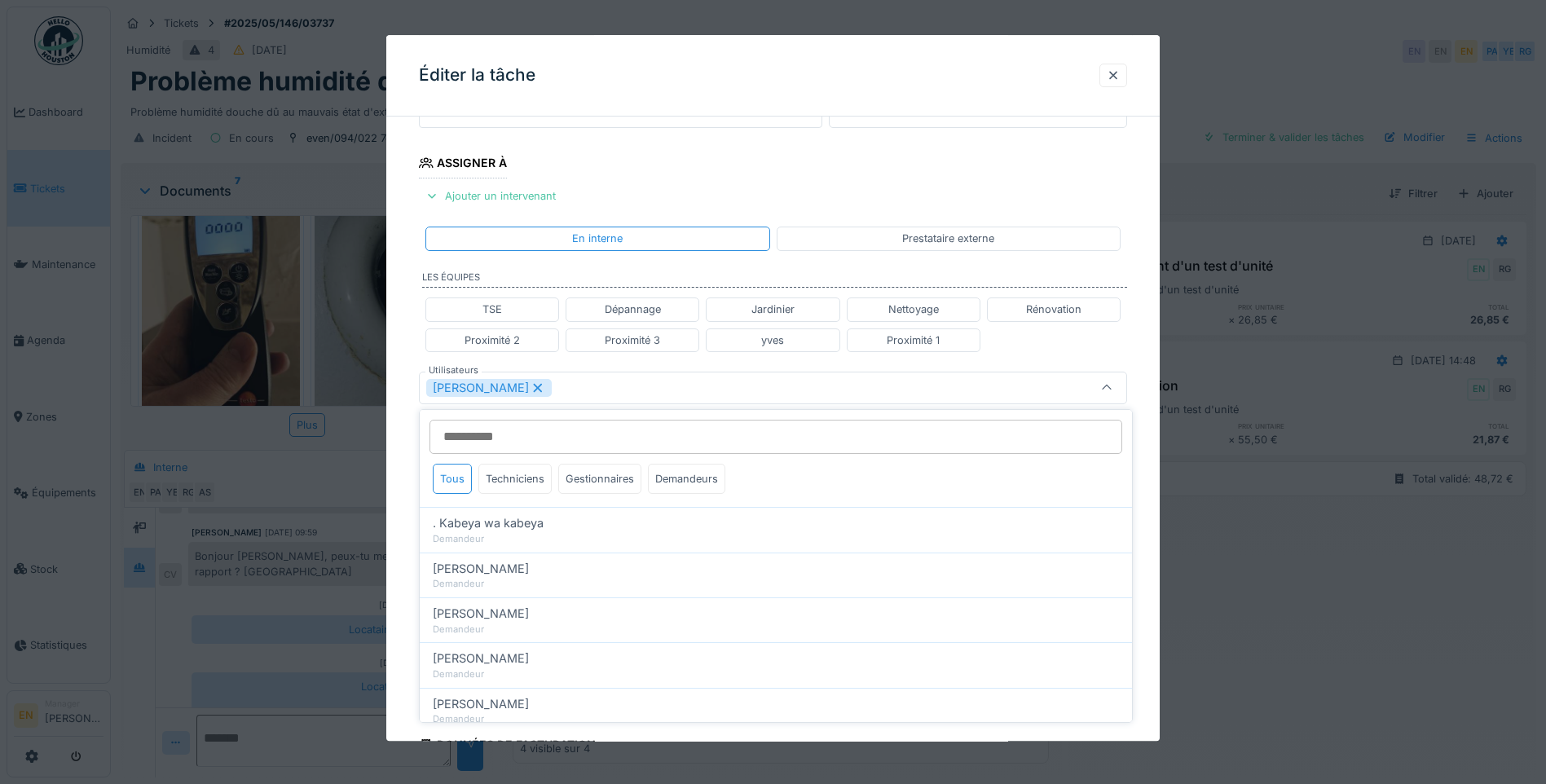
click at [1160, 513] on div "**********" at bounding box center [773, 395] width 773 height 1014
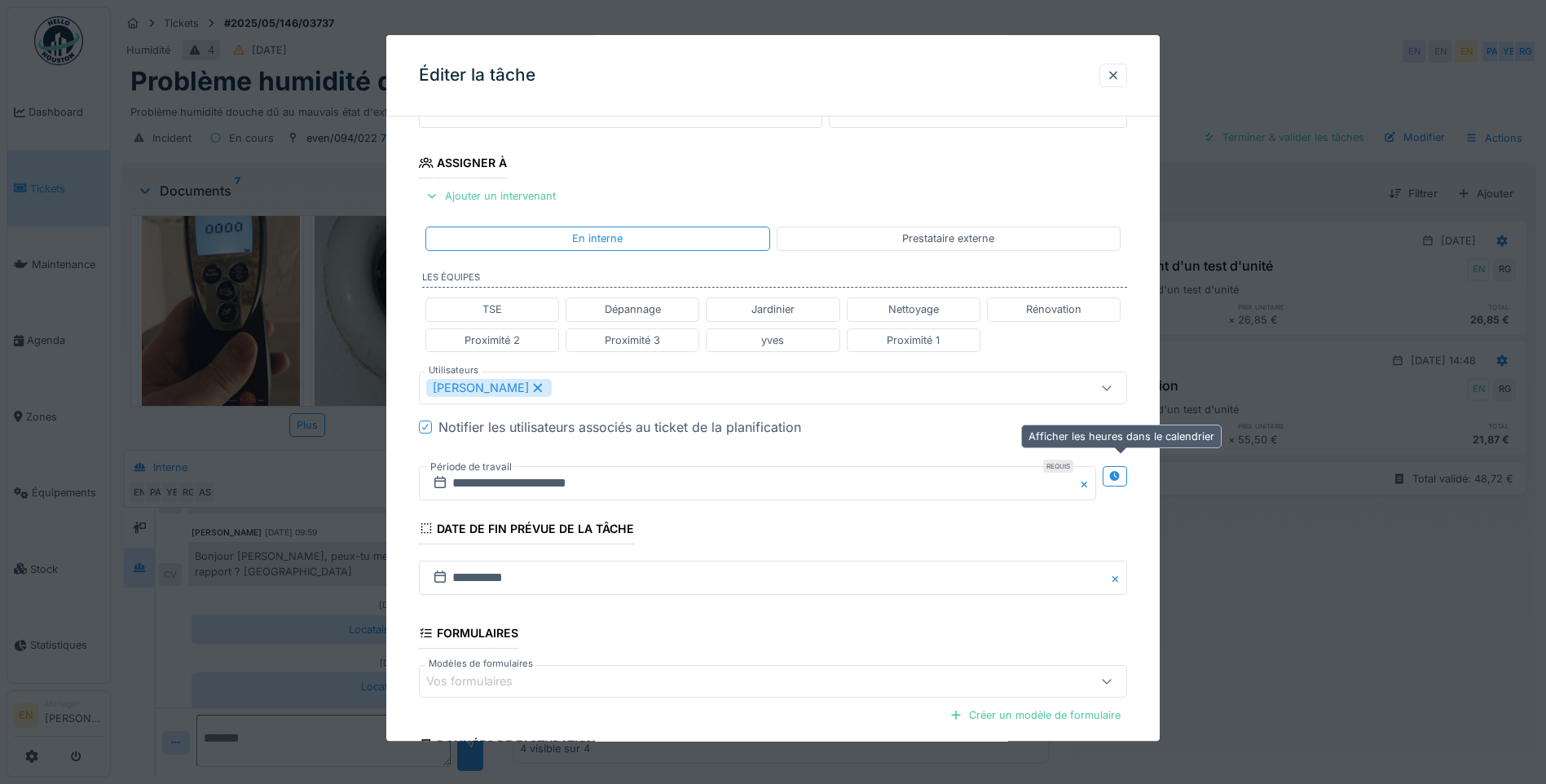
click at [1122, 474] on icon at bounding box center [1115, 476] width 13 height 10
click at [543, 480] on input "**********" at bounding box center [582, 483] width 327 height 34
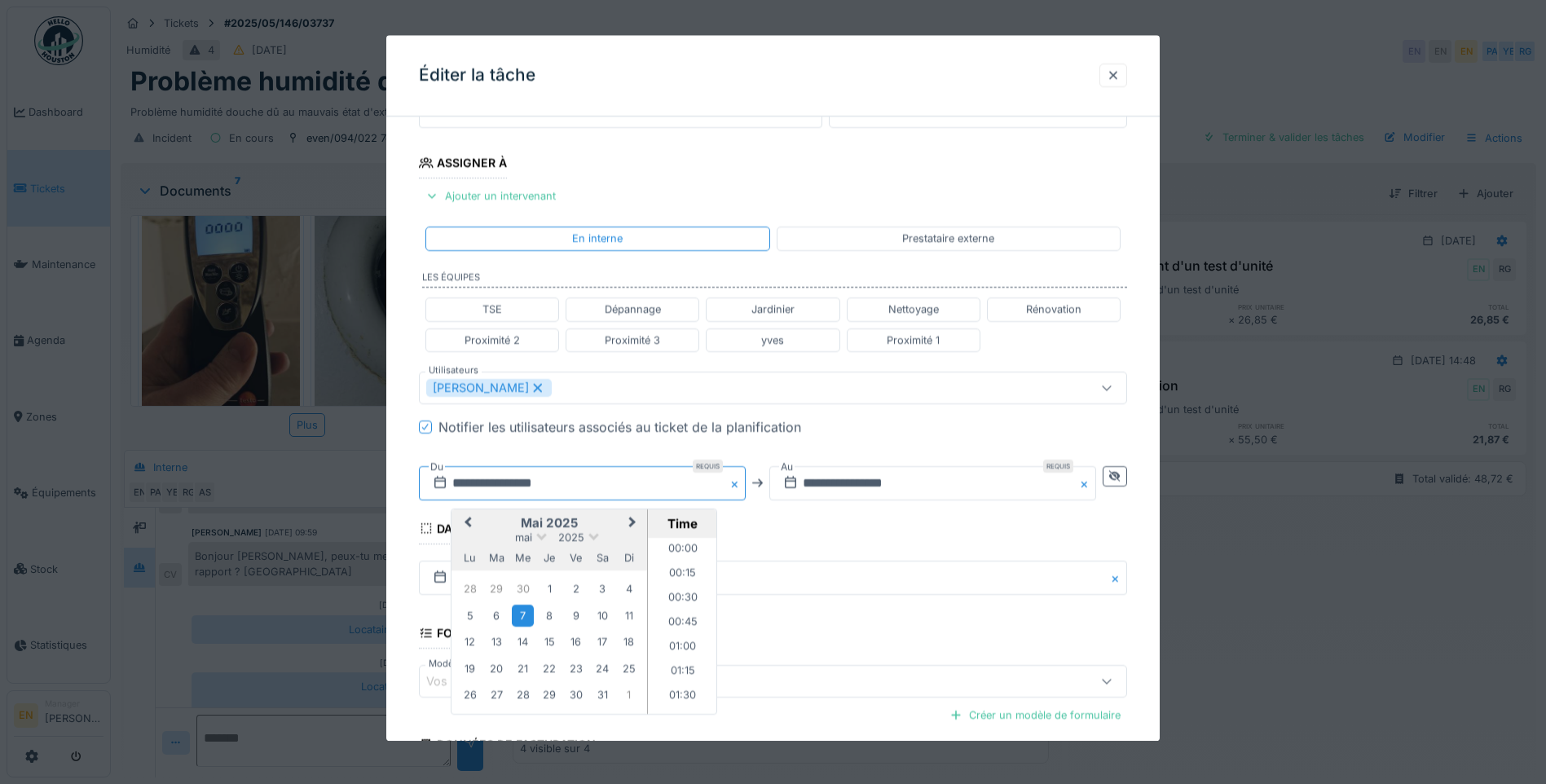
scroll to position [608, 0]
click at [632, 521] on span "Next Month" at bounding box center [632, 523] width 0 height 20
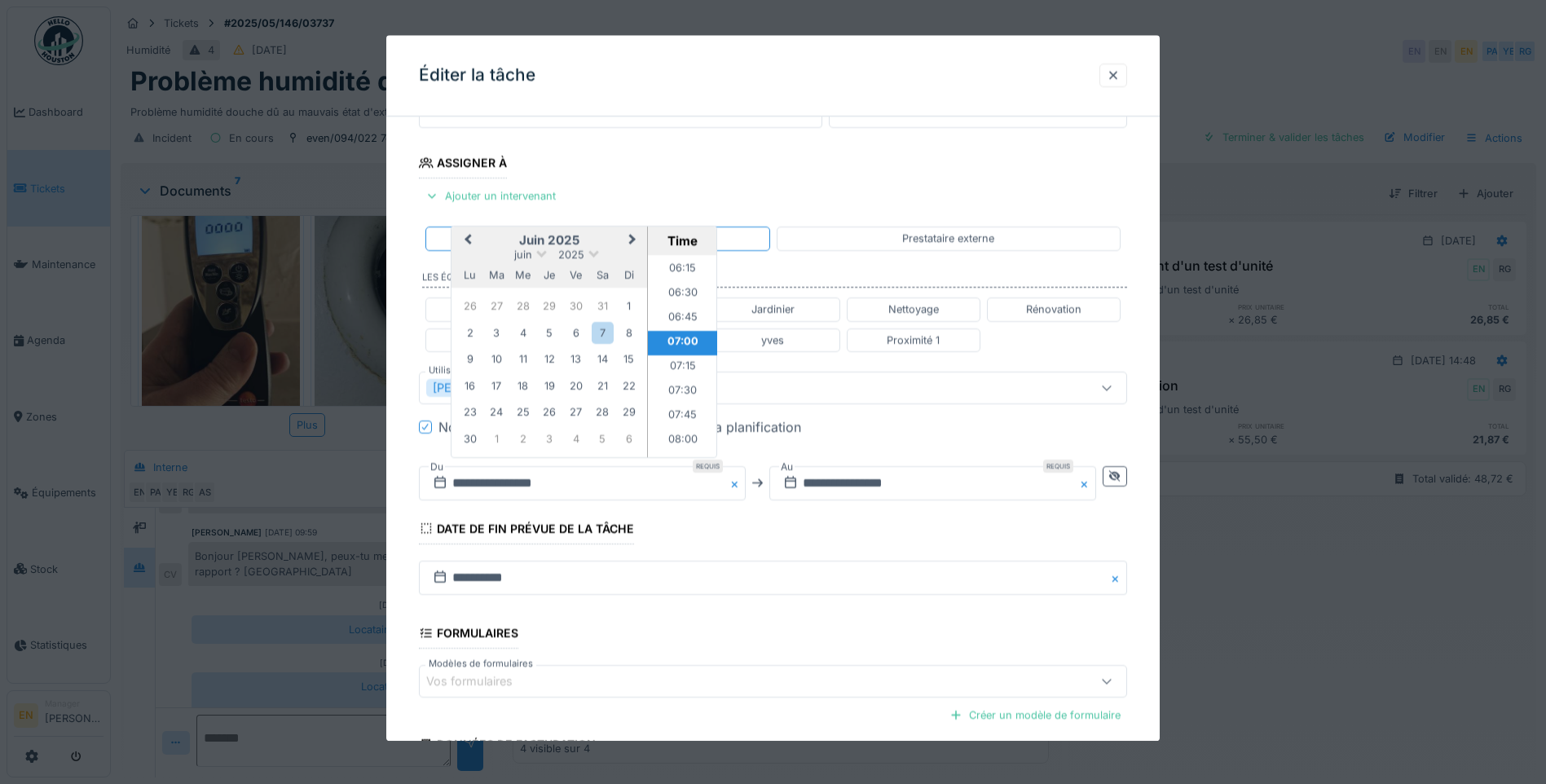
click at [632, 243] on span "Next Month" at bounding box center [632, 240] width 0 height 20
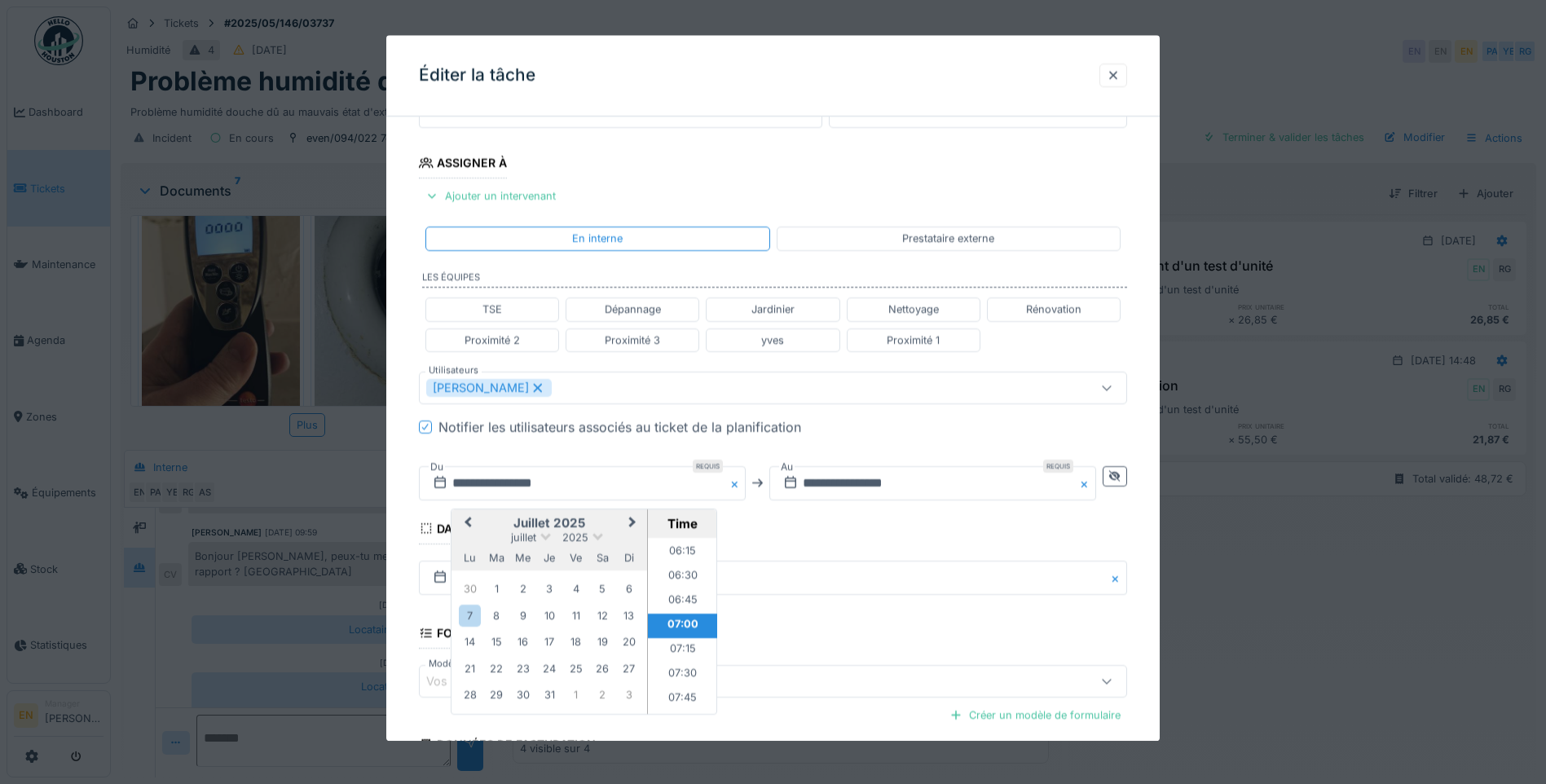
click at [632, 520] on span "Next Month" at bounding box center [632, 523] width 0 height 20
click at [519, 644] on div "17" at bounding box center [522, 643] width 22 height 22
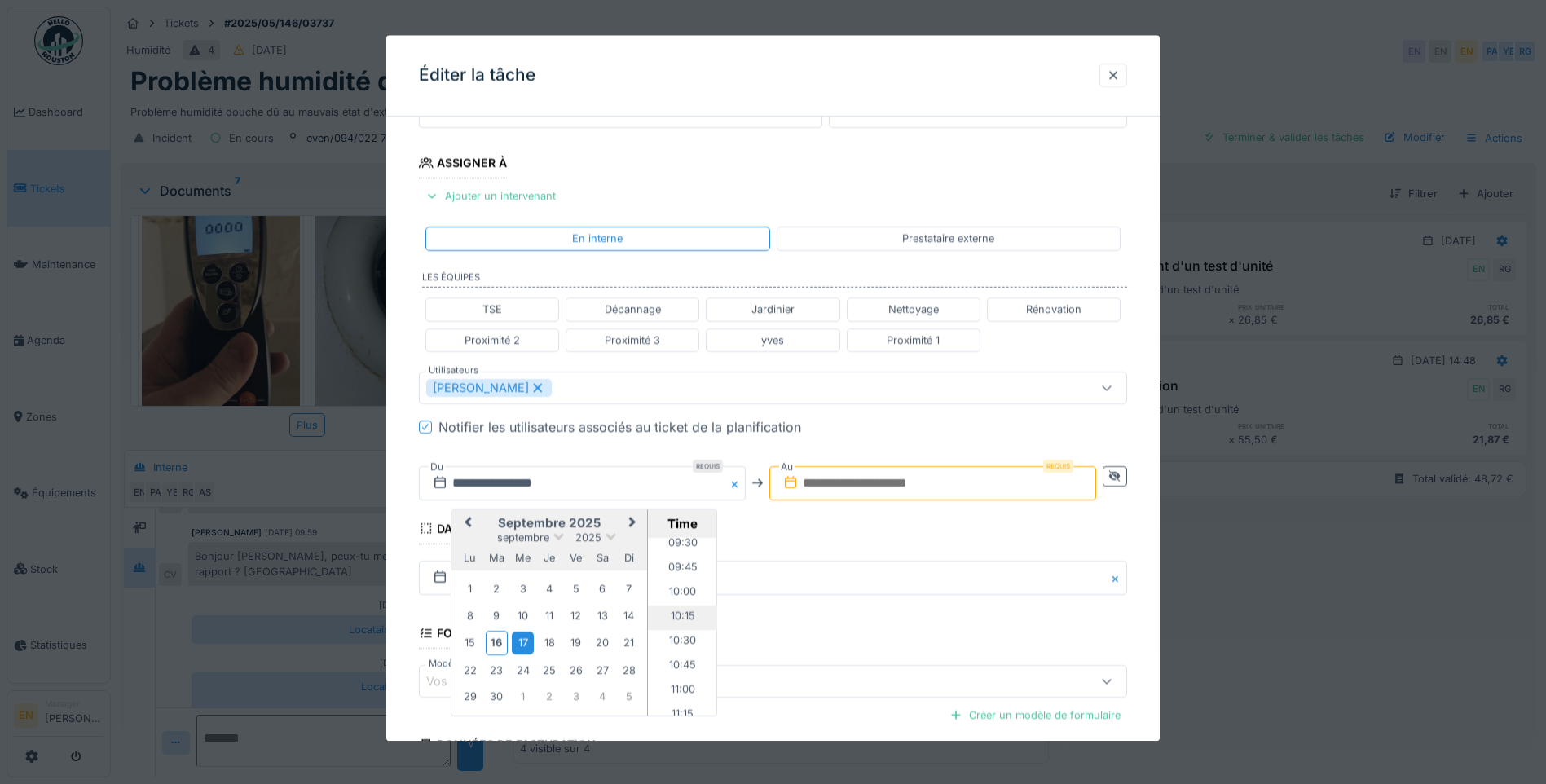
scroll to position [853, 0]
click at [682, 576] on li "09:00" at bounding box center [682, 577] width 69 height 25
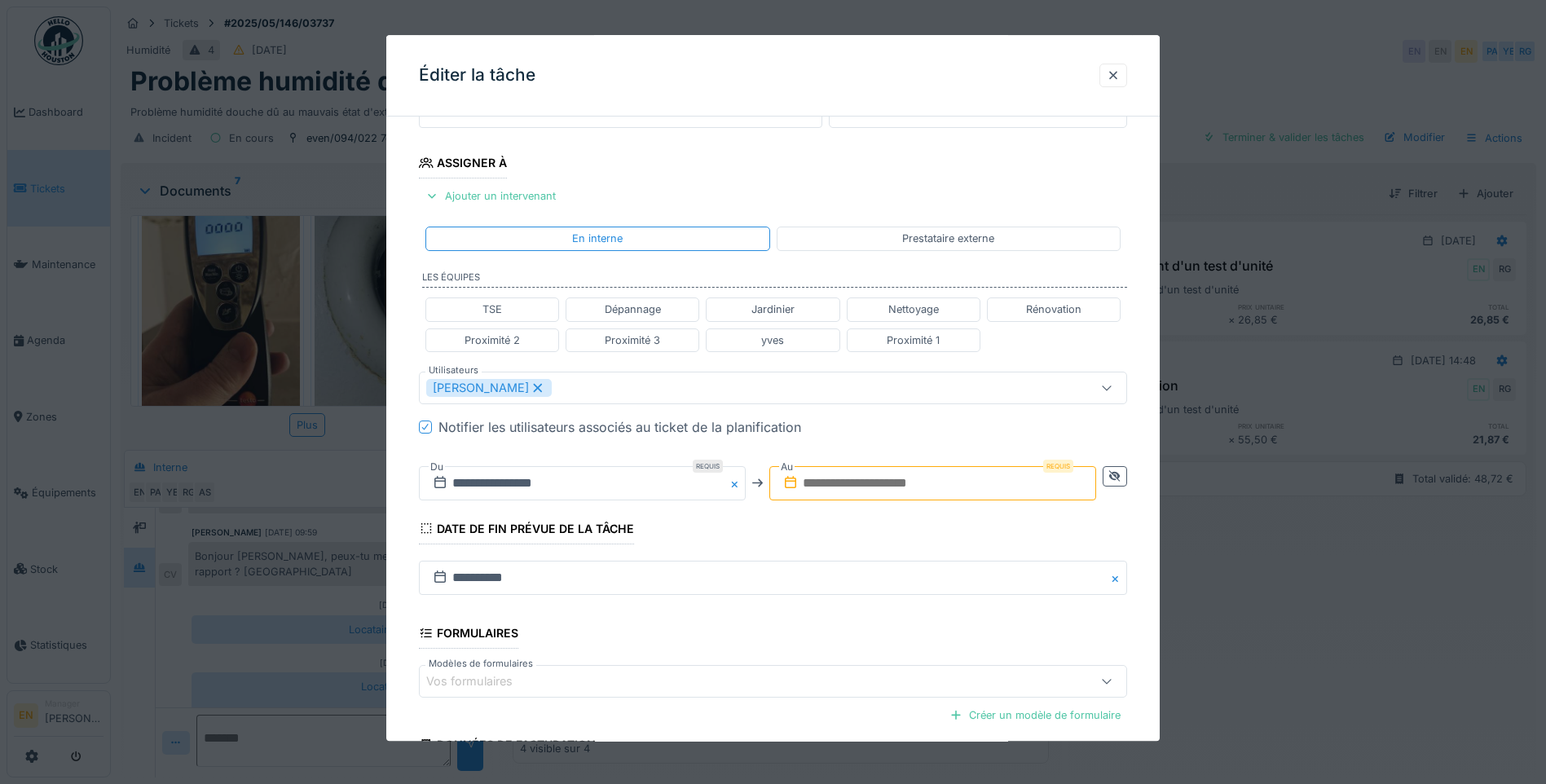
click at [928, 477] on input "text" at bounding box center [933, 483] width 327 height 34
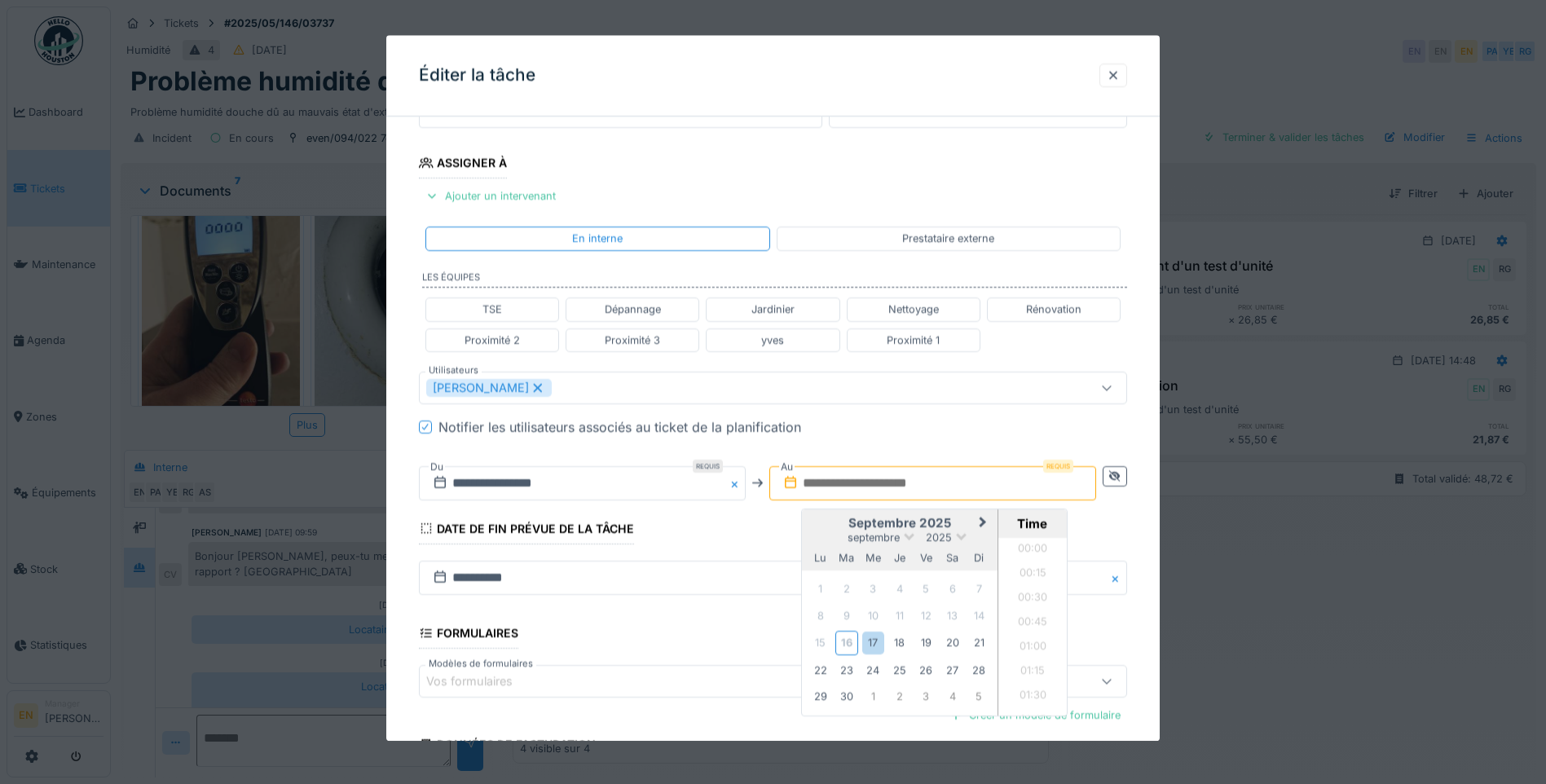
scroll to position [950, 0]
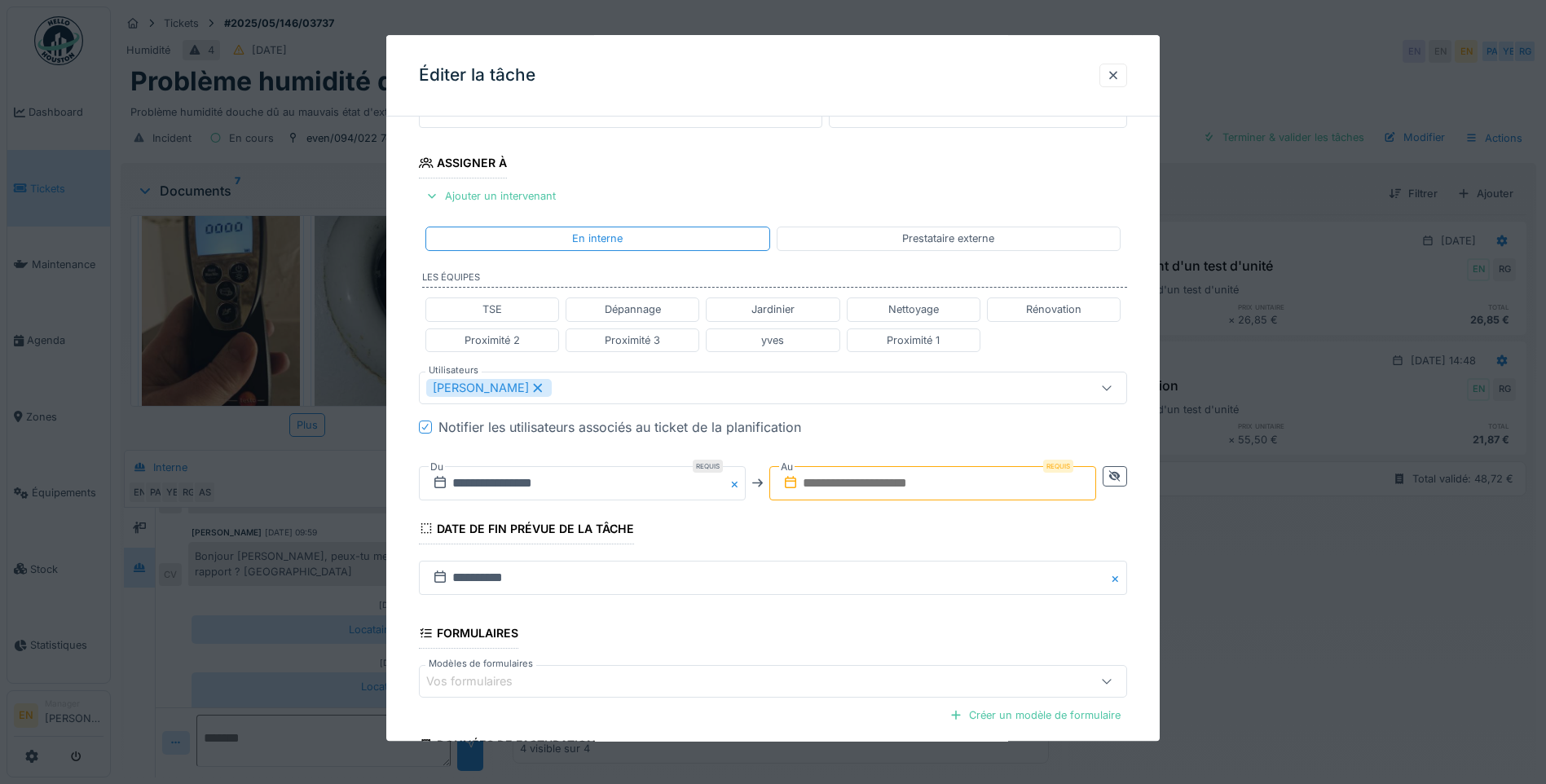
click at [1127, 515] on fieldset "**********" at bounding box center [773, 379] width 708 height 981
click at [938, 485] on input "text" at bounding box center [933, 483] width 327 height 34
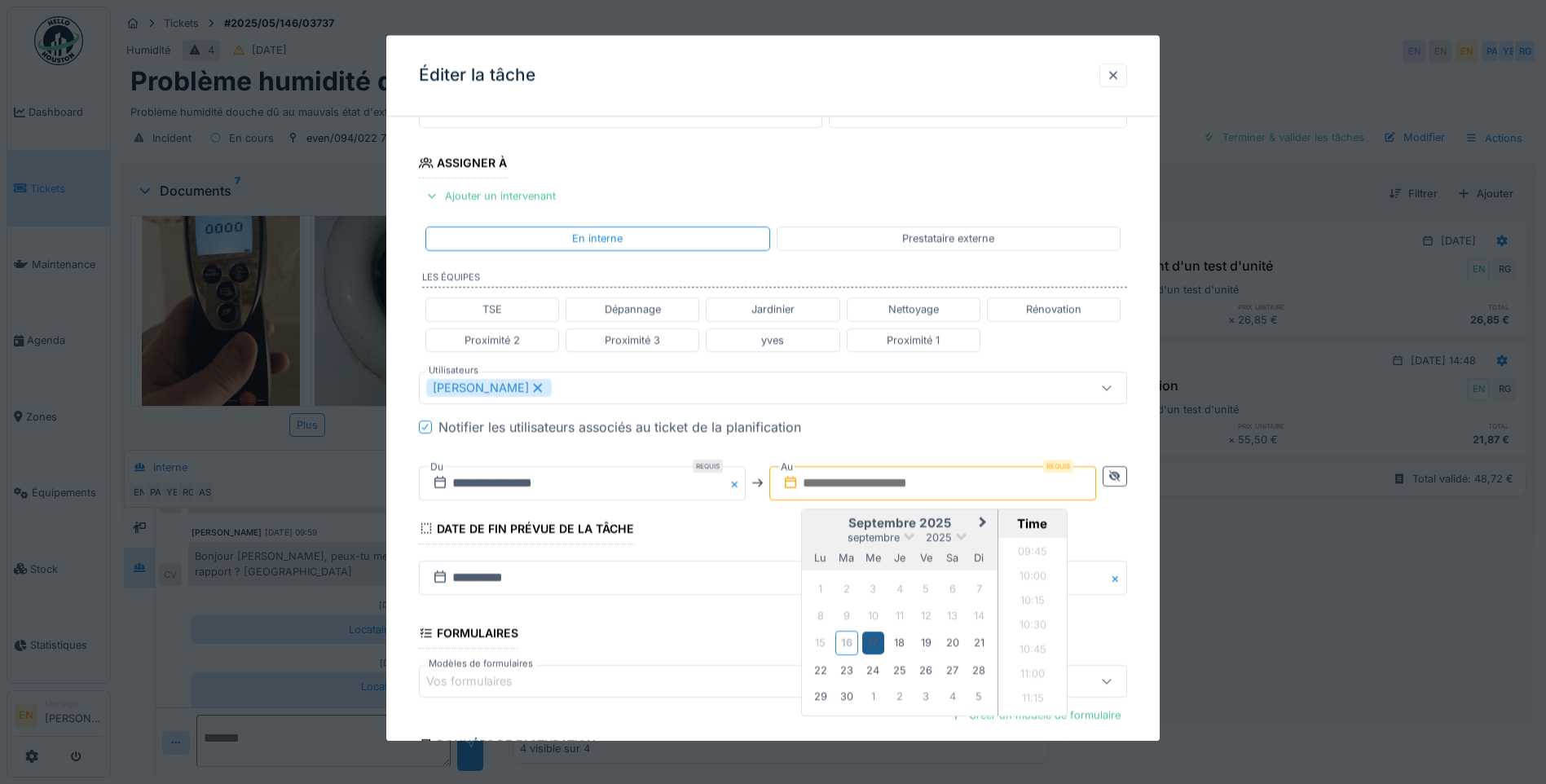
click at [878, 641] on div "17" at bounding box center [873, 643] width 22 height 22
click at [1031, 607] on li "09:30" at bounding box center [1032, 610] width 69 height 25
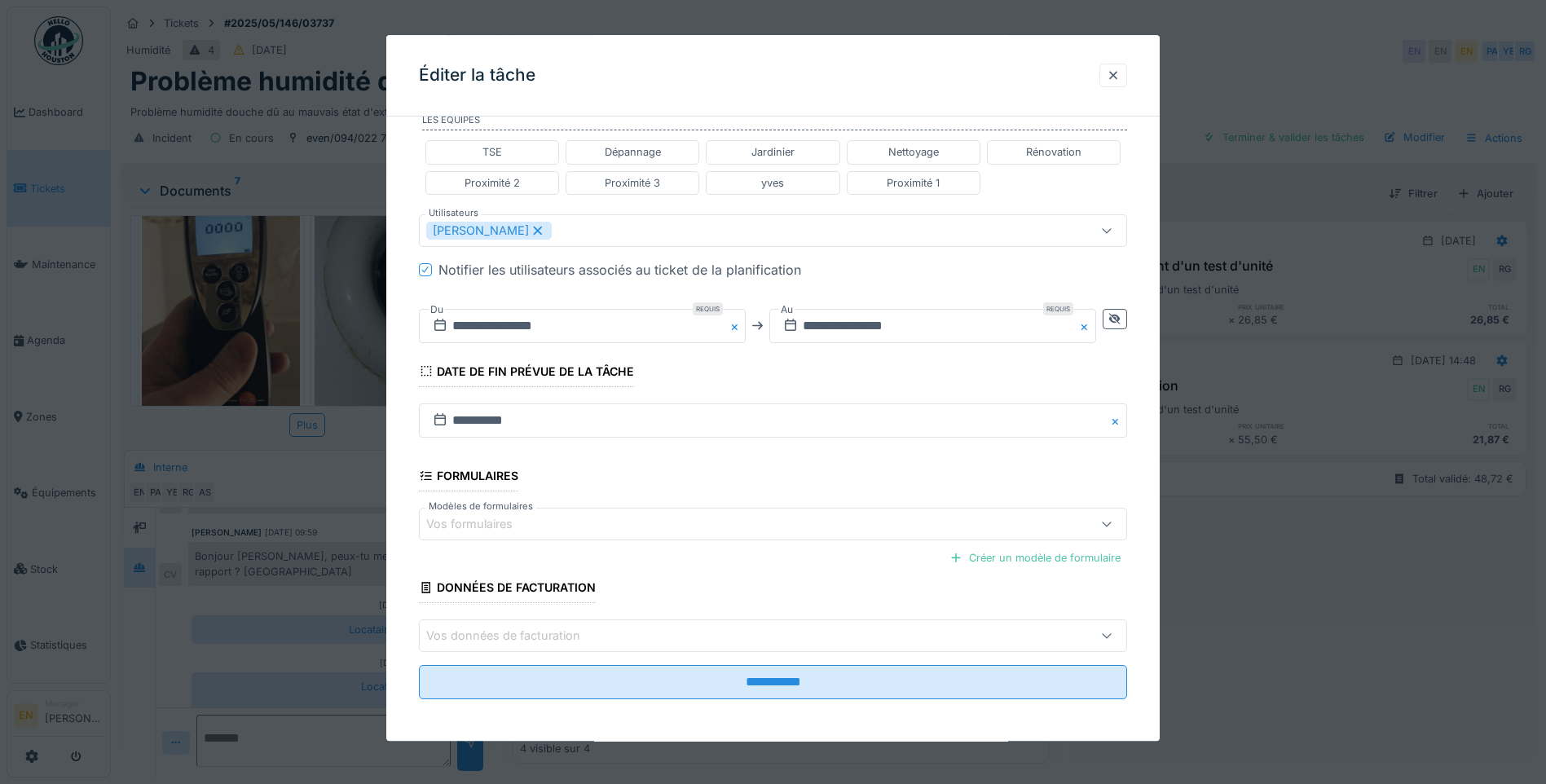
scroll to position [403, 0]
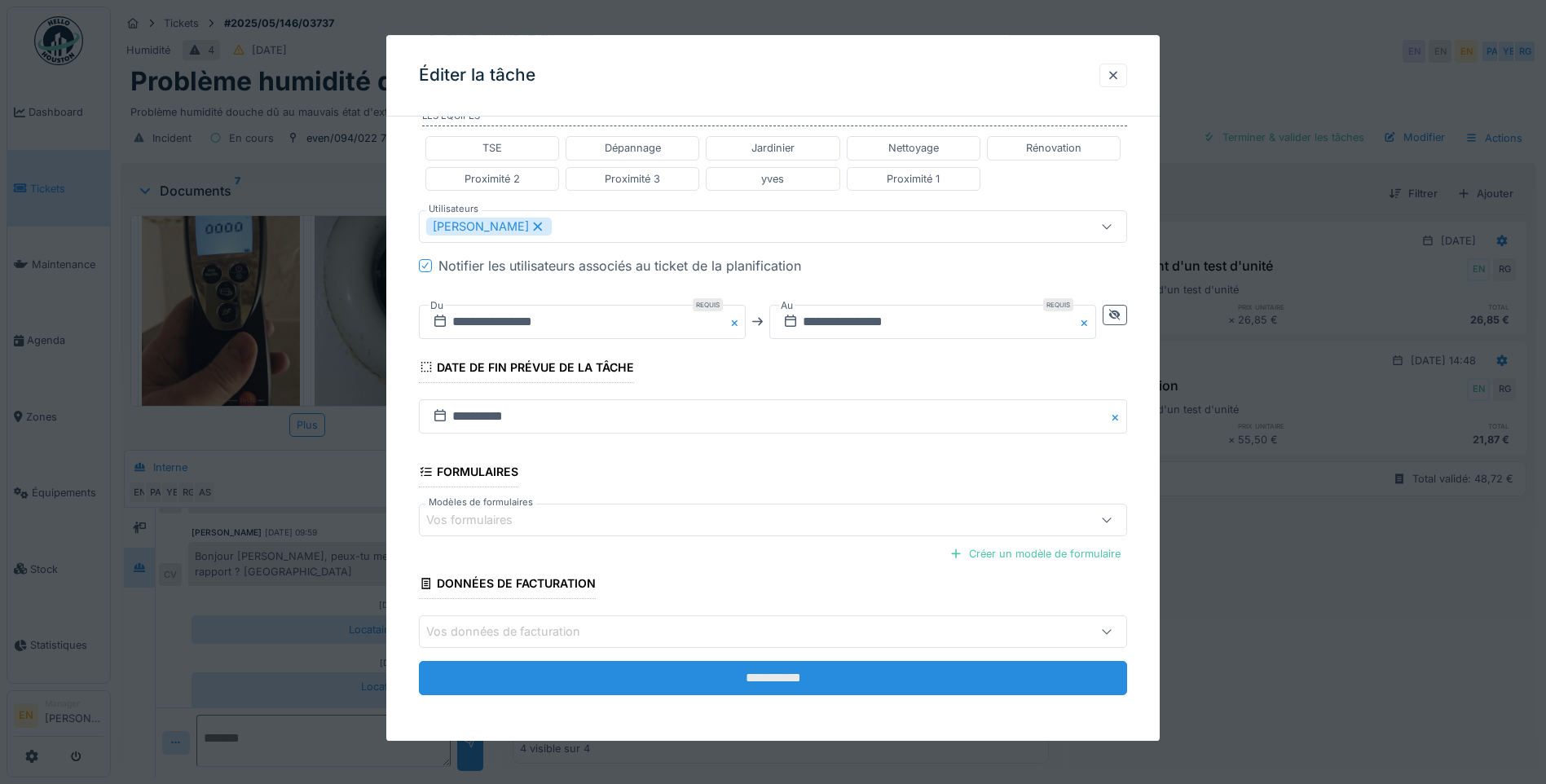
click at [784, 677] on input "**********" at bounding box center [773, 679] width 708 height 34
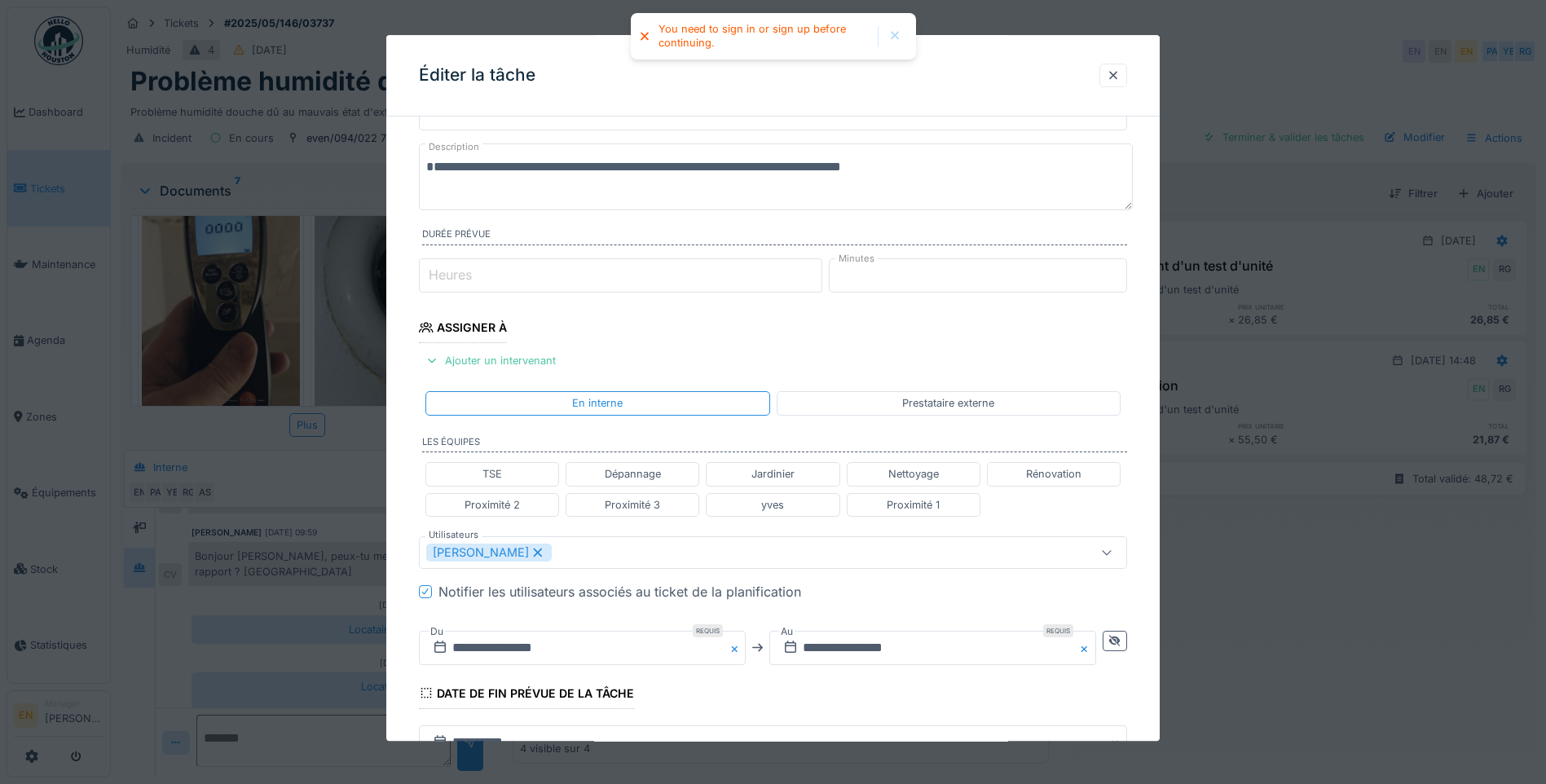
scroll to position [0, 0]
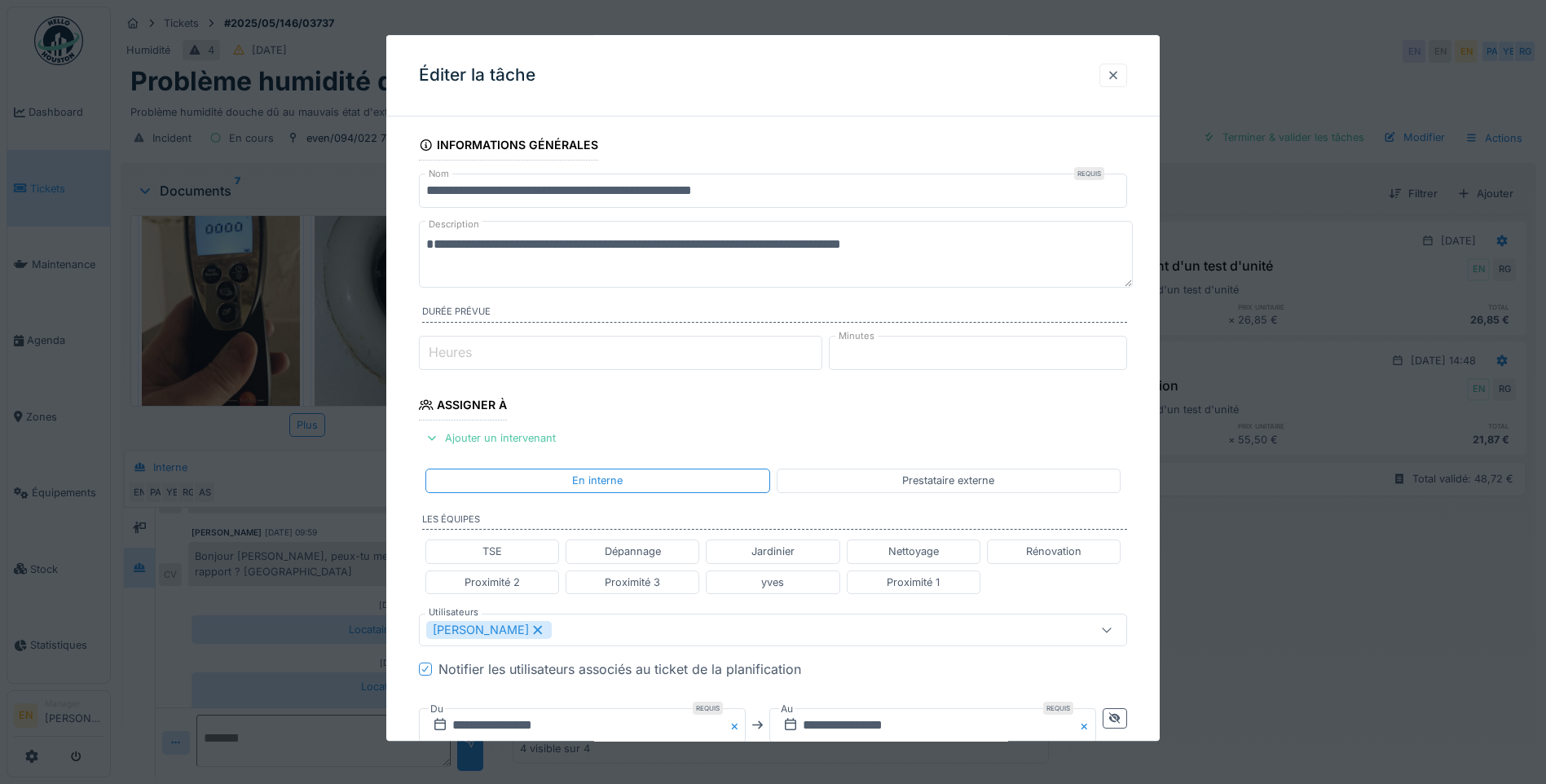
click at [1120, 79] on div at bounding box center [1113, 75] width 13 height 15
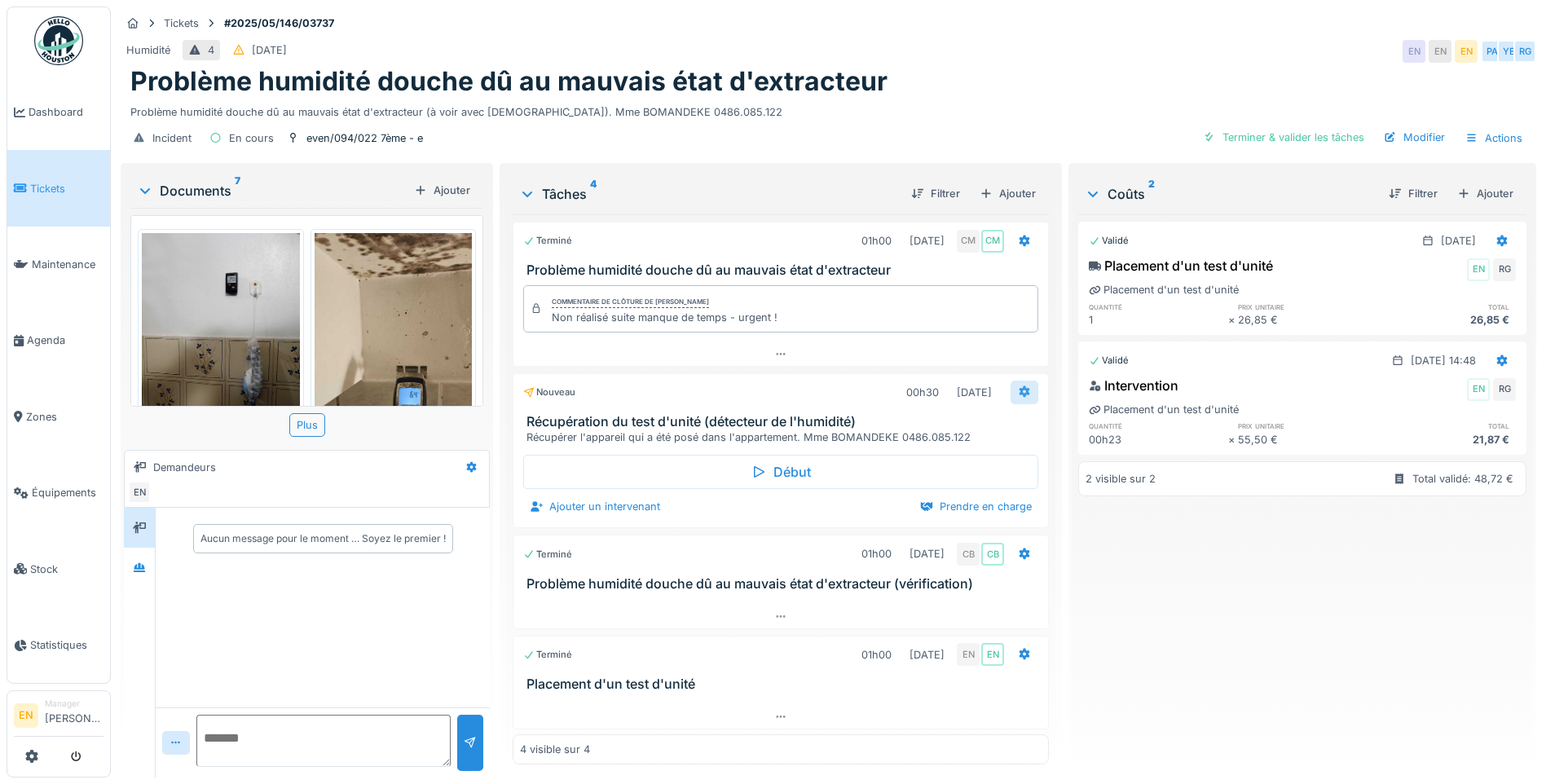
click at [1018, 390] on icon at bounding box center [1025, 391] width 13 height 10
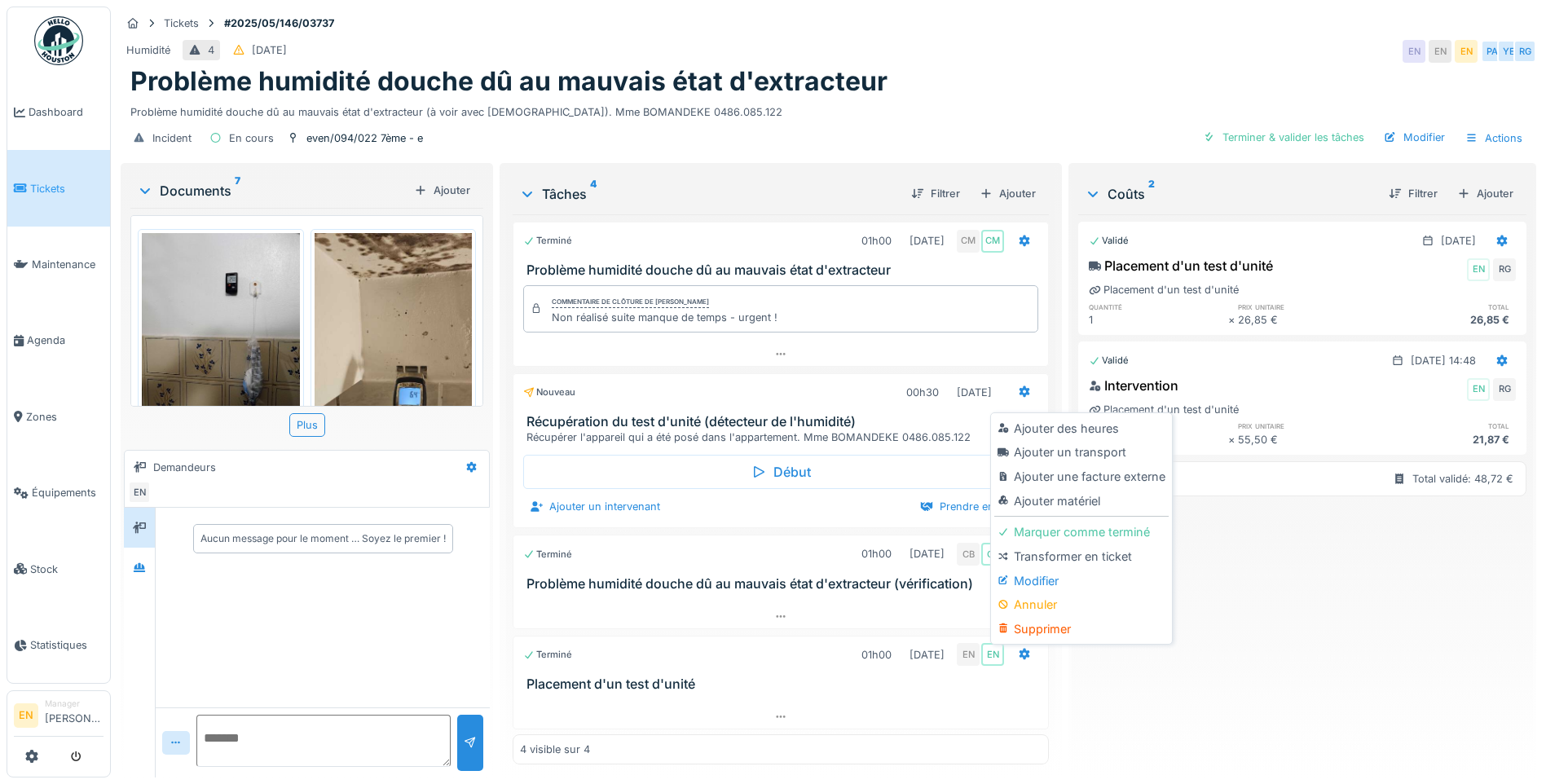
click at [1046, 577] on div "Modifier" at bounding box center [1081, 581] width 174 height 25
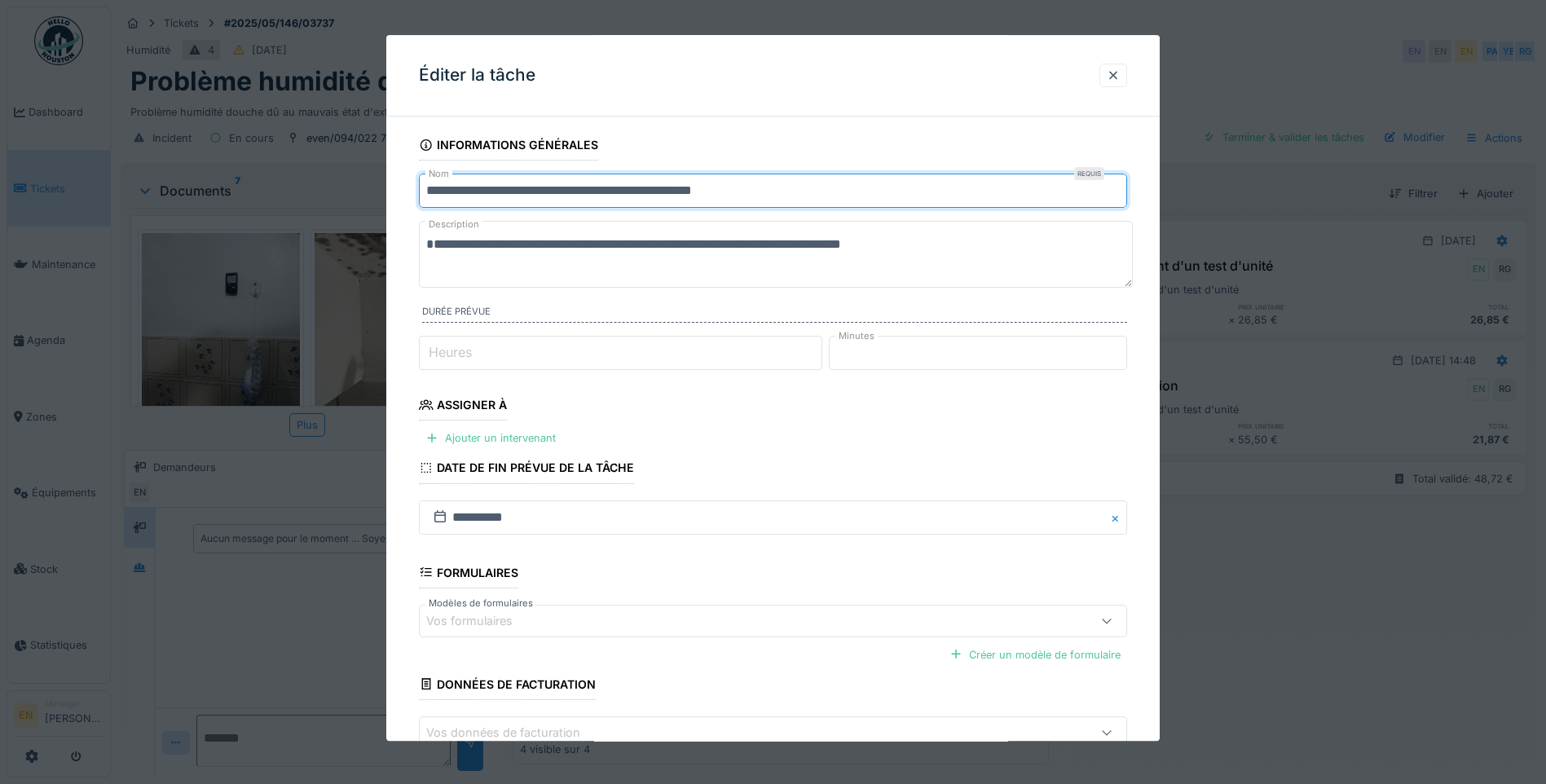
click at [795, 191] on input "**********" at bounding box center [773, 191] width 708 height 34
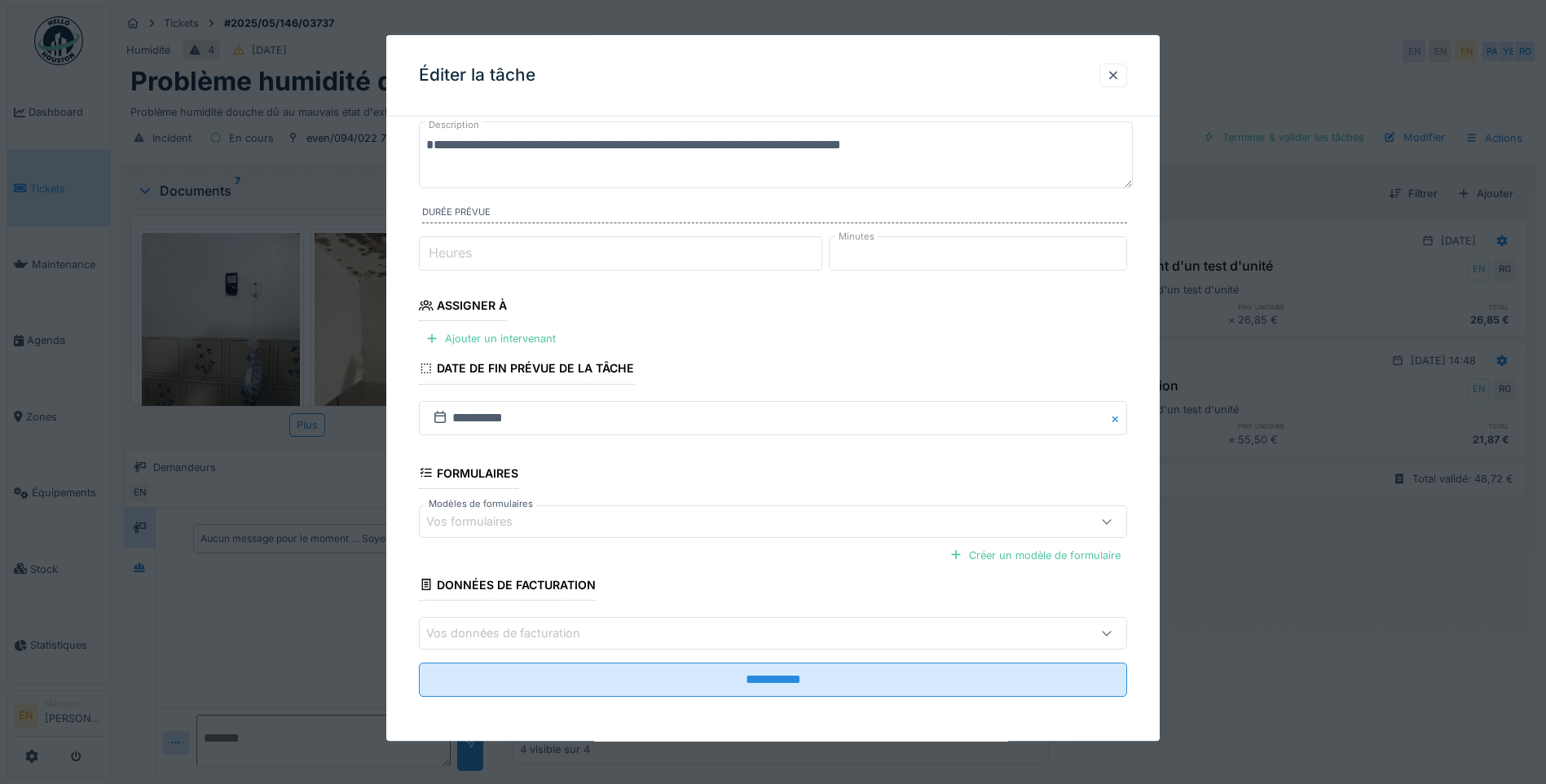
scroll to position [101, 0]
type input "**********"
click at [532, 336] on div "Ajouter un intervenant" at bounding box center [490, 336] width 143 height 22
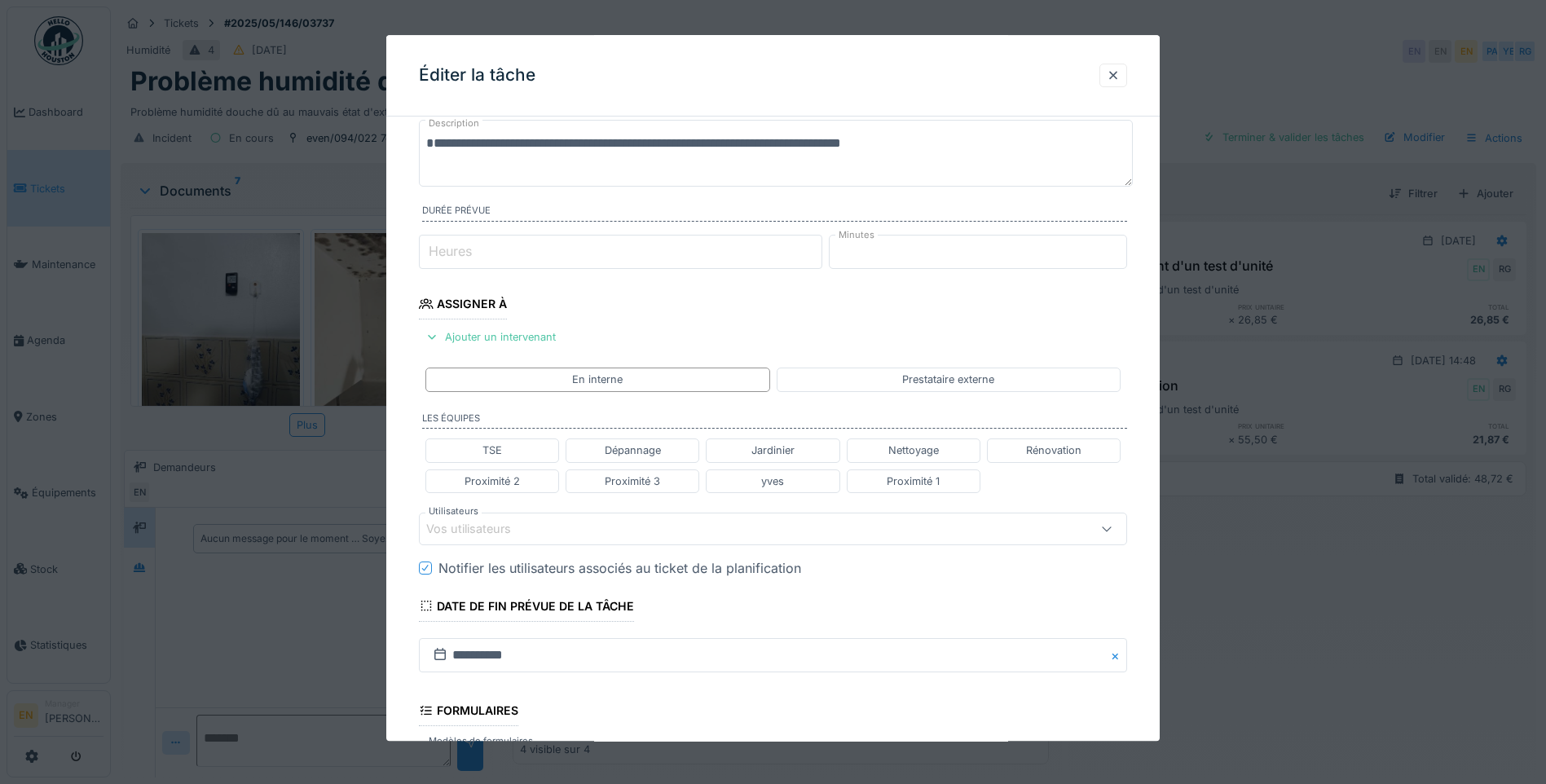
click at [604, 526] on div "Vos utilisateurs" at bounding box center [731, 529] width 611 height 18
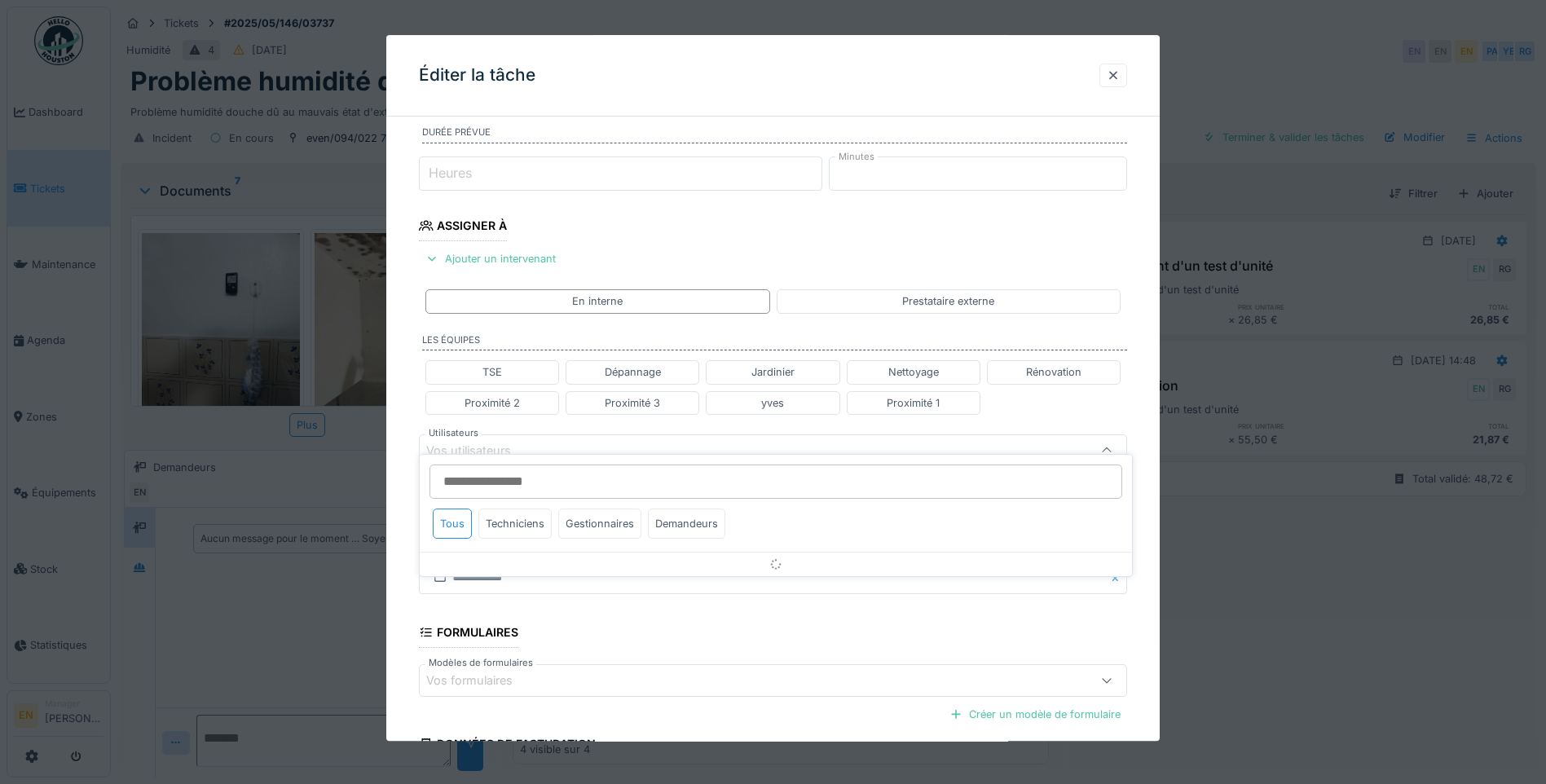
scroll to position [242, 0]
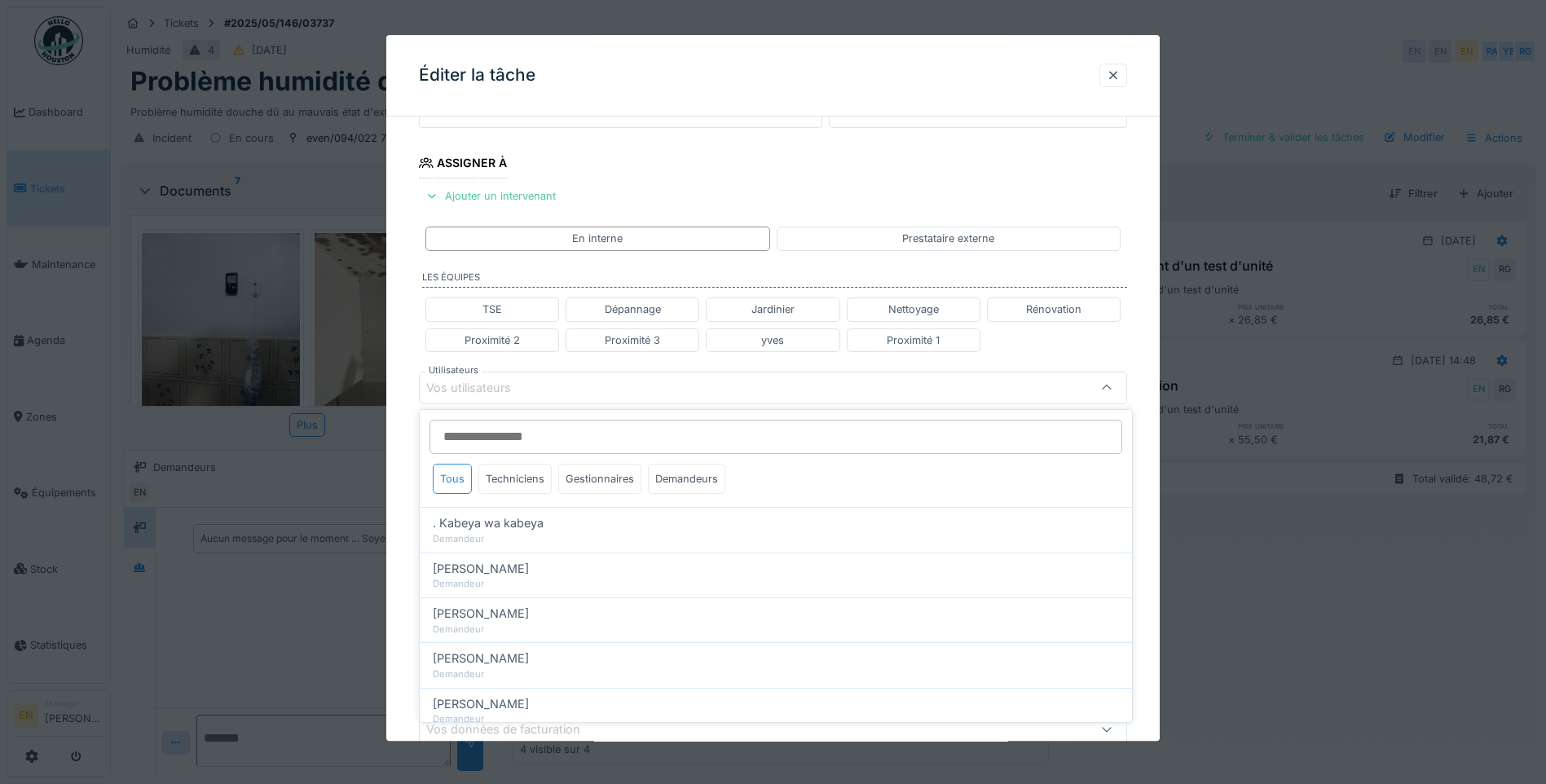
click at [522, 439] on input "Utilisateurs" at bounding box center [775, 437] width 692 height 34
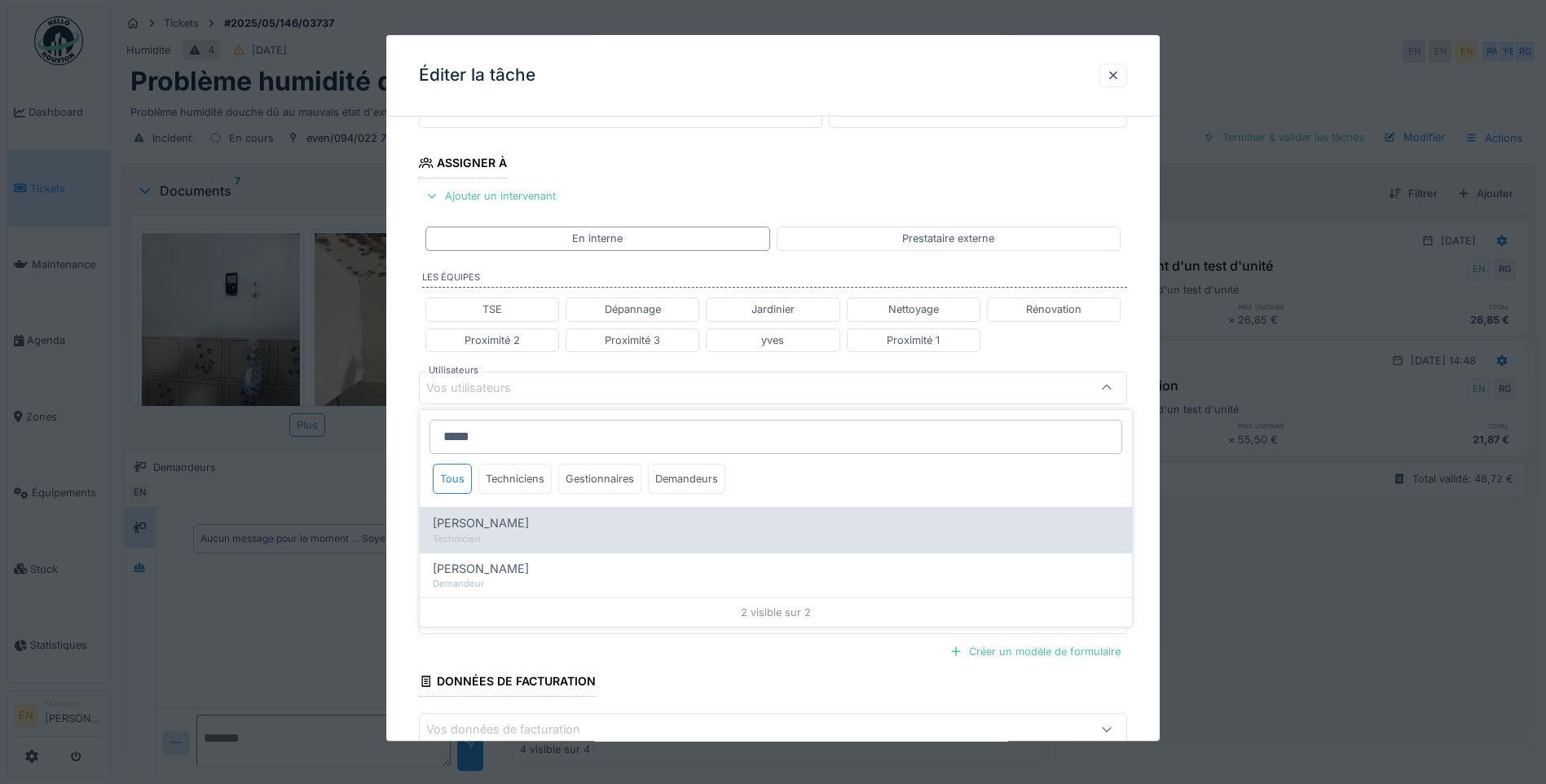
type input "*****"
click at [515, 520] on span "[PERSON_NAME]" at bounding box center [481, 523] width 96 height 18
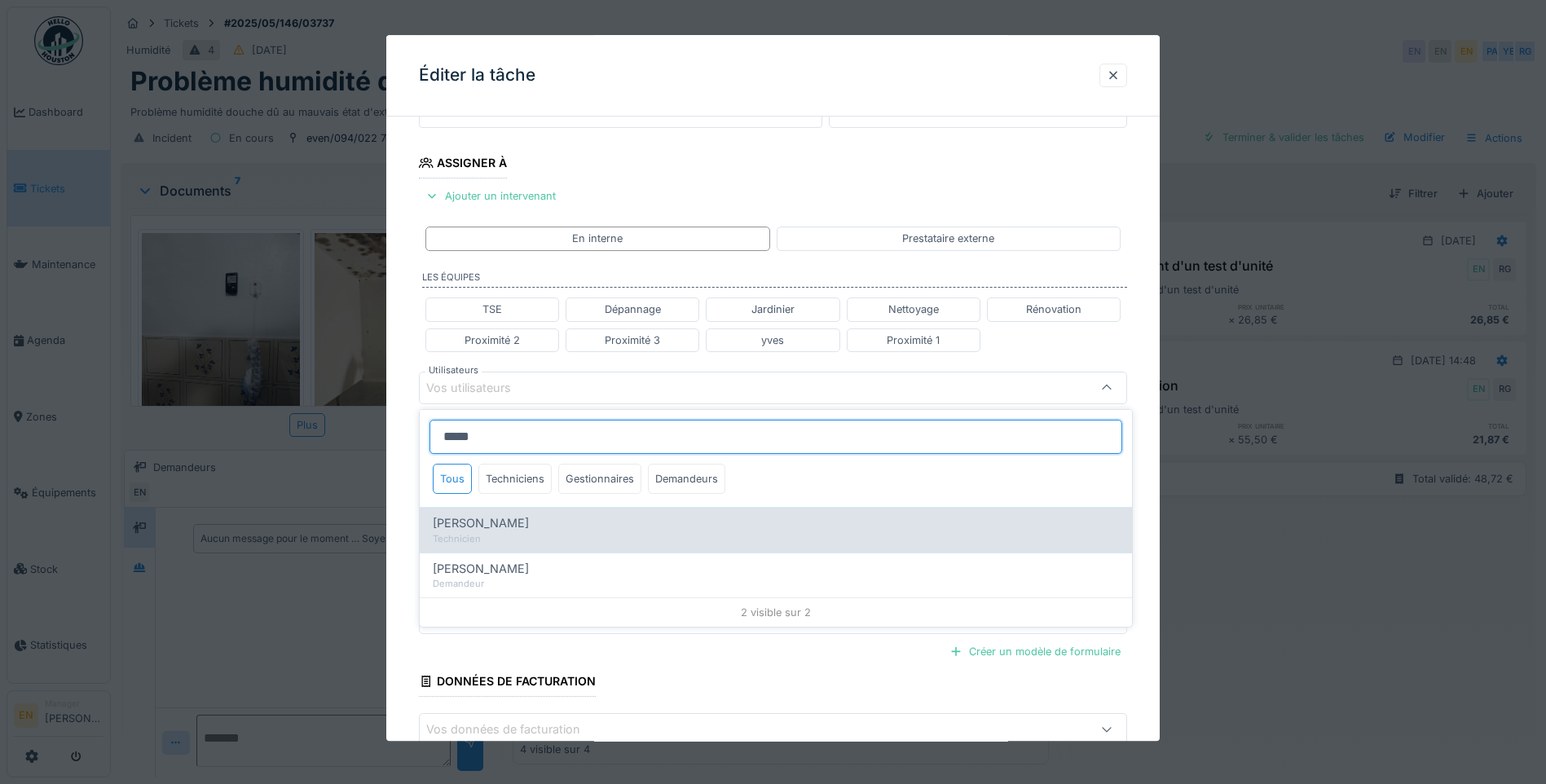
type input "****"
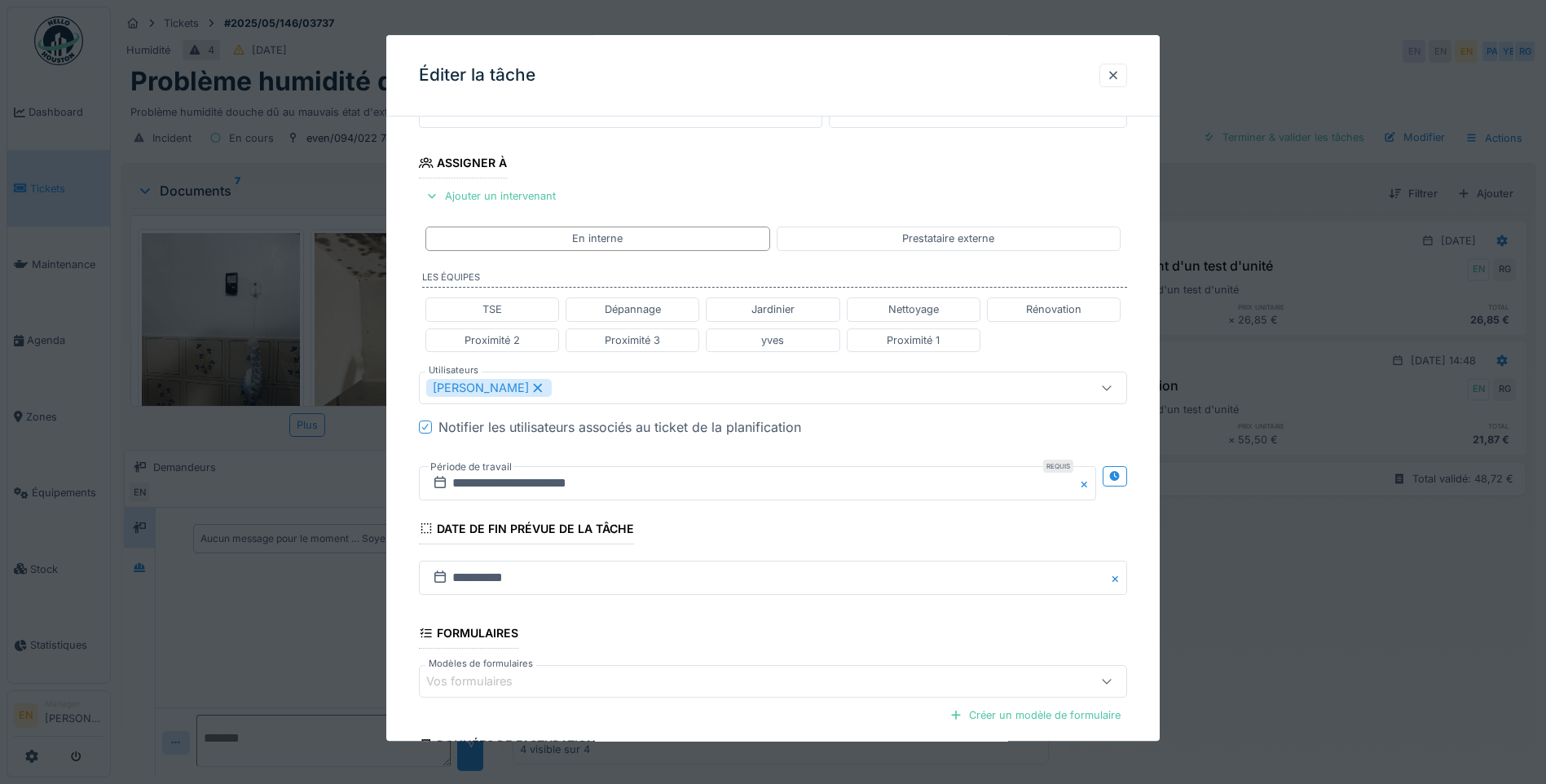
click at [1158, 544] on div "**********" at bounding box center [773, 395] width 773 height 1014
click at [1120, 476] on icon at bounding box center [1114, 476] width 10 height 10
click at [543, 485] on input "**********" at bounding box center [582, 483] width 327 height 34
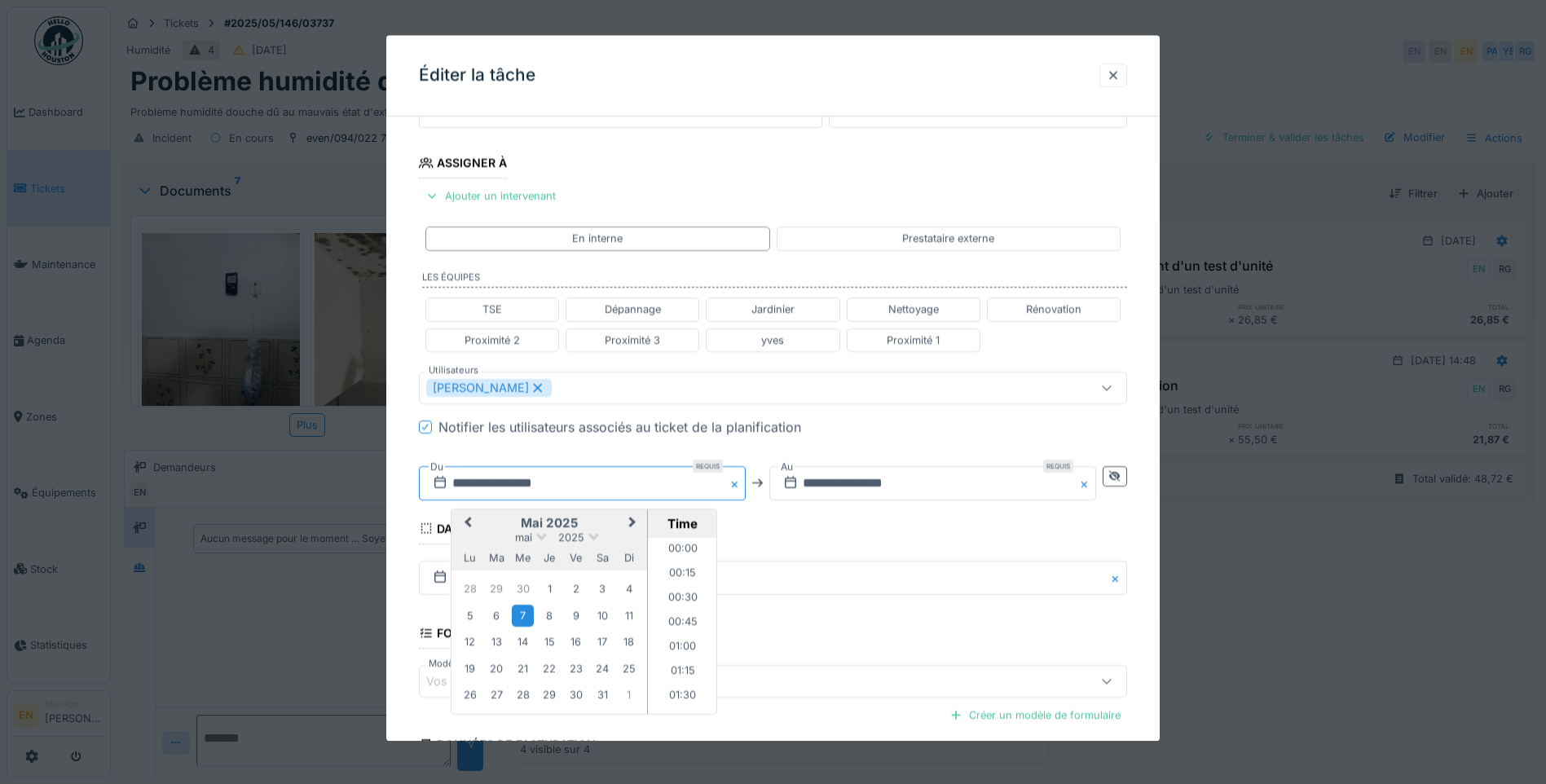
scroll to position [608, 0]
click at [632, 522] on span "Next Month" at bounding box center [632, 523] width 0 height 20
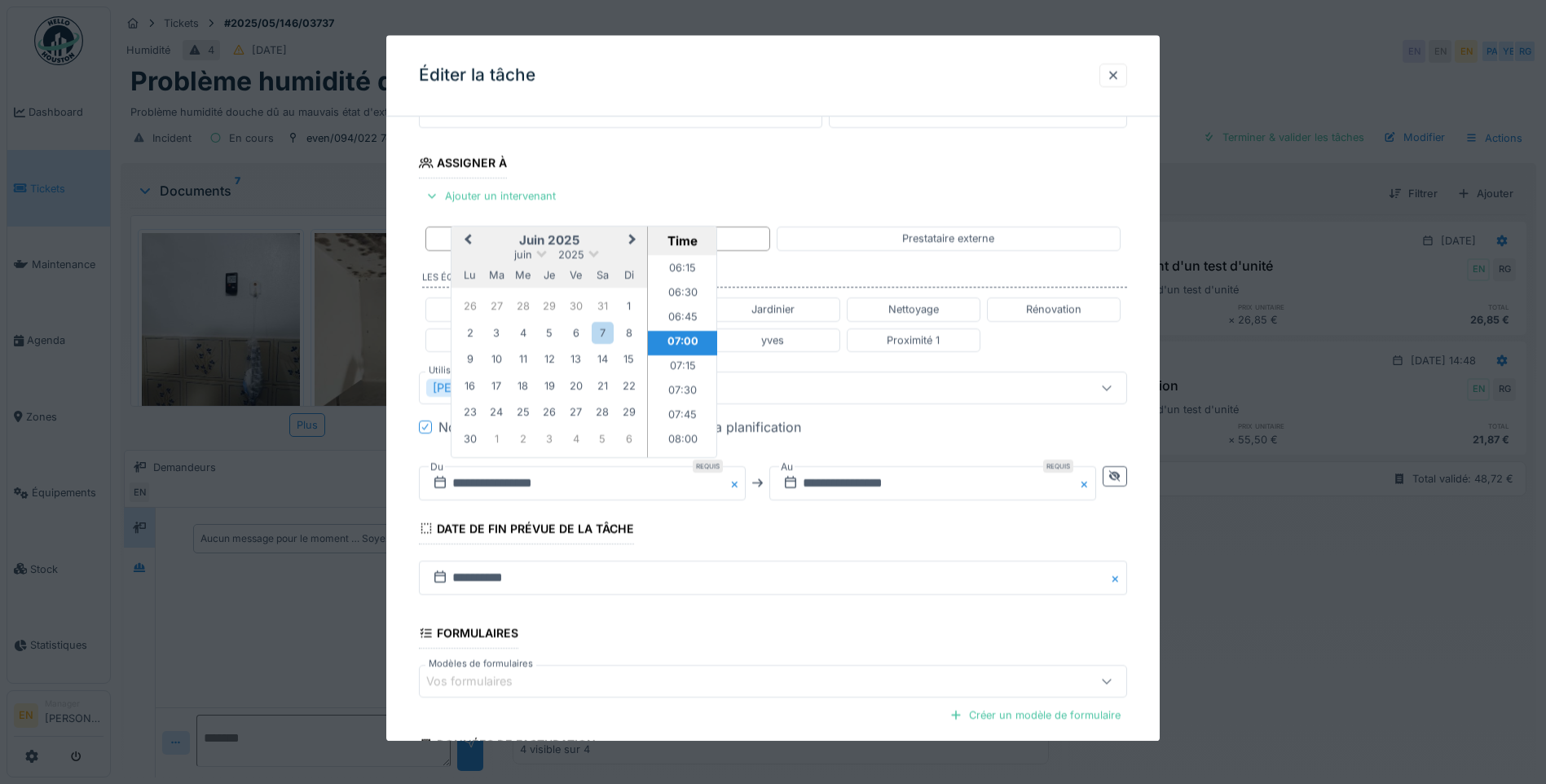
click at [632, 238] on span "Next Month" at bounding box center [632, 240] width 0 height 20
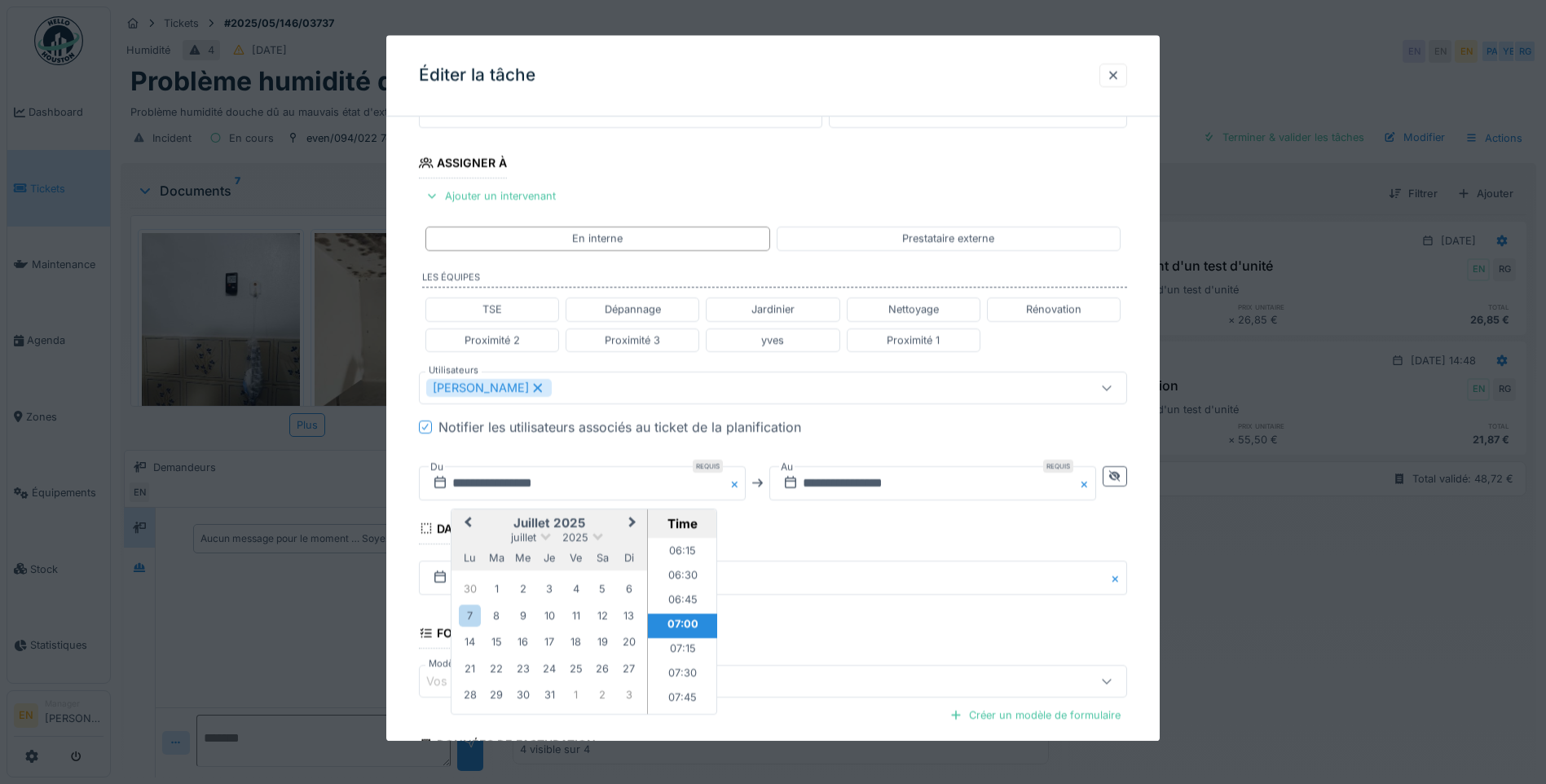
click at [626, 525] on button "Next Month" at bounding box center [633, 523] width 26 height 26
click at [530, 642] on div "17" at bounding box center [522, 643] width 22 height 22
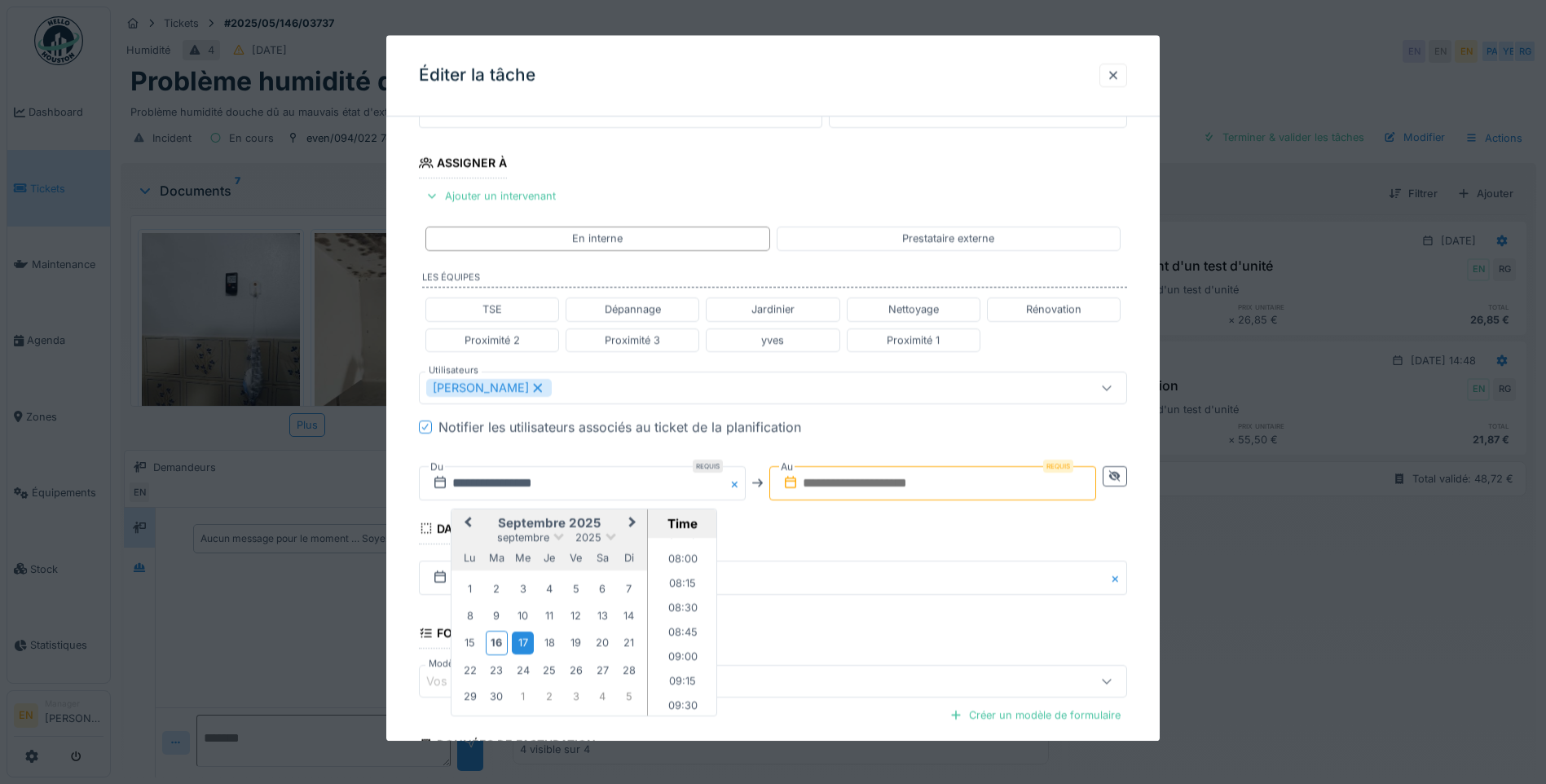
scroll to position [853, 0]
click at [683, 571] on li "09:00" at bounding box center [682, 577] width 69 height 25
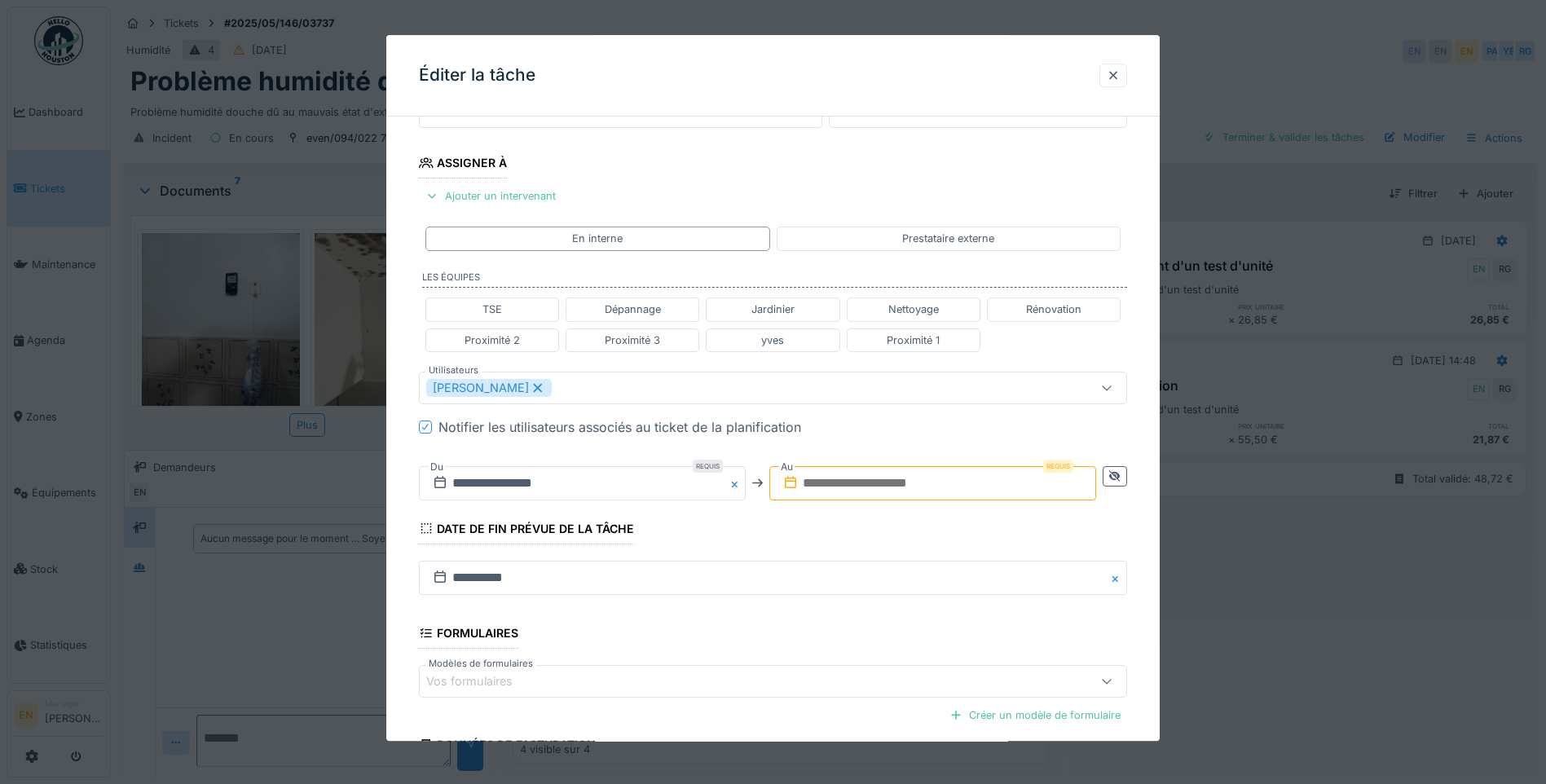
click at [861, 476] on input "text" at bounding box center [933, 483] width 327 height 34
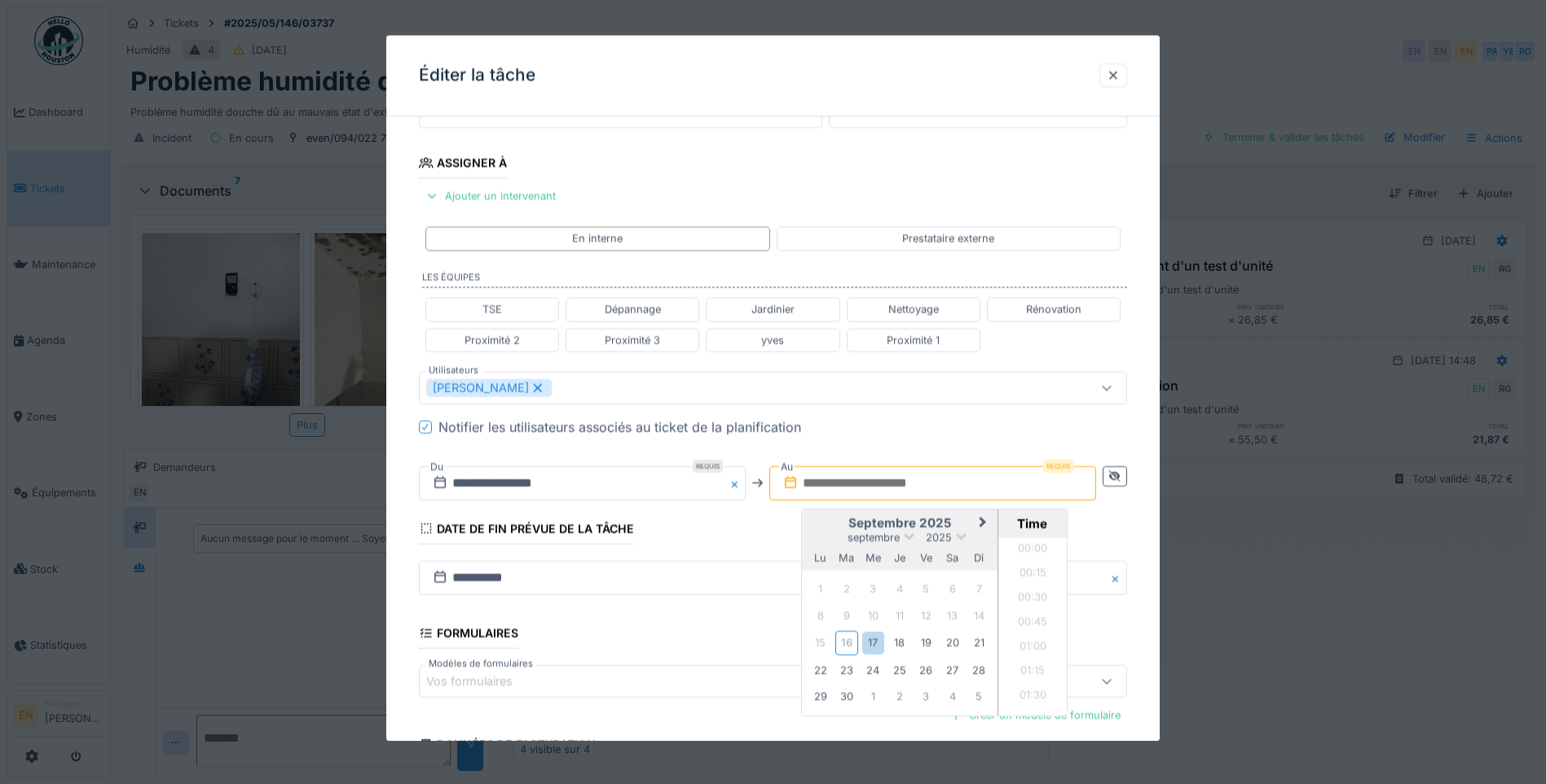
scroll to position [950, 0]
click at [879, 645] on div "17" at bounding box center [873, 643] width 22 height 22
click at [1026, 607] on li "09:30" at bounding box center [1032, 610] width 69 height 25
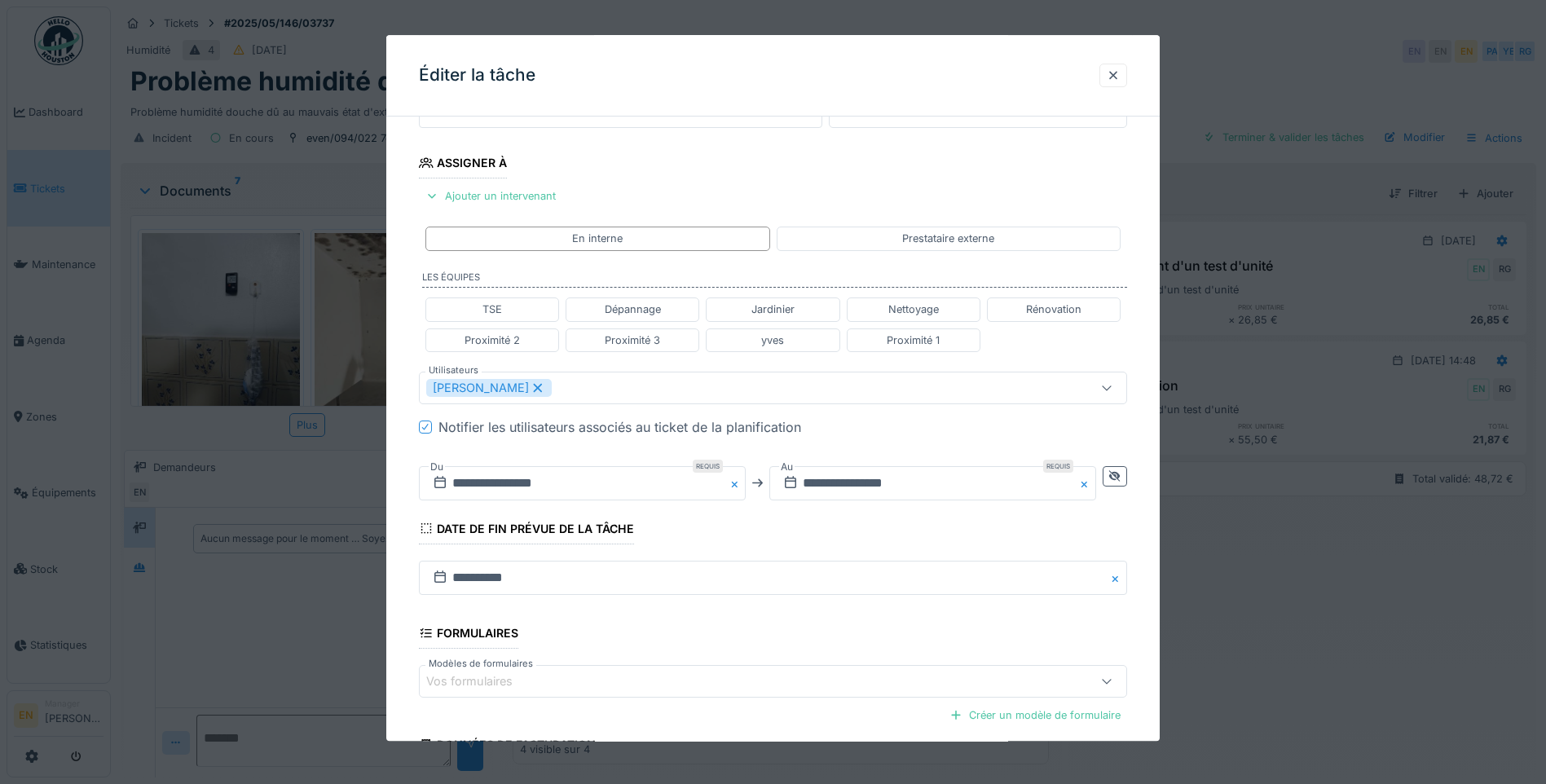
click at [1135, 533] on div "**********" at bounding box center [773, 395] width 773 height 1014
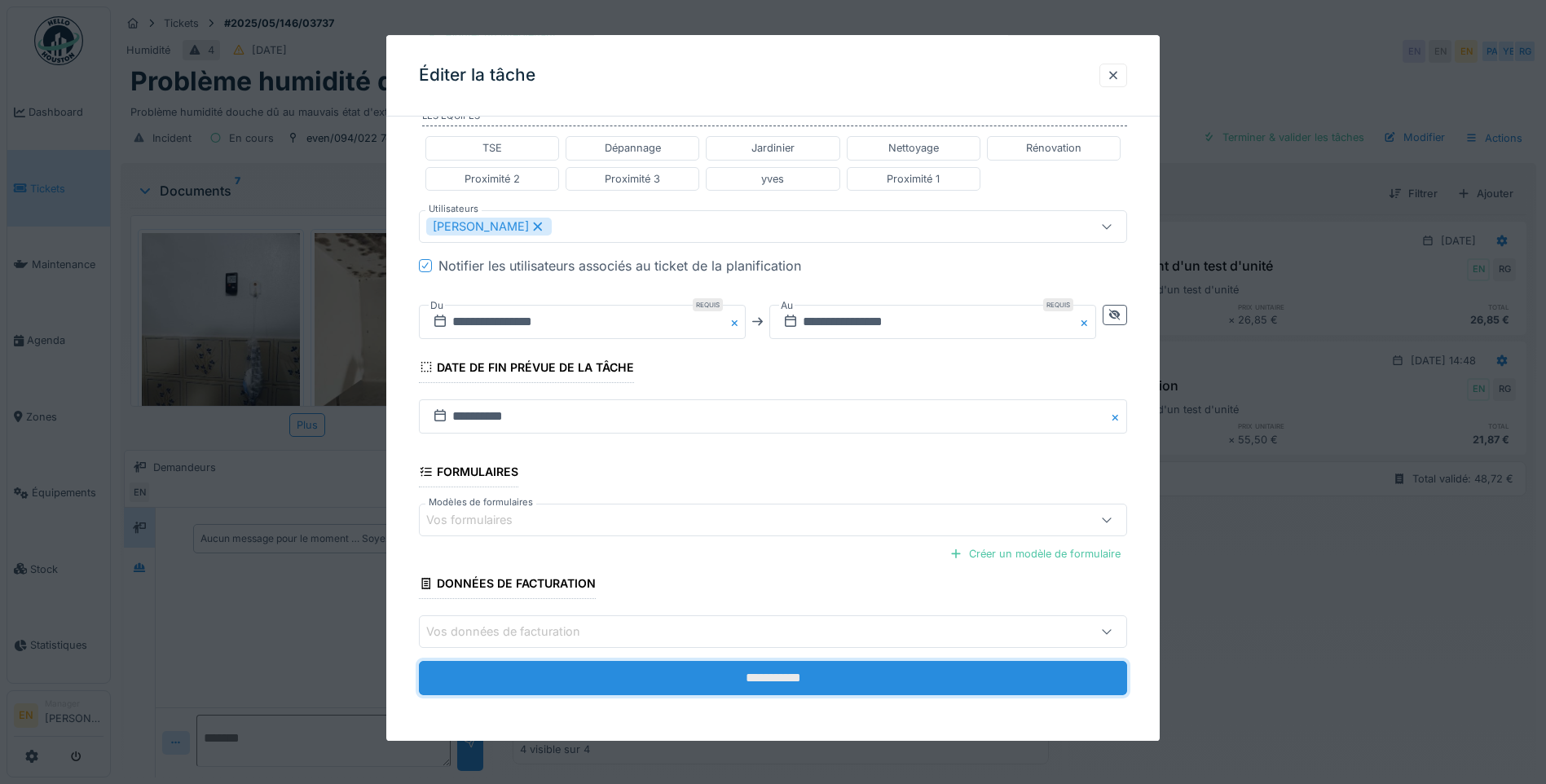
click at [772, 683] on input "**********" at bounding box center [773, 679] width 708 height 34
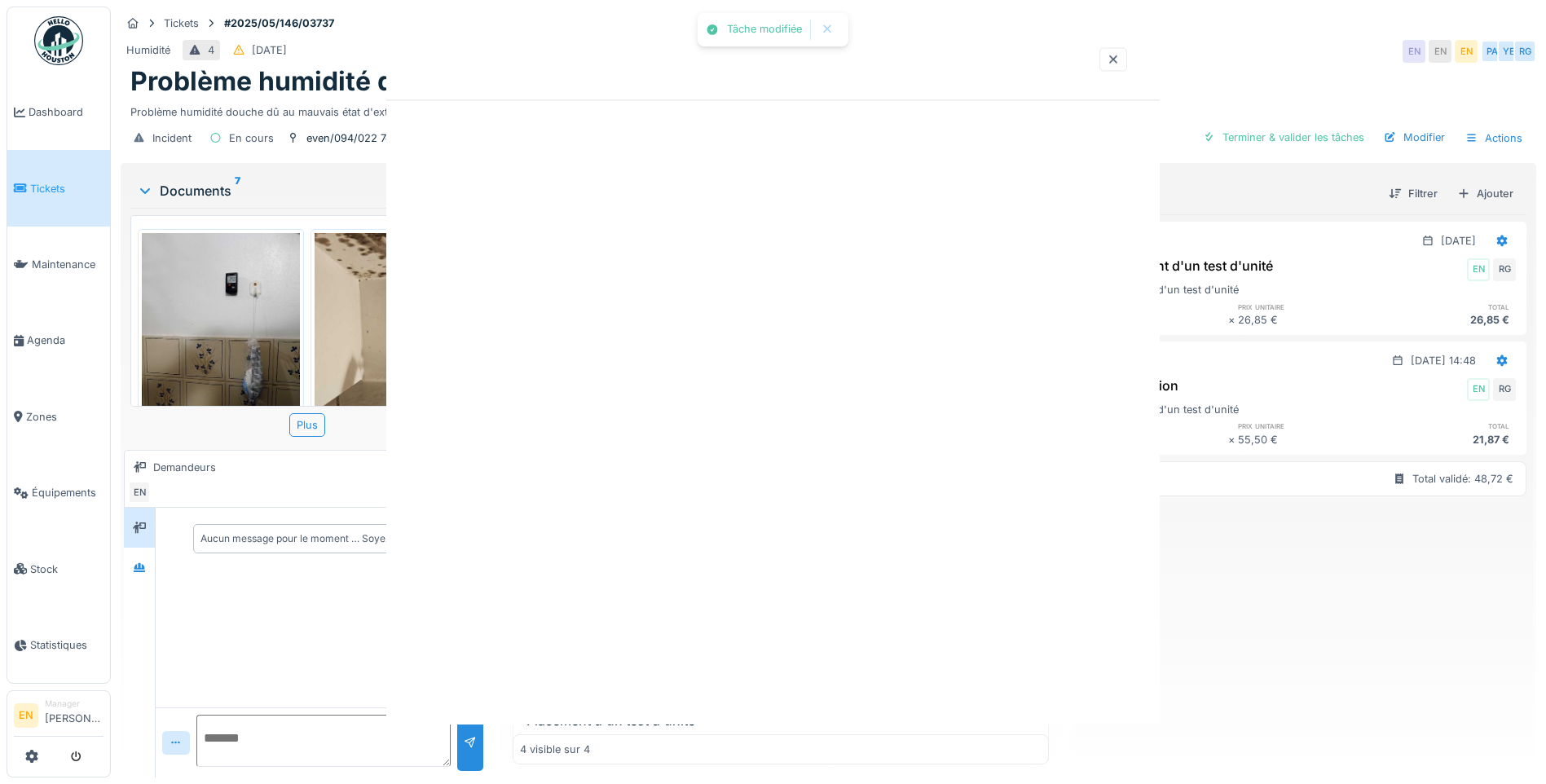
scroll to position [0, 0]
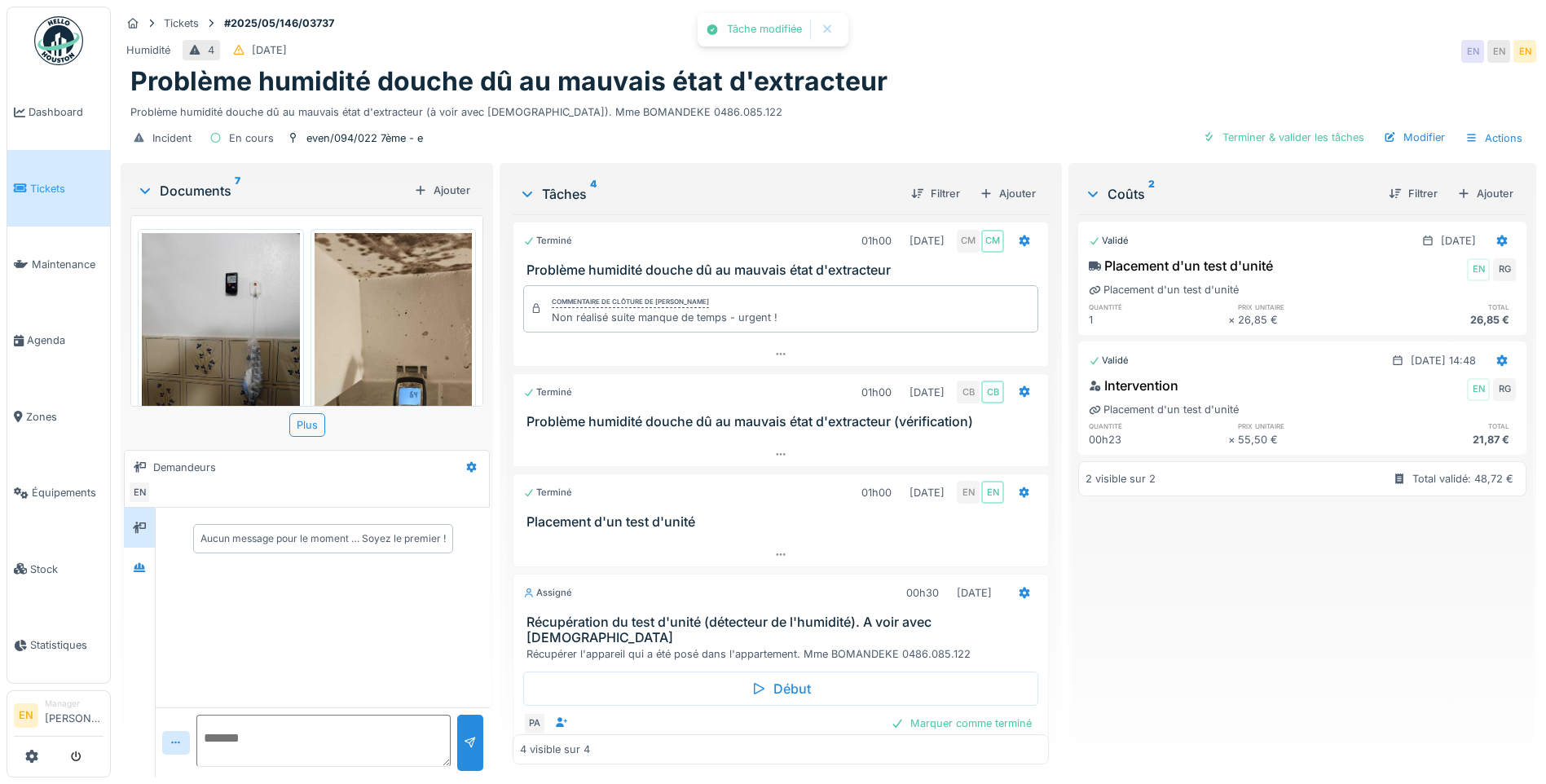
click at [1221, 629] on div "Validé [DATE] Placement d'un test d'unité EN RG Placement d'un test d'unité qua…" at bounding box center [1302, 489] width 448 height 550
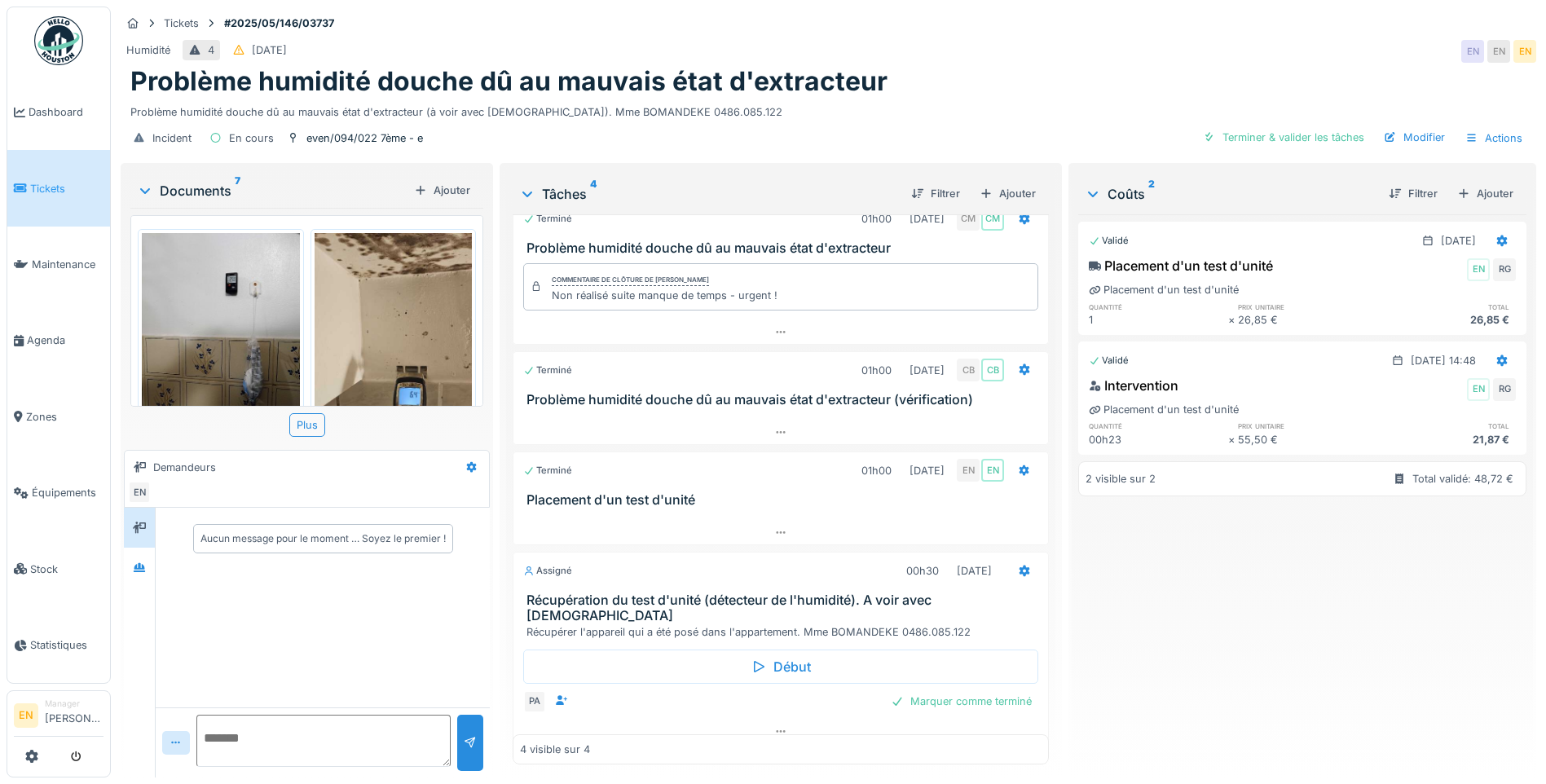
drag, startPoint x: 1195, startPoint y: 640, endPoint x: 1179, endPoint y: 636, distance: 16.5
click at [1182, 638] on div "Validé [DATE] Placement d'un test d'unité EN RG Placement d'un test d'unité qua…" at bounding box center [1302, 489] width 448 height 550
click at [1116, 618] on div "Validé [DATE] Placement d'un test d'unité EN RG Placement d'un test d'unité qua…" at bounding box center [1302, 489] width 448 height 550
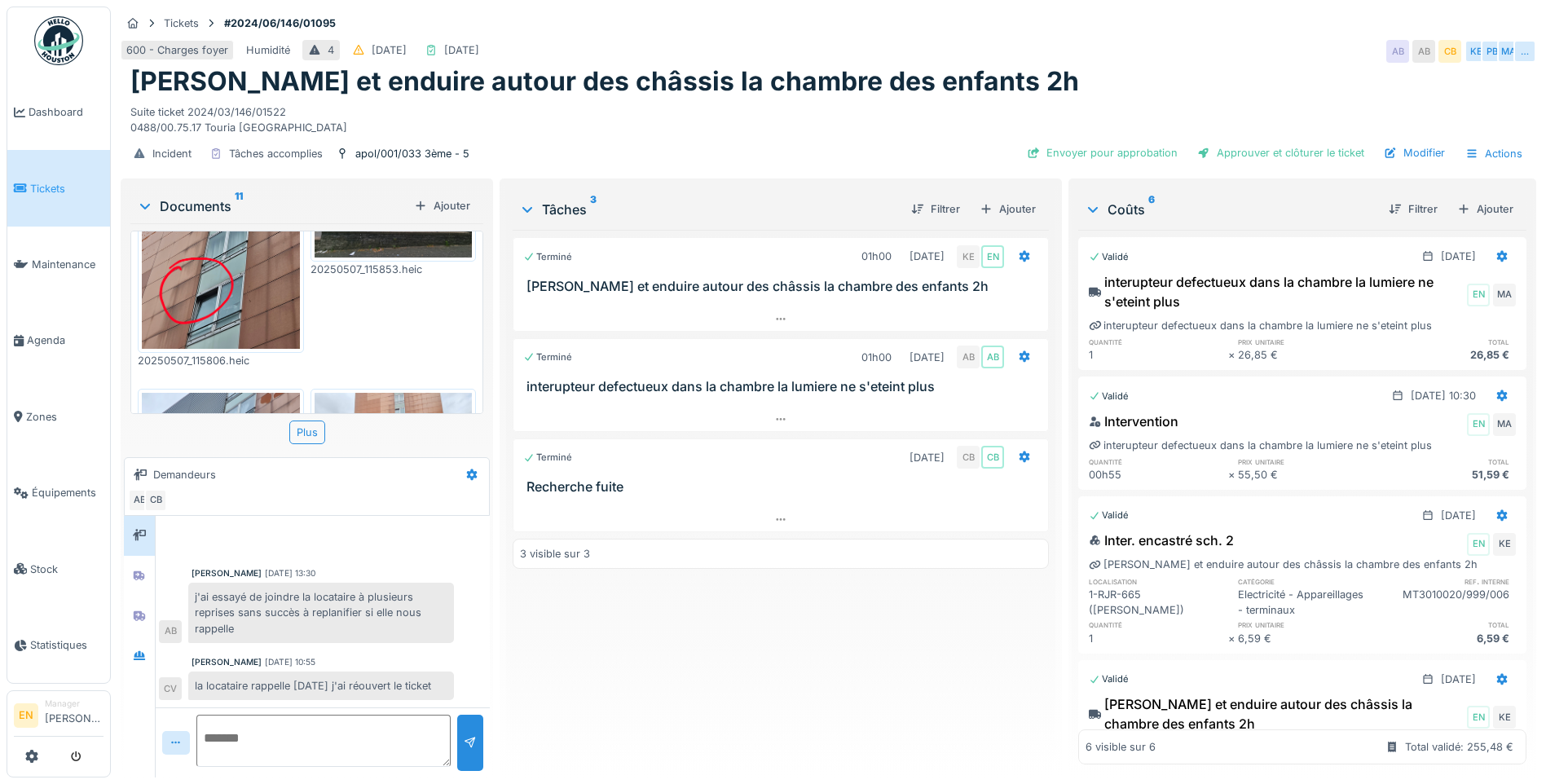
scroll to position [82, 0]
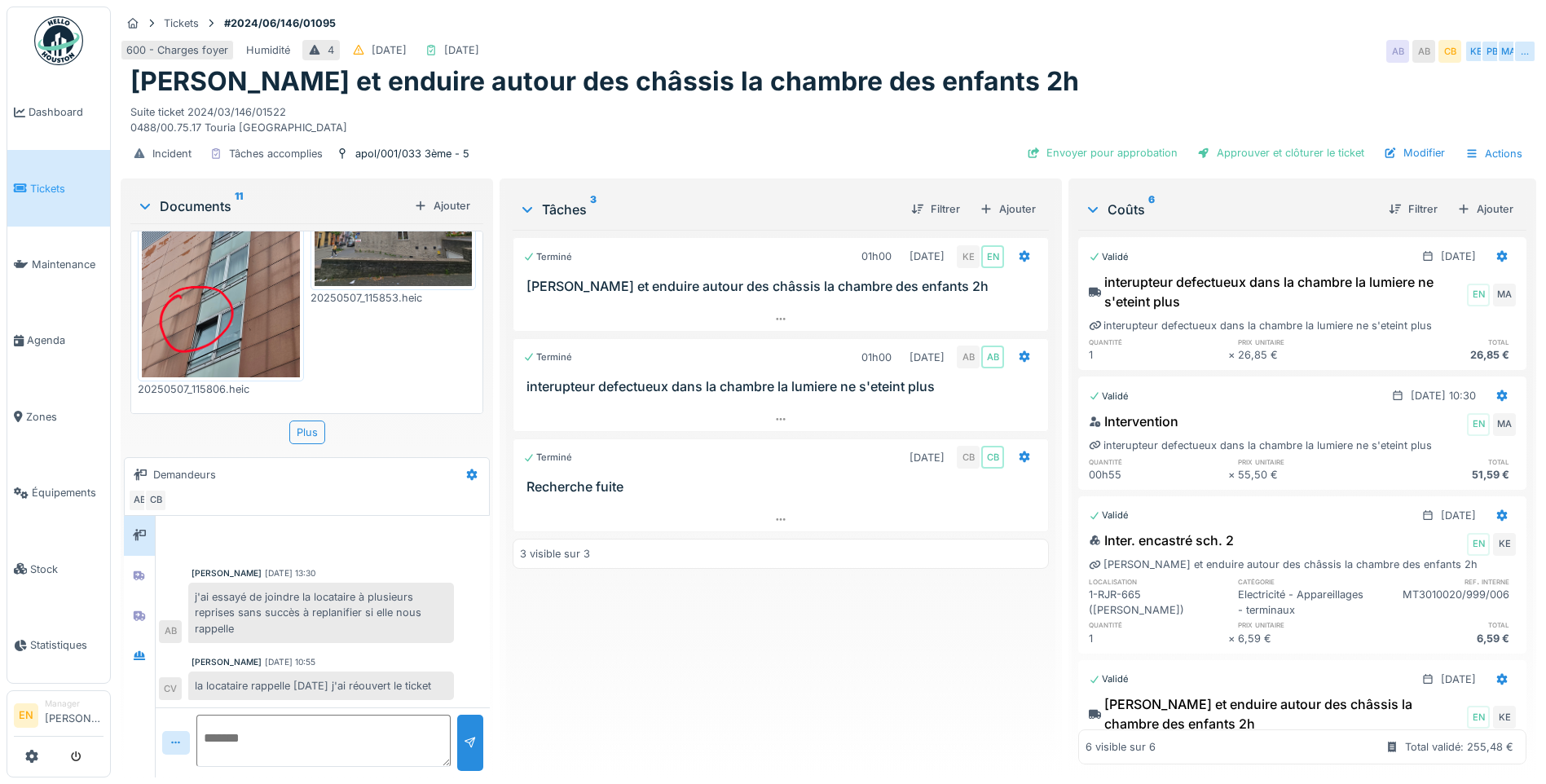
click at [229, 304] on img at bounding box center [220, 271] width 158 height 210
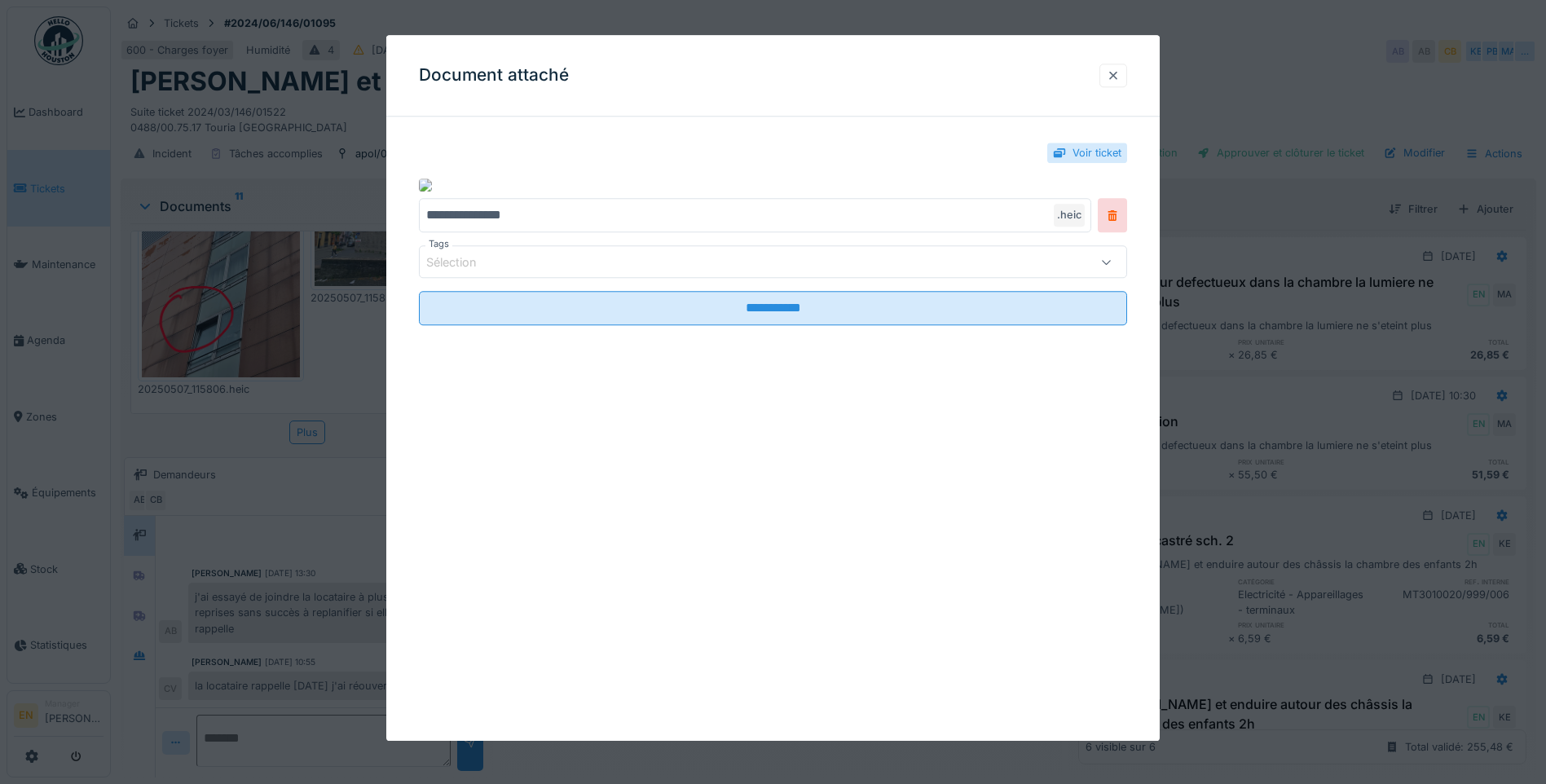
click at [1118, 74] on div at bounding box center [1113, 75] width 13 height 15
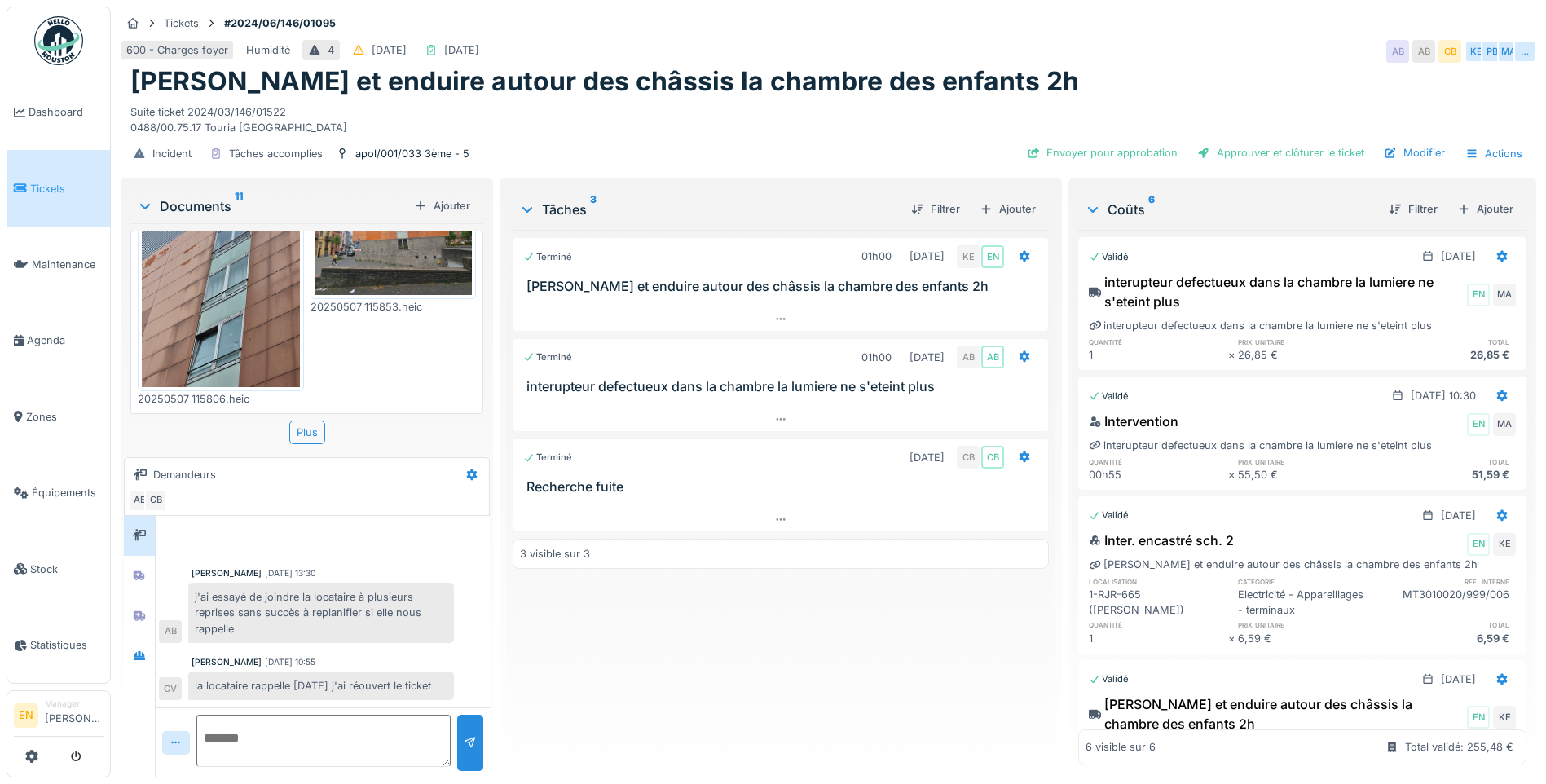
scroll to position [28, 0]
click at [1161, 66] on div "[PERSON_NAME] et enduire autour des châssis la chambre des enfants 2h" at bounding box center [828, 82] width 1396 height 31
click at [663, 668] on div "Terminé 01h00 [DATE] KE EN Gratter et enduire autour des châssis la chambre des…" at bounding box center [781, 496] width 537 height 534
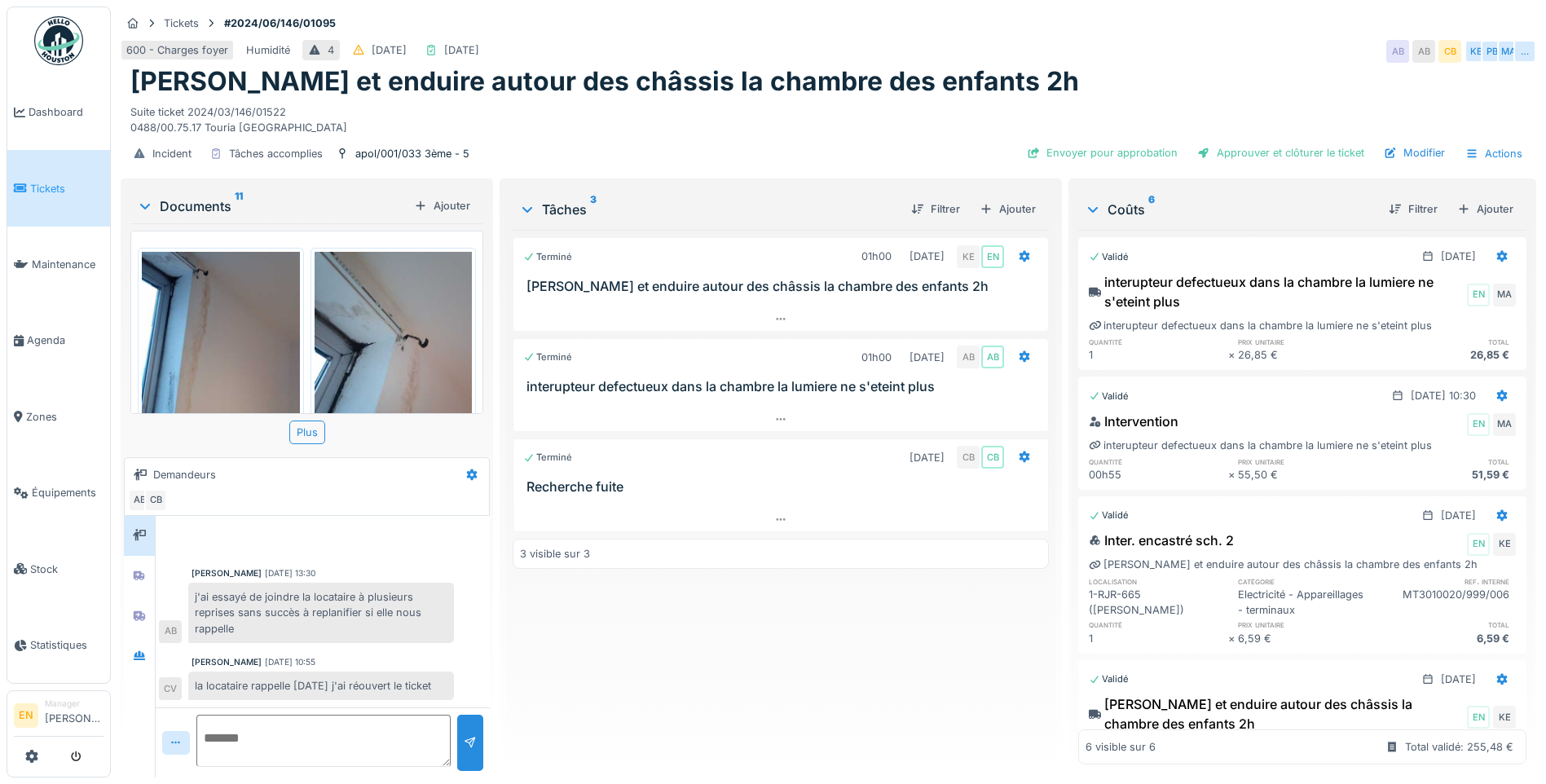
scroll to position [1140, 0]
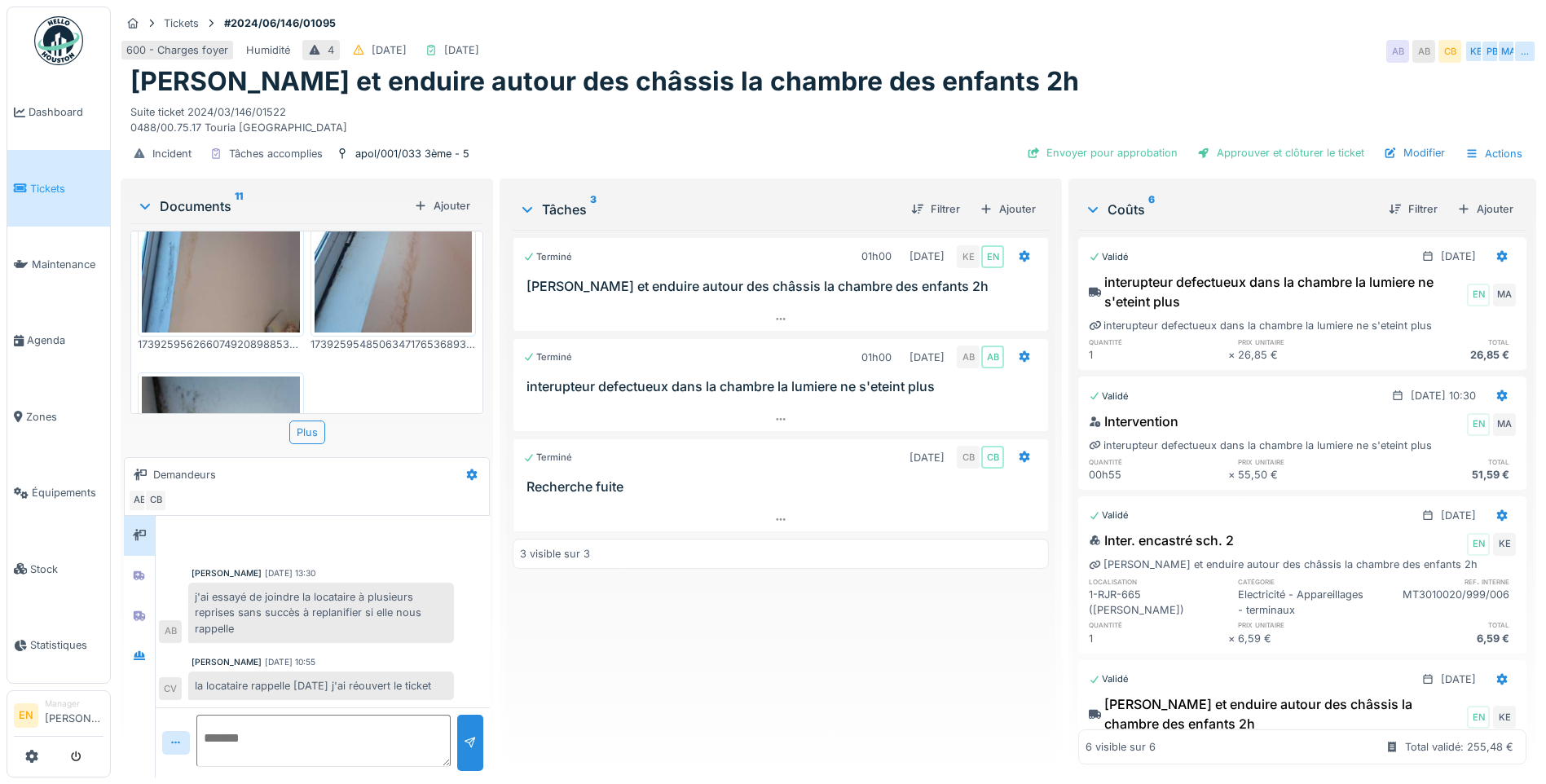
click at [606, 692] on div "Terminé 01h00 [DATE] KE EN Gratter et enduire autour des châssis la chambre des…" at bounding box center [781, 496] width 537 height 534
click at [1142, 48] on div "600 - Charges foyer Humidité 4 [DATE] [DATE] AB AB CB KE PB MA …" at bounding box center [828, 51] width 1416 height 29
